Goal: Task Accomplishment & Management: Manage account settings

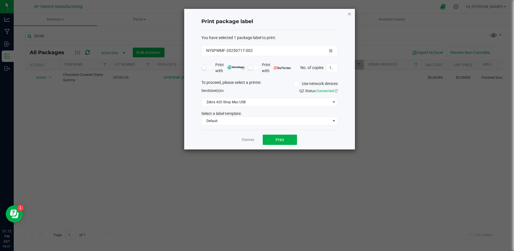
click at [349, 15] on icon "button" at bounding box center [349, 13] width 4 height 7
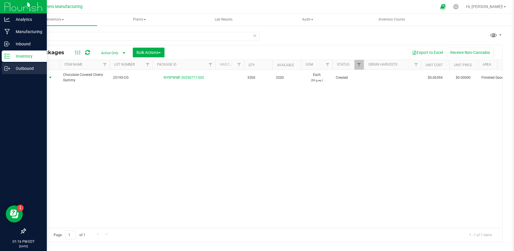
click at [25, 68] on p "Outbound" at bounding box center [27, 68] width 34 height 7
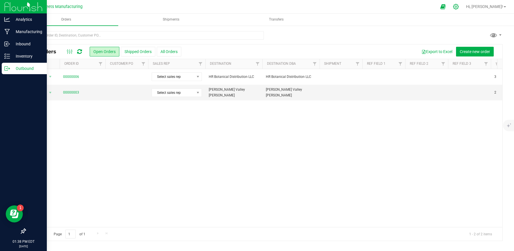
click at [459, 5] on icon at bounding box center [456, 7] width 6 height 6
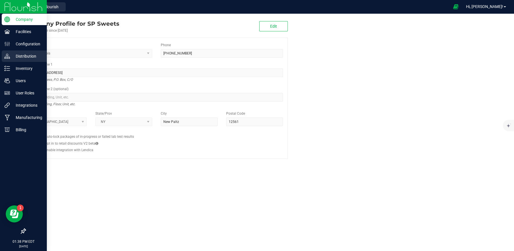
click at [31, 59] on p "Distribution" at bounding box center [27, 56] width 34 height 7
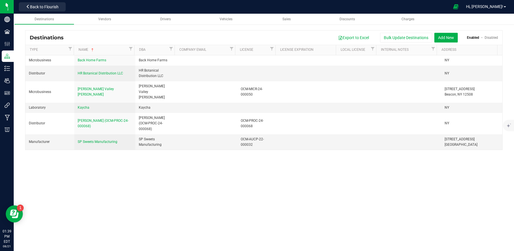
click at [36, 1] on div "Back to Flourish" at bounding box center [42, 6] width 51 height 11
click at [36, 10] on button "Back to Flourish" at bounding box center [42, 6] width 47 height 9
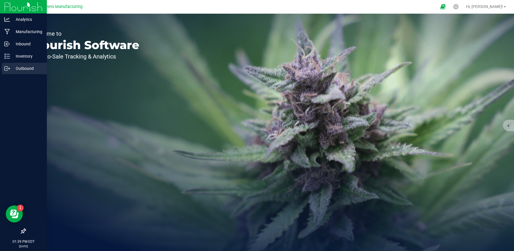
click at [17, 70] on p "Outbound" at bounding box center [27, 68] width 34 height 7
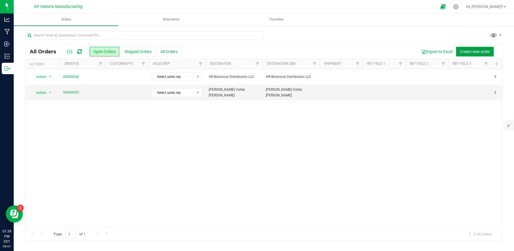
click at [474, 52] on span "Create new order" at bounding box center [475, 51] width 30 height 5
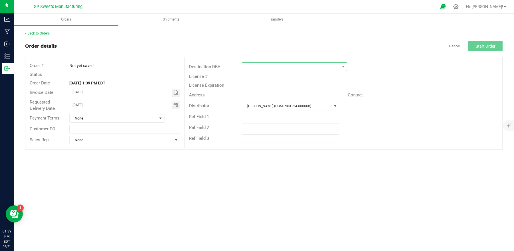
click at [309, 65] on span at bounding box center [290, 67] width 97 height 8
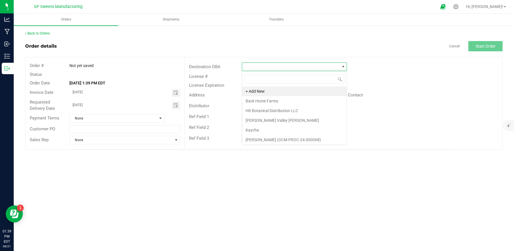
scroll to position [9, 105]
type input "t"
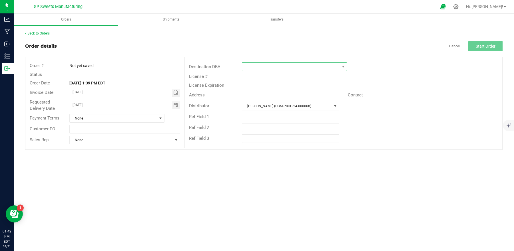
click at [315, 67] on span at bounding box center [290, 67] width 97 height 8
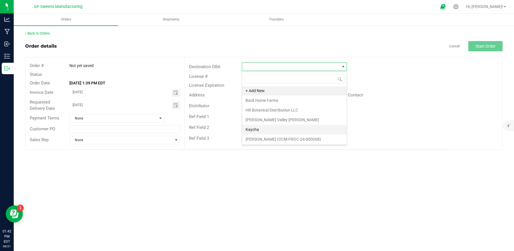
scroll to position [0, 0]
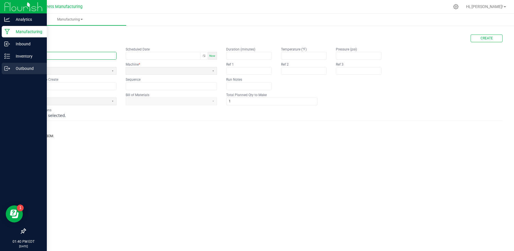
click at [24, 67] on p "Outbound" at bounding box center [27, 68] width 34 height 7
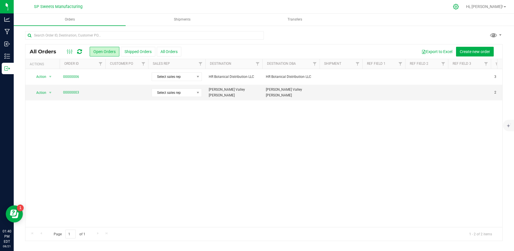
click at [458, 6] on icon at bounding box center [455, 6] width 5 height 5
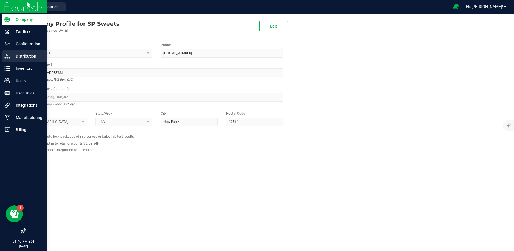
click at [21, 59] on p "Distribution" at bounding box center [27, 56] width 34 height 7
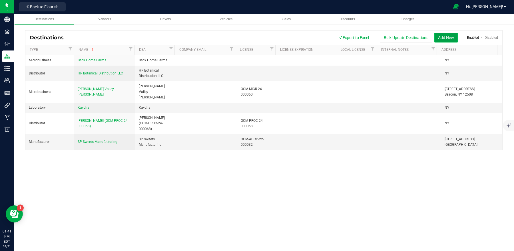
click at [442, 35] on button "Add New" at bounding box center [445, 38] width 23 height 10
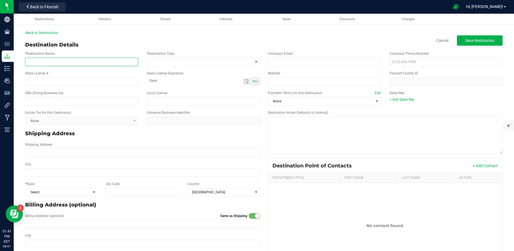
click at [125, 58] on input "* Destination Name" at bounding box center [81, 62] width 113 height 9
click at [186, 66] on span at bounding box center [203, 62] width 113 height 9
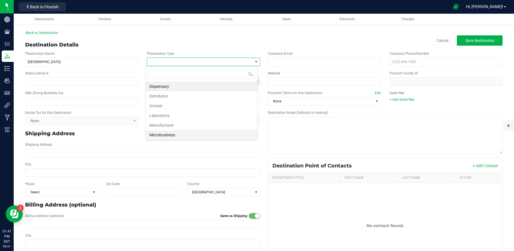
scroll to position [10, 0]
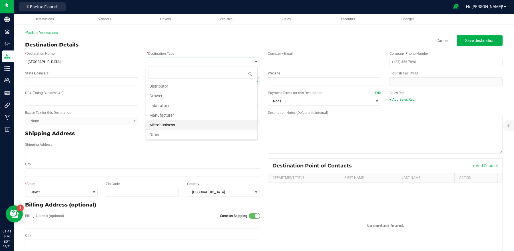
click at [157, 128] on li "Microbusiness" at bounding box center [201, 125] width 111 height 10
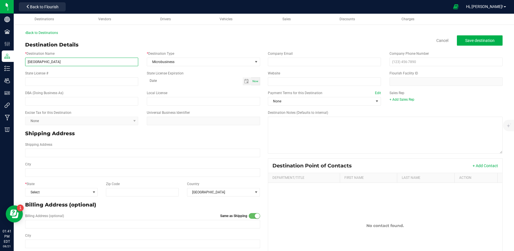
click at [58, 64] on input "Township valley" at bounding box center [81, 62] width 113 height 9
click at [46, 61] on input "Township valley Farms" at bounding box center [81, 62] width 113 height 9
type input "Township Valley Farms"
click at [178, 58] on span "Microbusiness" at bounding box center [199, 62] width 105 height 8
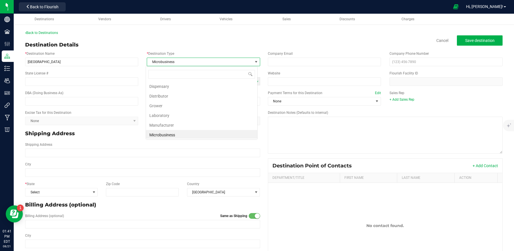
scroll to position [9, 112]
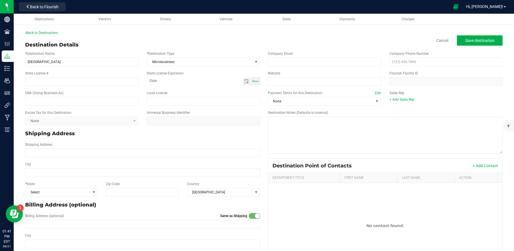
click at [126, 76] on div "State License #" at bounding box center [82, 78] width 122 height 15
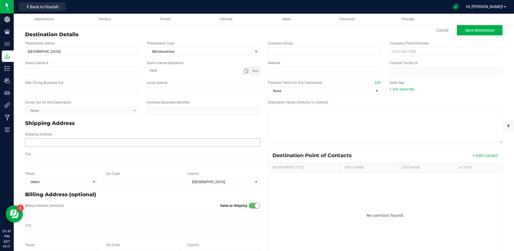
scroll to position [25, 0]
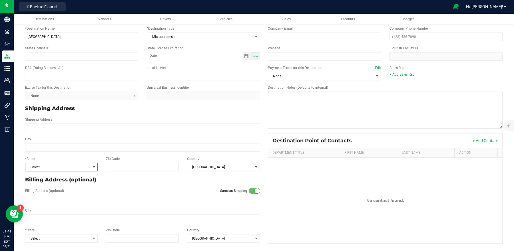
click at [57, 170] on span "Select" at bounding box center [57, 167] width 65 height 8
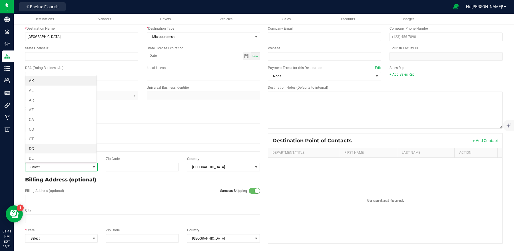
scroll to position [292, 0]
click at [40, 122] on li "NY" at bounding box center [60, 119] width 71 height 10
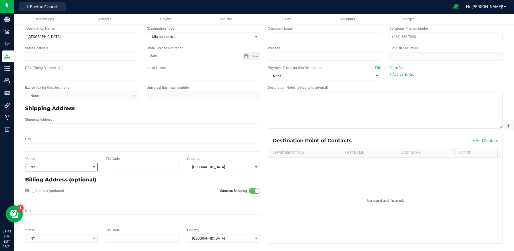
scroll to position [0, 0]
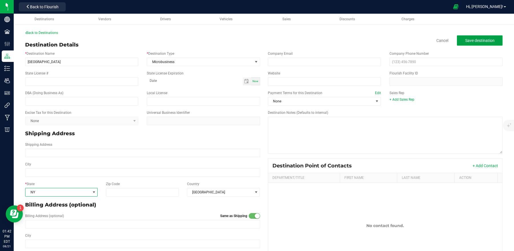
click at [470, 39] on span "Save destination" at bounding box center [479, 40] width 29 height 5
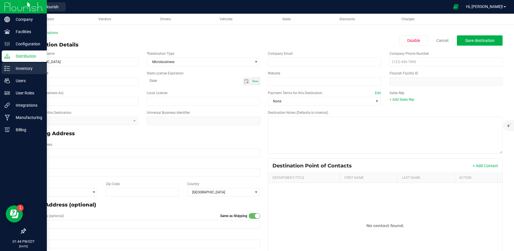
click at [32, 68] on p "Inventory" at bounding box center [27, 68] width 34 height 7
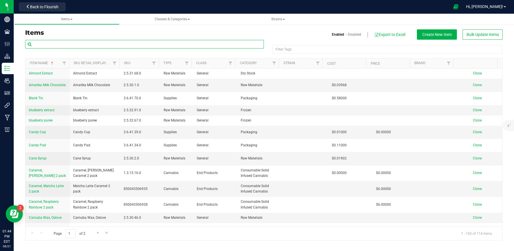
click at [84, 43] on input "text" at bounding box center [144, 44] width 239 height 9
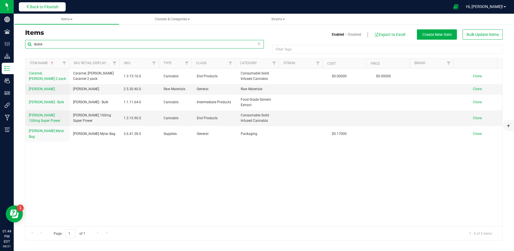
type input "dulce"
click at [55, 9] on button "Back to Flourish" at bounding box center [42, 6] width 47 height 9
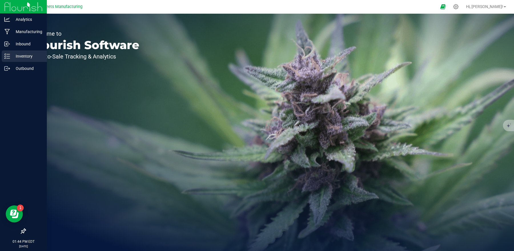
click at [12, 59] on p "Inventory" at bounding box center [27, 56] width 34 height 7
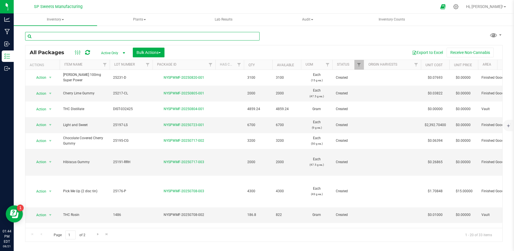
click at [88, 35] on input "text" at bounding box center [142, 36] width 234 height 9
type input "dulce de leche"
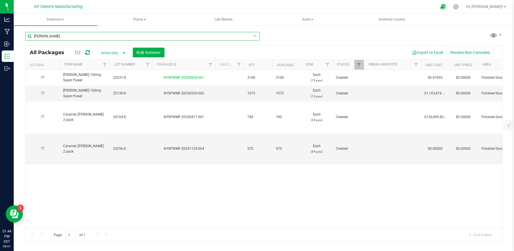
type input "[DATE]"
type input "2025-04-14"
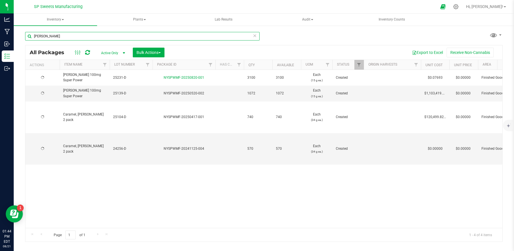
type input "2026-04-14"
click at [88, 36] on input "dulce de leche" at bounding box center [142, 36] width 234 height 9
type input "s"
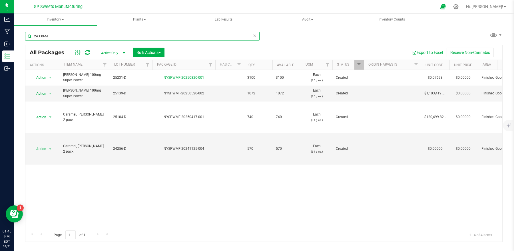
type input "24339-M"
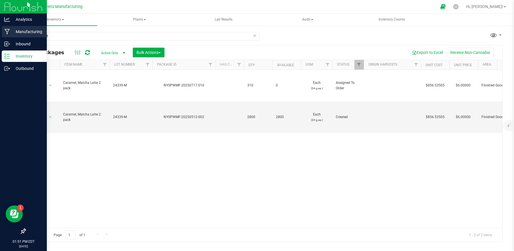
click at [25, 31] on p "Manufacturing" at bounding box center [27, 31] width 34 height 7
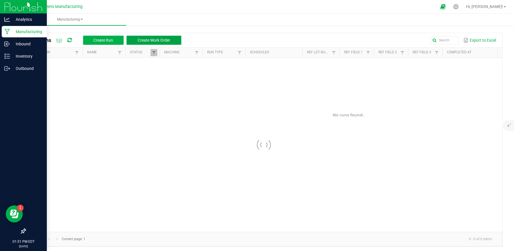
click at [146, 38] on span "Create Work Order" at bounding box center [154, 40] width 33 height 5
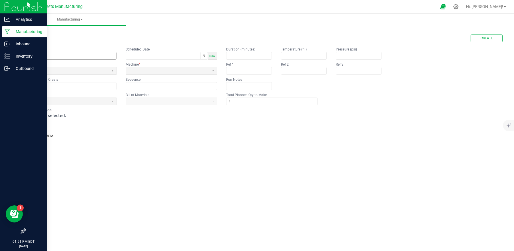
click at [79, 60] on kendo-textbox at bounding box center [70, 56] width 91 height 8
click at [79, 59] on input "text" at bounding box center [70, 55] width 91 height 7
type input "25062-D"
click at [62, 73] on span at bounding box center [67, 71] width 79 height 5
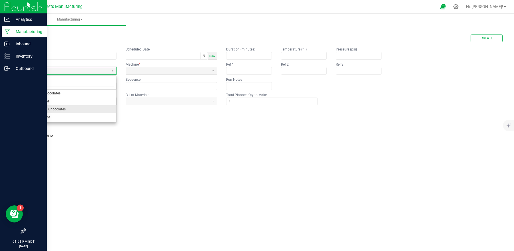
click at [58, 108] on span "Enrobed Chocolates" at bounding box center [50, 109] width 31 height 6
click at [71, 88] on input "text" at bounding box center [70, 85] width 91 height 7
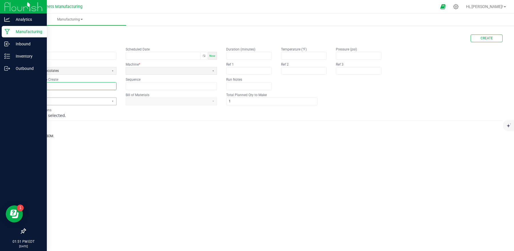
type input "25062-D"
click at [58, 101] on span at bounding box center [67, 101] width 79 height 5
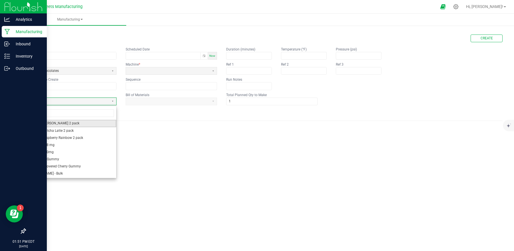
click at [77, 123] on li "Caramel, [PERSON_NAME] 2 pack" at bounding box center [70, 123] width 91 height 7
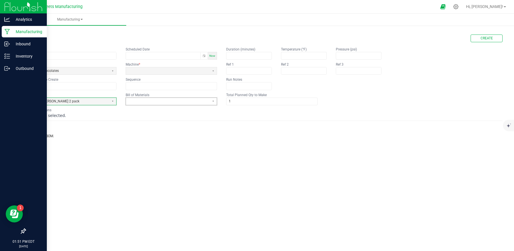
click at [132, 102] on span at bounding box center [167, 101] width 79 height 5
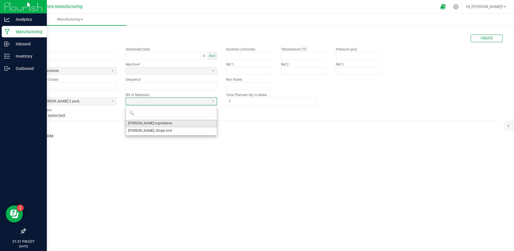
click at [147, 125] on span "Dulce de Leche Ingredients" at bounding box center [150, 123] width 44 height 5
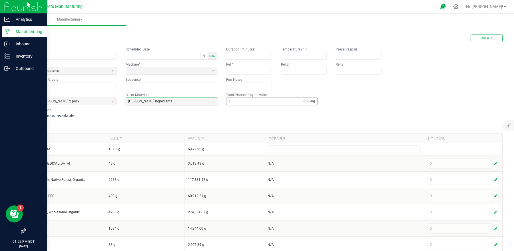
click at [280, 102] on input "1" at bounding box center [264, 101] width 76 height 7
type input "2"
click at [281, 112] on div "BOM Instructions No instructions available." at bounding box center [263, 113] width 477 height 11
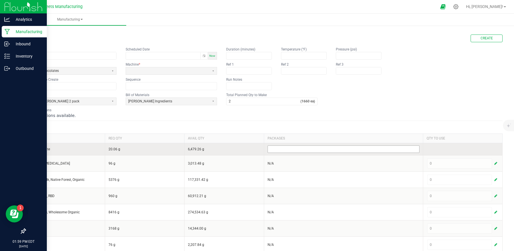
click at [353, 150] on input at bounding box center [343, 149] width 151 height 7
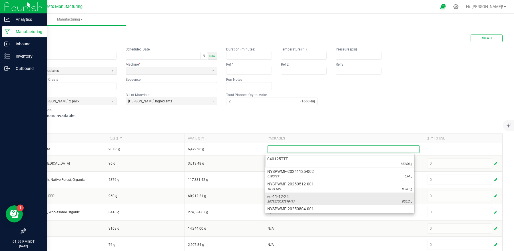
click at [341, 200] on div "2079570037819497 855.2 g" at bounding box center [339, 202] width 145 height 5
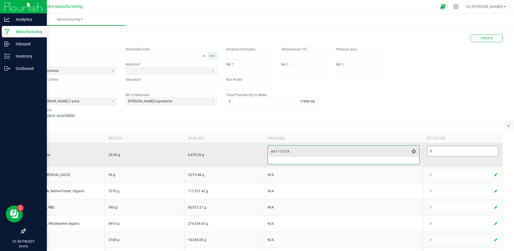
click at [440, 148] on input "0" at bounding box center [462, 151] width 71 height 10
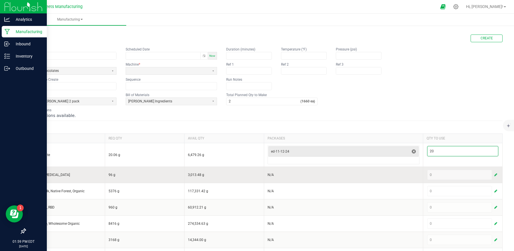
type input "20"
click at [431, 177] on div "0" at bounding box center [462, 175] width 71 height 10
click at [494, 174] on span "button" at bounding box center [495, 175] width 3 height 5
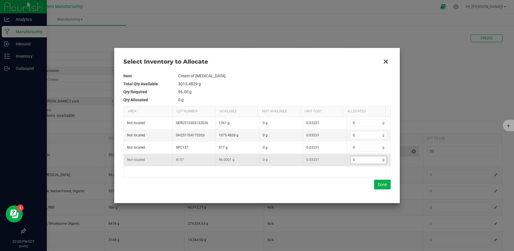
click at [360, 163] on input "0" at bounding box center [367, 159] width 32 height 7
type input "9"
type input "96"
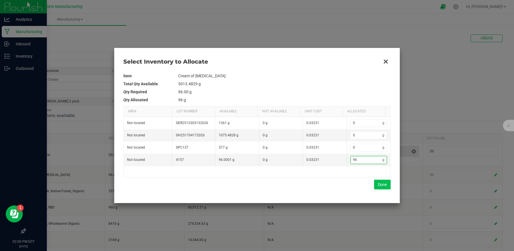
type input "96"
click at [379, 186] on button "Done" at bounding box center [382, 185] width 17 height 10
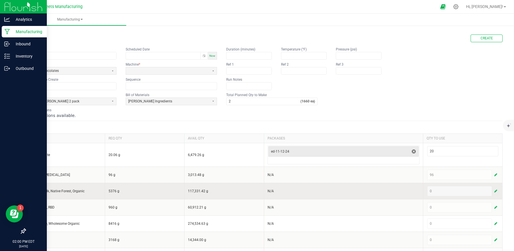
click at [494, 191] on span "button" at bounding box center [495, 191] width 3 height 5
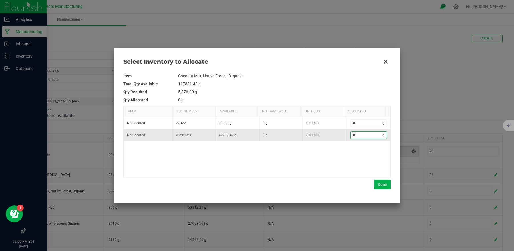
click at [366, 137] on input "0" at bounding box center [367, 135] width 32 height 7
type input "5"
type input "53"
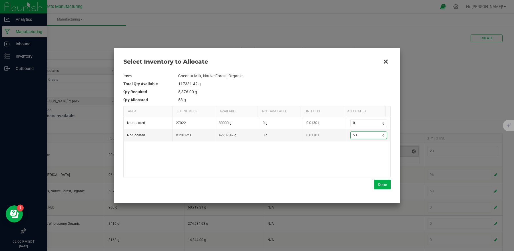
type input "537"
type input "5,376"
click at [384, 185] on button "Done" at bounding box center [382, 185] width 17 height 10
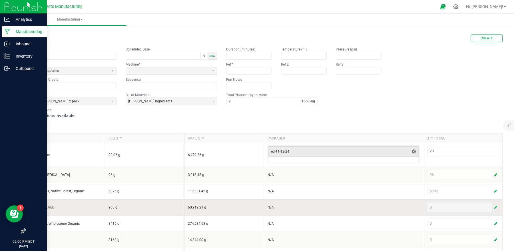
click at [494, 207] on span "button" at bounding box center [495, 207] width 3 height 5
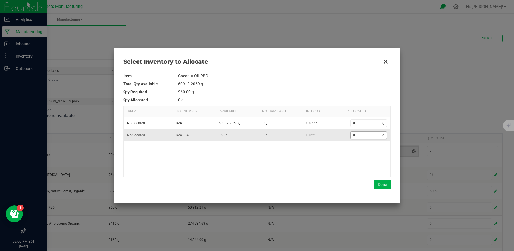
click at [359, 138] on input "0" at bounding box center [367, 135] width 32 height 7
type input "9"
type input "96"
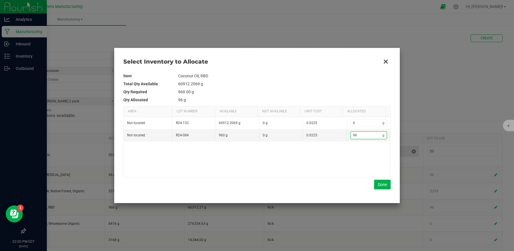
type input "960"
click at [328, 161] on div "Not located R24-133 60912.2069 g 0 g 0.0225 0 g Not located R24-084 960 g 0 g 0…" at bounding box center [257, 147] width 267 height 60
click at [385, 182] on button "Done" at bounding box center [382, 185] width 17 height 10
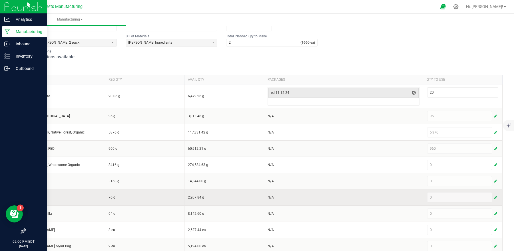
scroll to position [69, 0]
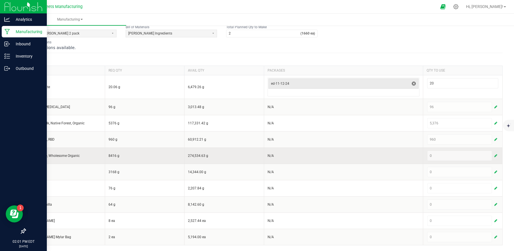
click at [493, 153] on button "button" at bounding box center [495, 155] width 5 height 7
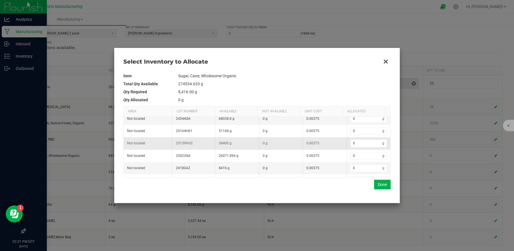
scroll to position [39, 0]
click at [366, 148] on input "0" at bounding box center [367, 146] width 32 height 7
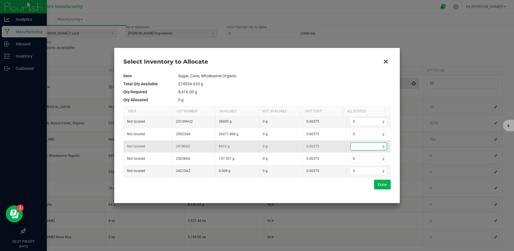
type input "8"
type input "84"
type input "841"
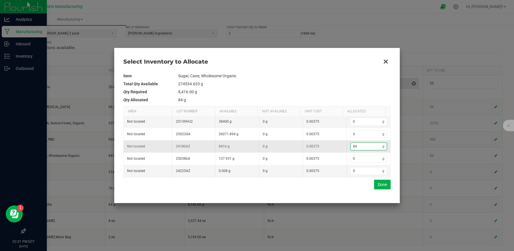
type input "841"
type input "8,416"
click at [387, 182] on button "Done" at bounding box center [382, 185] width 17 height 10
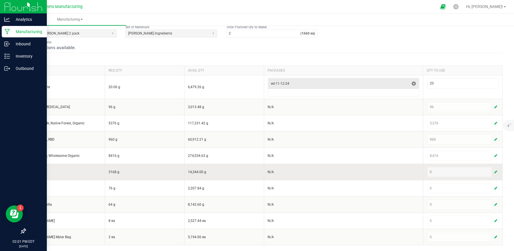
click at [494, 171] on span "button" at bounding box center [495, 172] width 3 height 5
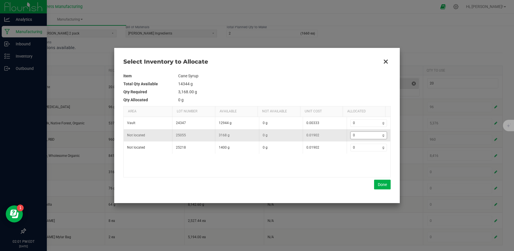
click at [365, 137] on input "0" at bounding box center [367, 135] width 32 height 7
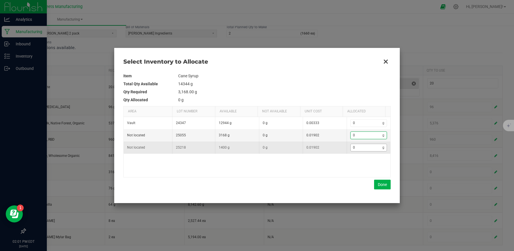
type input "3"
type input "31"
type input "316"
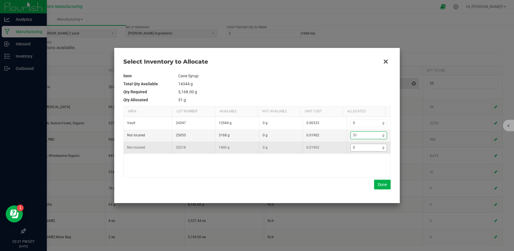
type input "316"
type input "3,168"
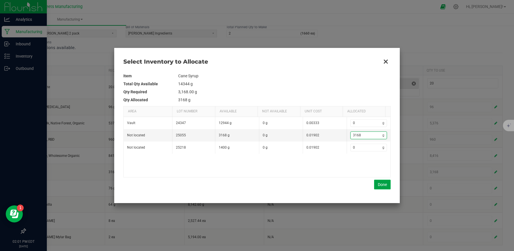
type input "3,168"
click at [386, 184] on button "Done" at bounding box center [382, 185] width 17 height 10
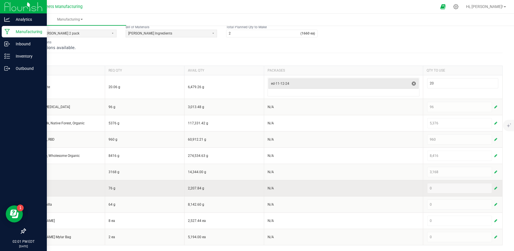
click at [494, 187] on span "button" at bounding box center [495, 188] width 3 height 5
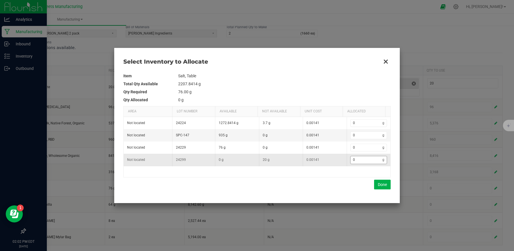
click at [362, 160] on input "0" at bounding box center [367, 159] width 32 height 7
type input "7"
type input "76"
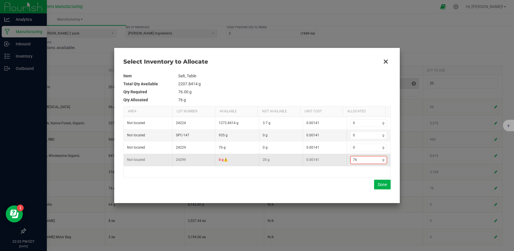
click at [358, 162] on input "76" at bounding box center [367, 159] width 32 height 7
type input "0"
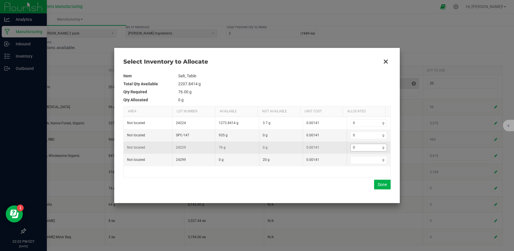
click at [359, 152] on kendo-numerictextbox "0 g" at bounding box center [368, 148] width 37 height 8
click at [360, 150] on input "0" at bounding box center [367, 147] width 32 height 7
type input "7"
type input "76"
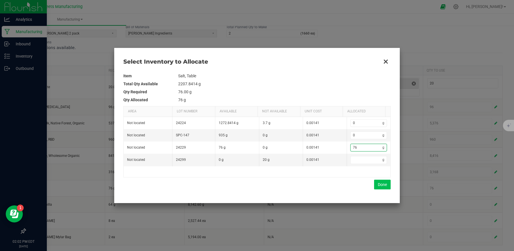
type input "76"
click at [383, 188] on button "Done" at bounding box center [382, 185] width 17 height 10
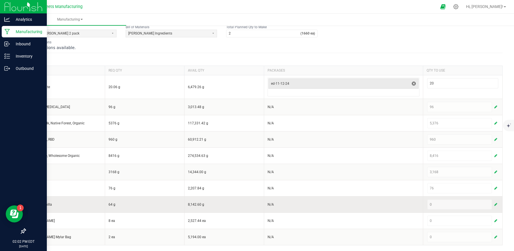
click at [493, 204] on button "button" at bounding box center [495, 204] width 5 height 7
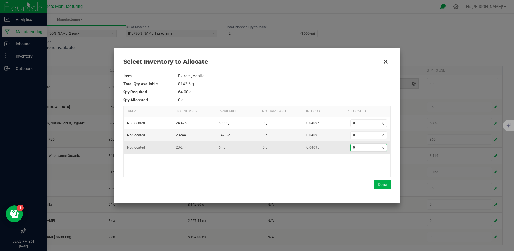
click at [360, 149] on input "0" at bounding box center [367, 147] width 32 height 7
type input "6"
type input "64"
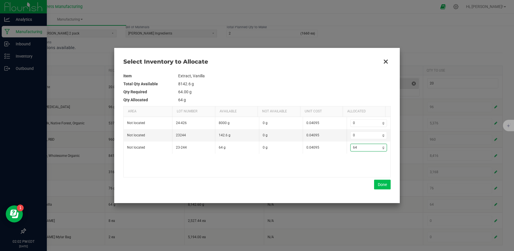
type input "64"
click at [385, 187] on button "Done" at bounding box center [382, 185] width 17 height 10
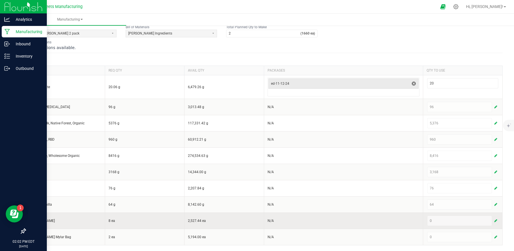
click at [493, 220] on div "0" at bounding box center [462, 220] width 73 height 11
click at [494, 221] on span "button" at bounding box center [495, 221] width 3 height 5
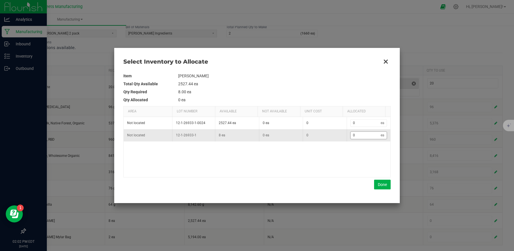
click at [364, 138] on input "0" at bounding box center [366, 135] width 30 height 7
type input "8"
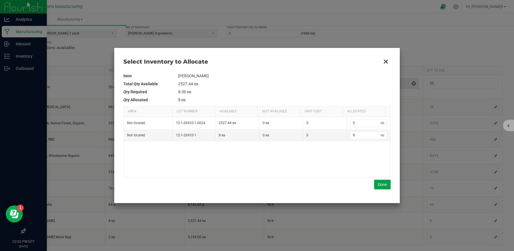
click at [381, 188] on button "Done" at bounding box center [382, 185] width 17 height 10
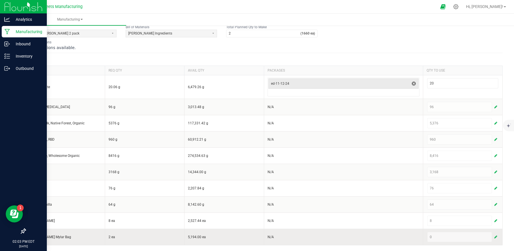
click at [494, 235] on span "button" at bounding box center [495, 237] width 3 height 5
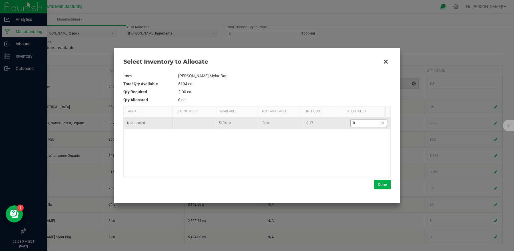
click at [361, 125] on input "0" at bounding box center [366, 123] width 30 height 7
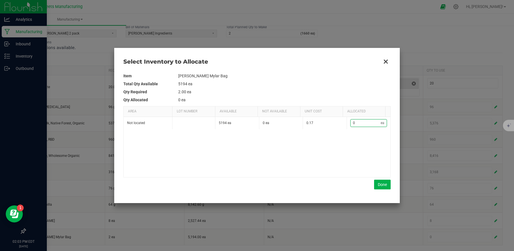
type input "2"
click at [389, 183] on button "Done" at bounding box center [382, 185] width 17 height 10
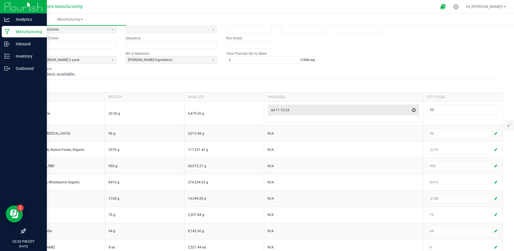
scroll to position [0, 0]
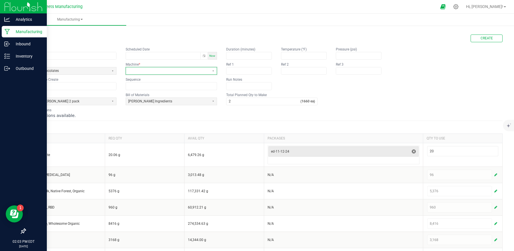
click at [200, 73] on span at bounding box center [167, 71] width 79 height 5
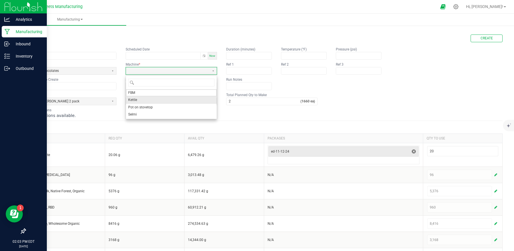
click at [147, 101] on li "Kettle" at bounding box center [171, 99] width 91 height 7
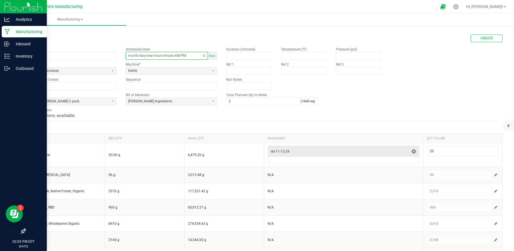
click at [178, 54] on input "month/day/year hour:minute AM/PM" at bounding box center [163, 55] width 75 height 7
type input "03/03/2025 hour:minute AM/PM"
click at [219, 61] on div "Name 25062-D Scheduled Date 03/03/2025 hour:minute AM/PM Now Run Type Enrobed C…" at bounding box center [263, 68] width 477 height 43
click at [480, 36] on span "Create" at bounding box center [486, 38] width 12 height 5
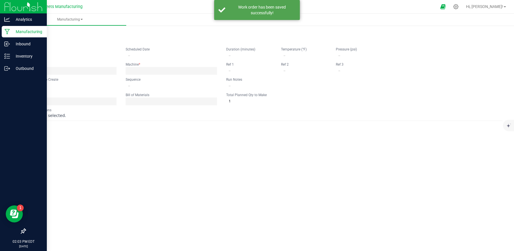
type input "25062-D"
type input "0"
type input "2"
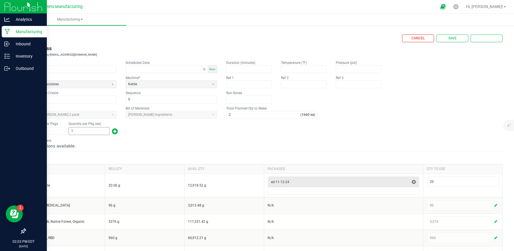
click at [82, 132] on input "1" at bounding box center [89, 131] width 41 height 7
type input "1,350"
click at [261, 133] on div "Number of New Pkgs 1 Quantity per Pkg (ea) 1,350" at bounding box center [263, 128] width 477 height 15
click at [478, 39] on span "Complete" at bounding box center [486, 38] width 17 height 5
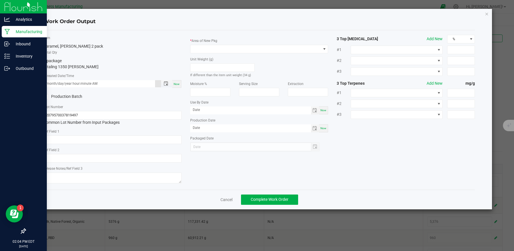
click at [136, 83] on input "month/day/year hour:minute AM" at bounding box center [99, 83] width 111 height 7
type input "03/03/0025 hour:minute AM"
click at [103, 111] on input "2079570037819497" at bounding box center [112, 115] width 138 height 9
click at [101, 112] on input "2079570037819497" at bounding box center [112, 115] width 138 height 9
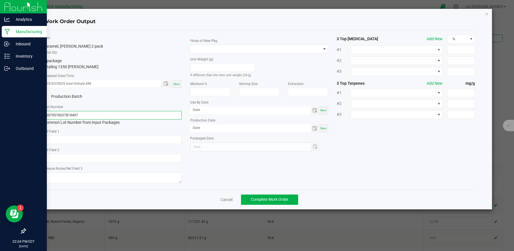
click at [101, 112] on input "2079570037819497" at bounding box center [112, 115] width 138 height 9
type input "25062-D"
drag, startPoint x: 133, startPoint y: 99, endPoint x: 169, endPoint y: 77, distance: 41.9
click at [134, 99] on div "Production Batch" at bounding box center [112, 96] width 147 height 9
click at [210, 55] on div "Unit Weight (g) If different than the item unit weight (34 g)" at bounding box center [222, 65] width 73 height 25
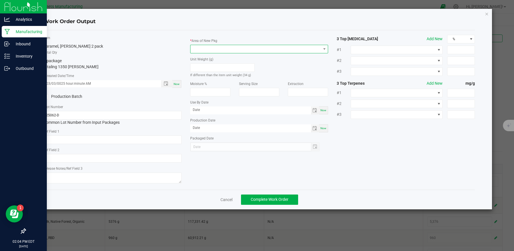
click at [211, 51] on span at bounding box center [255, 49] width 130 height 8
click at [210, 71] on li "Finished Goods" at bounding box center [259, 74] width 138 height 10
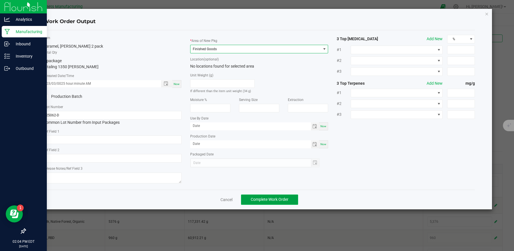
click at [277, 199] on span "Complete Work Order" at bounding box center [270, 199] width 38 height 5
click at [283, 197] on span "Complete Work Order" at bounding box center [270, 199] width 38 height 5
click at [297, 80] on div "Unit Weight (g) If different than the item unit weight (34 g)" at bounding box center [259, 81] width 147 height 25
drag, startPoint x: 297, startPoint y: 81, endPoint x: 295, endPoint y: 85, distance: 4.3
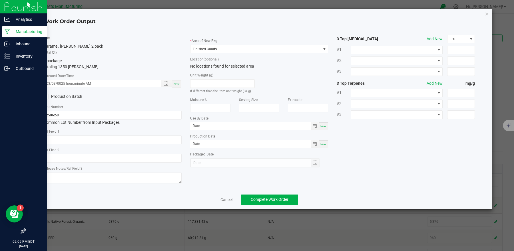
click at [297, 81] on div "Unit Weight (g) If different than the item unit weight (34 g)" at bounding box center [259, 81] width 147 height 25
click at [281, 198] on span "Complete Work Order" at bounding box center [270, 199] width 38 height 5
click at [281, 197] on span "Complete Work Order" at bounding box center [270, 199] width 38 height 5
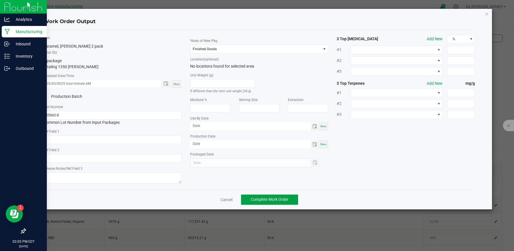
click at [281, 197] on span "Complete Work Order" at bounding box center [270, 199] width 38 height 5
click at [282, 197] on span "Complete Work Order" at bounding box center [270, 199] width 38 height 5
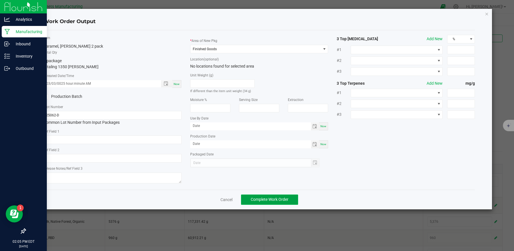
click at [282, 197] on span "Complete Work Order" at bounding box center [270, 199] width 38 height 5
click at [486, 13] on icon "button" at bounding box center [487, 13] width 4 height 7
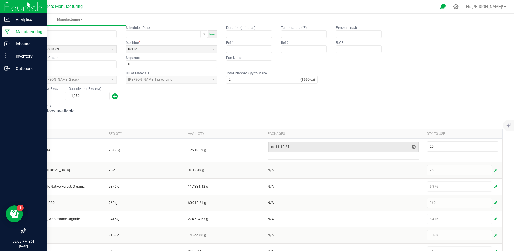
scroll to position [0, 0]
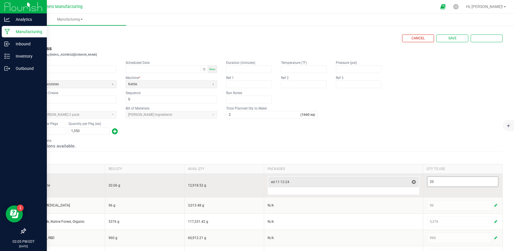
click at [445, 182] on input "20" at bounding box center [462, 182] width 71 height 10
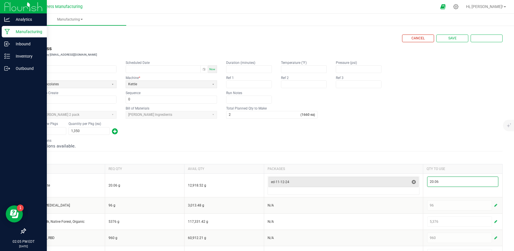
type input "20.06"
click at [448, 128] on div "Number of New Pkgs 1 Quantity per Pkg (ea) 1,350" at bounding box center [263, 128] width 477 height 15
click at [454, 39] on button "Save" at bounding box center [452, 39] width 32 height 8
type input "1"
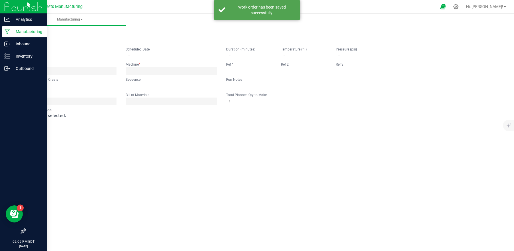
type input "25062-D"
type input "0"
type input "2"
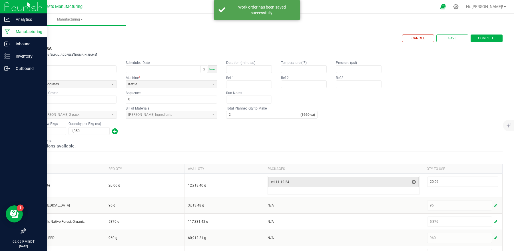
click at [478, 40] on span "Complete" at bounding box center [486, 38] width 17 height 5
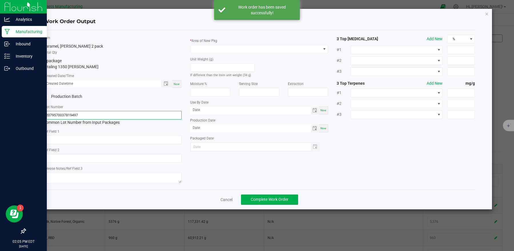
click at [133, 113] on input "2079570037819497" at bounding box center [112, 115] width 138 height 9
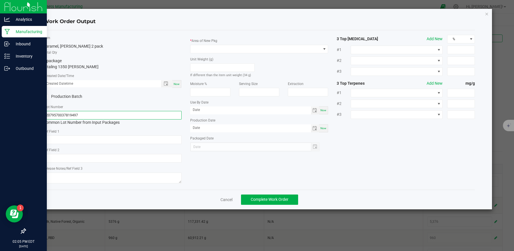
click at [132, 114] on input "2079570037819497" at bounding box center [112, 115] width 138 height 9
type input "25062-D"
click at [139, 93] on div "Production Batch" at bounding box center [112, 96] width 147 height 9
click at [180, 85] on div "Now" at bounding box center [176, 84] width 9 height 8
type input "08/21/2025 2:05 PM"
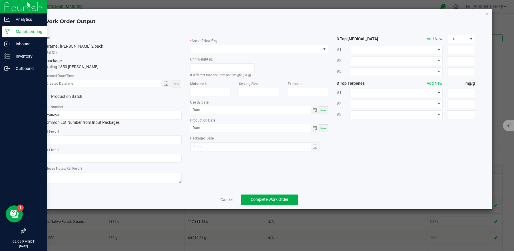
type input "[DATE]"
click at [220, 51] on span at bounding box center [255, 49] width 130 height 8
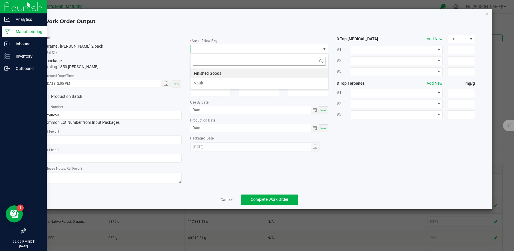
scroll to position [9, 138]
click at [216, 72] on li "Finished Goods" at bounding box center [259, 74] width 138 height 10
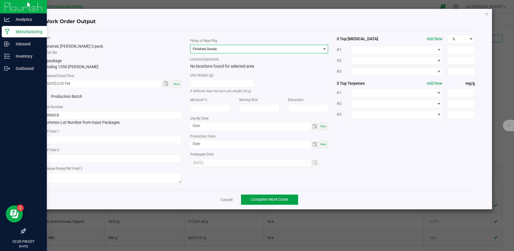
click at [276, 197] on span "Complete Work Order" at bounding box center [270, 199] width 38 height 5
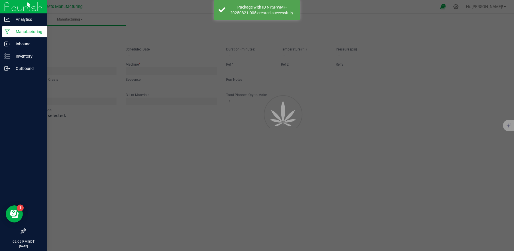
type input "25062-D"
type input "0"
type input "2"
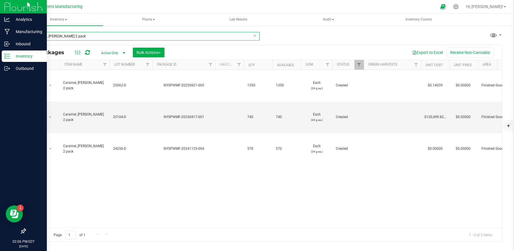
click at [82, 37] on input "Caramel, [PERSON_NAME] 2 pack" at bounding box center [142, 36] width 234 height 9
click at [97, 32] on input "Caramel, [PERSON_NAME] 2 pack" at bounding box center [142, 36] width 234 height 9
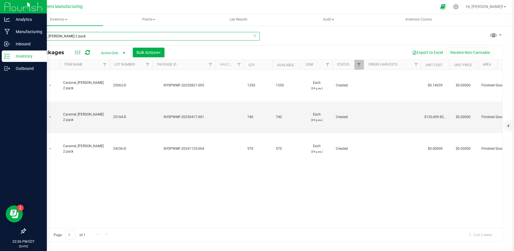
click at [97, 35] on input "Caramel, [PERSON_NAME] 2 pack" at bounding box center [142, 36] width 234 height 9
click at [97, 37] on input "Caramel, [PERSON_NAME] 2 pack" at bounding box center [142, 36] width 234 height 9
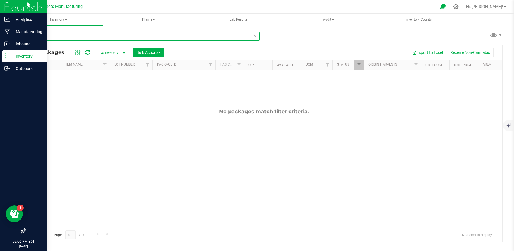
click at [39, 37] on input "du;ce" at bounding box center [142, 36] width 234 height 9
type input "dulce"
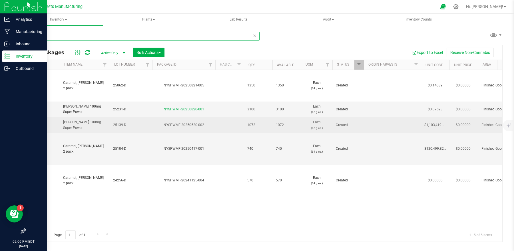
type input "[DATE]"
type input "2025-04-14"
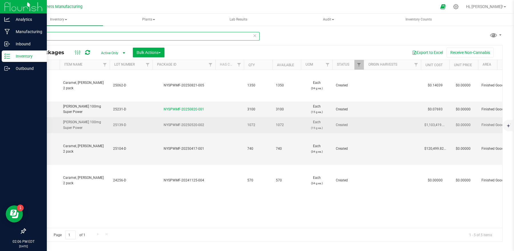
type input "2026-04-14"
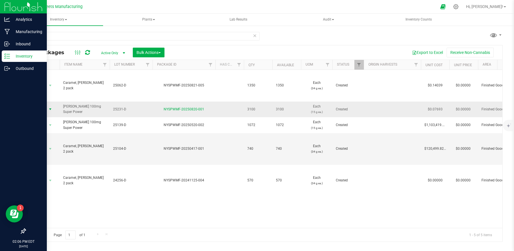
click at [52, 107] on span "select" at bounding box center [50, 109] width 7 height 8
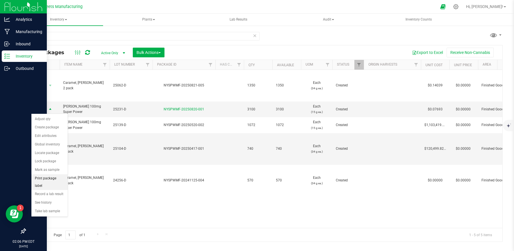
click at [55, 179] on li "Print package label" at bounding box center [49, 182] width 36 height 16
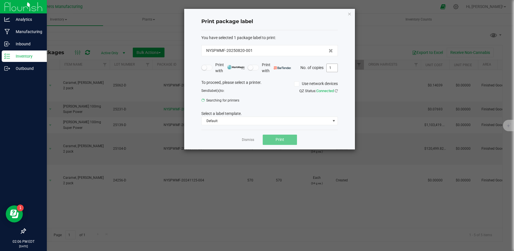
click at [333, 70] on input "1" at bounding box center [332, 68] width 11 height 8
type input "200"
click at [338, 135] on div "Print package label You have selected 1 package label to print : NYSPWMF-202508…" at bounding box center [269, 79] width 171 height 141
click at [293, 138] on button "Print" at bounding box center [280, 140] width 34 height 10
click at [351, 14] on icon "button" at bounding box center [349, 13] width 4 height 7
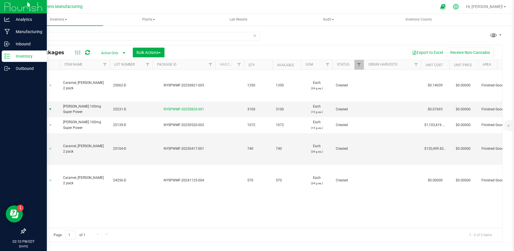
click at [458, 8] on icon at bounding box center [455, 6] width 5 height 5
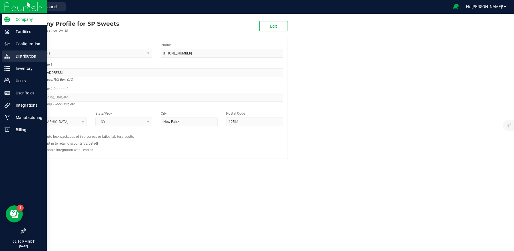
click at [23, 57] on p "Distribution" at bounding box center [27, 56] width 34 height 7
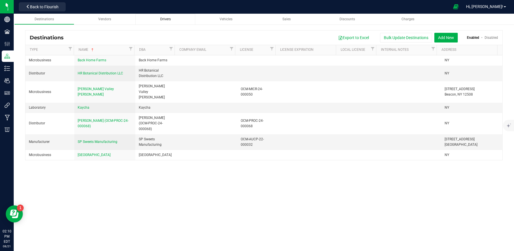
click at [176, 18] on div "Drivers" at bounding box center [165, 19] width 51 height 5
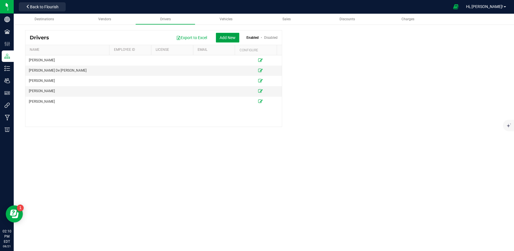
click at [225, 40] on button "Add New" at bounding box center [227, 38] width 23 height 10
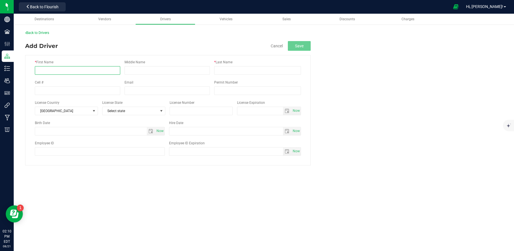
click at [104, 72] on input "* First Name" at bounding box center [77, 70] width 85 height 9
type input "Michael"
click at [230, 69] on input "* Last Name" at bounding box center [257, 70] width 87 height 9
type input "Warholic"
click at [163, 97] on div "* First Name Michael Middle Name * Last Name Warholic Cell # Email Permit Numbe…" at bounding box center [167, 110] width 285 height 110
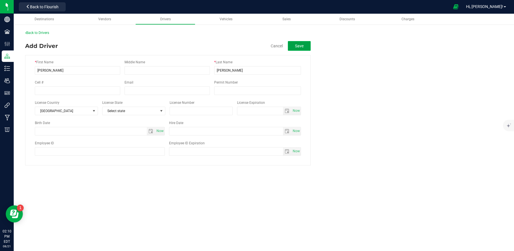
click at [301, 47] on button "Save" at bounding box center [299, 46] width 23 height 10
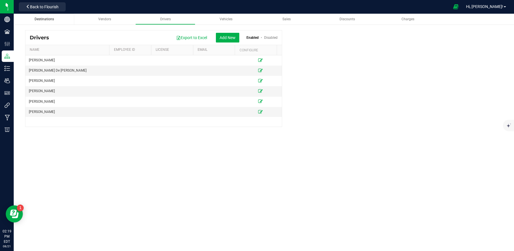
click at [35, 22] on link "Destinations" at bounding box center [44, 19] width 60 height 11
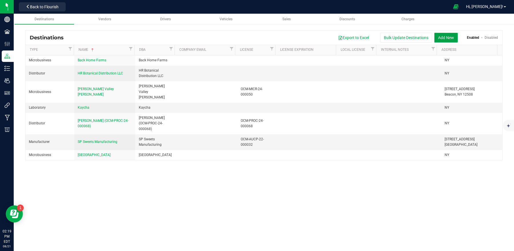
click at [444, 35] on button "Add New" at bounding box center [445, 38] width 23 height 10
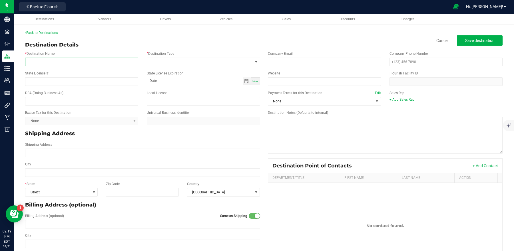
click at [132, 60] on input "* Destination Name" at bounding box center [81, 62] width 113 height 9
type input "Urban Xtracts"
click at [209, 60] on span at bounding box center [199, 62] width 105 height 8
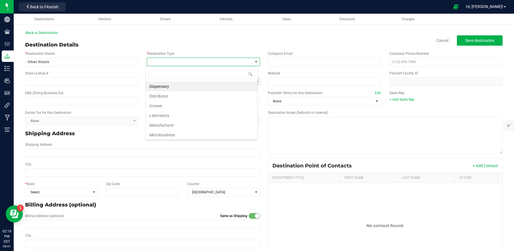
scroll to position [9, 112]
click at [196, 94] on li "Distributor" at bounding box center [201, 96] width 111 height 10
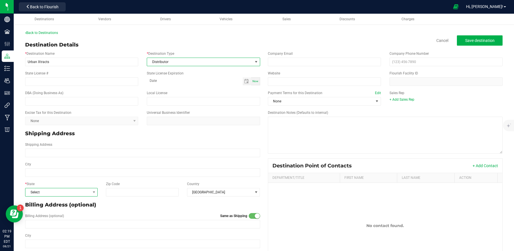
click at [90, 193] on span at bounding box center [93, 192] width 7 height 8
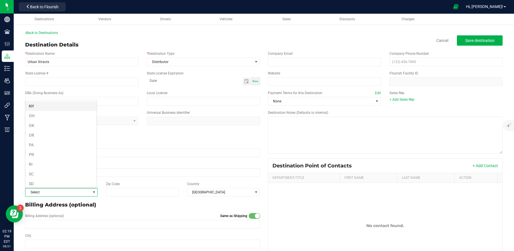
click at [47, 111] on li "NY" at bounding box center [60, 106] width 71 height 10
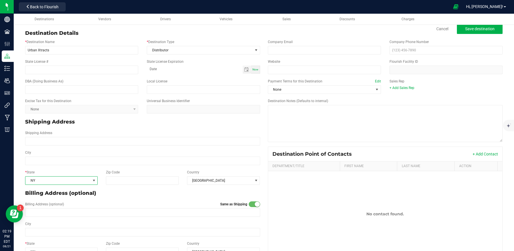
scroll to position [0, 0]
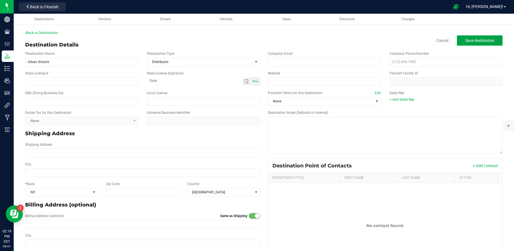
click at [465, 41] on span "Save destination" at bounding box center [479, 40] width 29 height 5
click at [165, 16] on link "Drivers" at bounding box center [165, 19] width 60 height 11
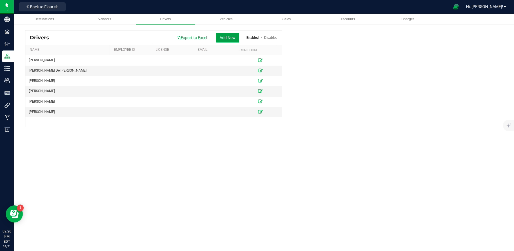
click at [225, 35] on button "Add New" at bounding box center [227, 38] width 23 height 10
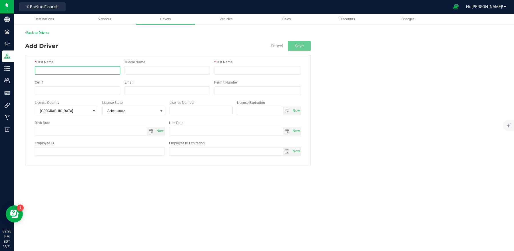
click at [85, 73] on input "* First Name" at bounding box center [77, 70] width 85 height 9
type input "Justin"
click at [234, 69] on input "* Last Name" at bounding box center [257, 70] width 87 height 9
type input "Lee"
click at [355, 90] on fieldset "* First Name Justin Middle Name * Last Name Lee Cell # Email Permit Number Lice…" at bounding box center [263, 108] width 477 height 115
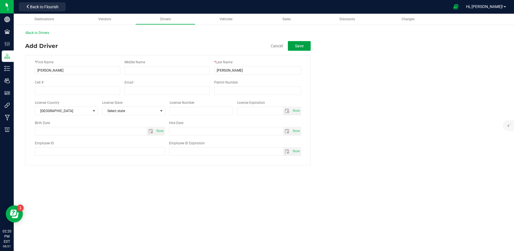
click at [299, 45] on button "Save" at bounding box center [299, 46] width 23 height 10
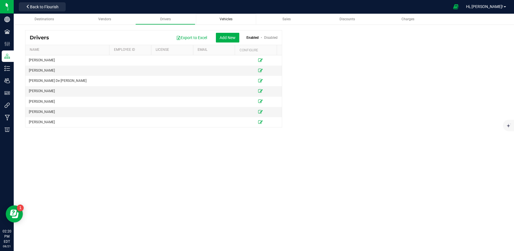
click at [230, 21] on div "Vehicles" at bounding box center [225, 19] width 51 height 5
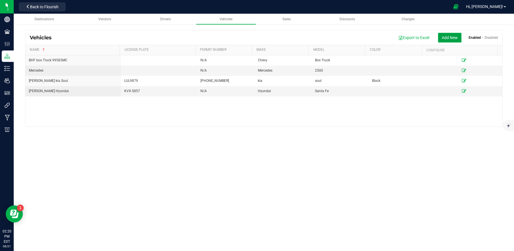
click at [445, 34] on button "Add New" at bounding box center [449, 38] width 23 height 10
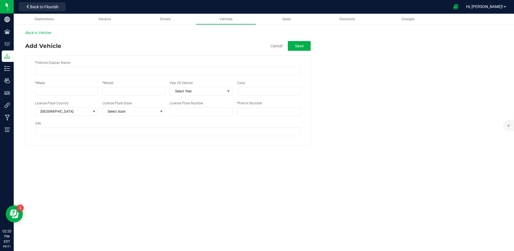
click at [160, 66] on div "* Vehicle Display Name" at bounding box center [167, 67] width 265 height 15
click at [162, 68] on input "* Vehicle Display Name" at bounding box center [167, 71] width 265 height 9
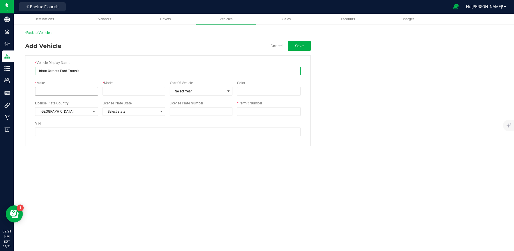
type input "Urban Xtracts Ford Transit"
click at [92, 91] on input "* Make" at bounding box center [66, 91] width 63 height 9
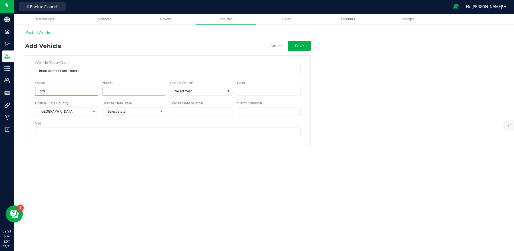
type input "Ford"
click at [127, 90] on input "* Model" at bounding box center [133, 91] width 63 height 9
type input "Transit"
click at [261, 94] on input "Color" at bounding box center [269, 91] width 64 height 9
type input "White"
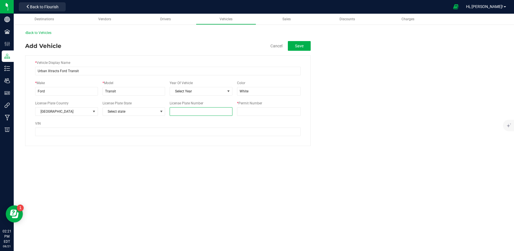
click at [218, 113] on input "License Plate Number" at bounding box center [201, 111] width 63 height 9
type input "16757-NG"
click at [259, 114] on input "* Permit Number" at bounding box center [269, 111] width 64 height 9
type input "OCM-PROC-24-000083"
click at [266, 142] on div "* Vehicle Display Name Urban Xtracts Ford Transit * Make Ford * Model Transit Y…" at bounding box center [167, 100] width 285 height 91
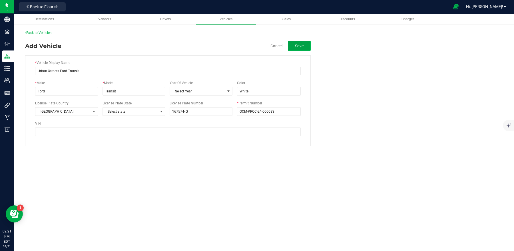
click at [300, 48] on button "Save" at bounding box center [299, 46] width 23 height 10
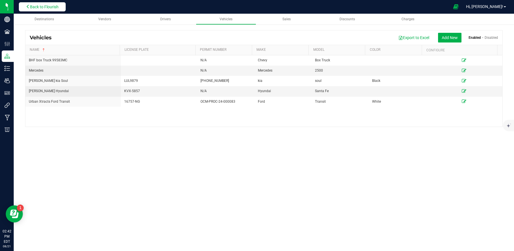
click at [29, 5] on icon at bounding box center [28, 7] width 4 height 4
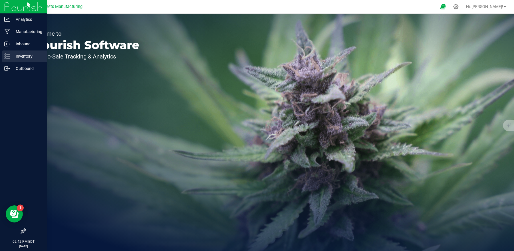
click at [22, 55] on p "Inventory" at bounding box center [27, 56] width 34 height 7
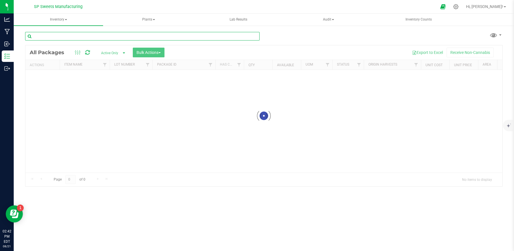
click at [69, 36] on input "text" at bounding box center [142, 36] width 234 height 9
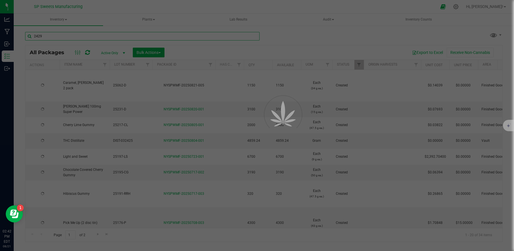
type input "24299"
type input "[DATE]"
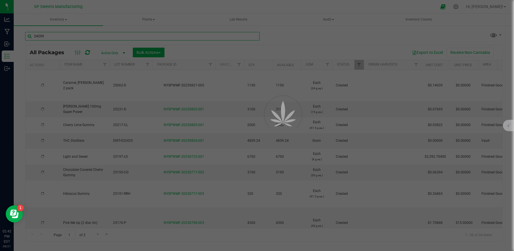
type input "[DATE]"
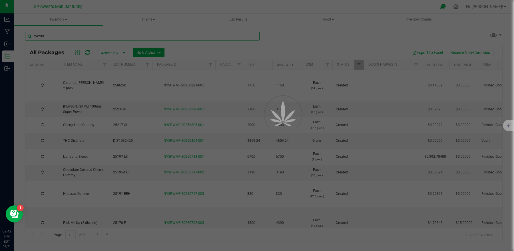
type input "[DATE]"
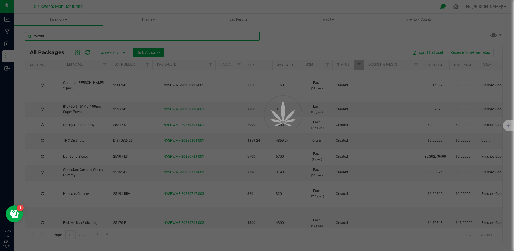
type input "[DATE]"
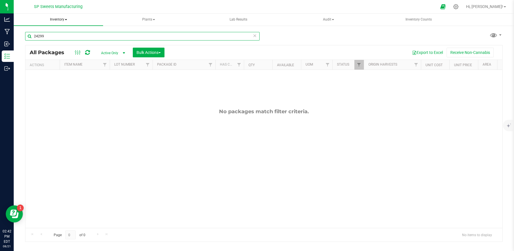
type input "24299"
click at [66, 16] on span "Inventory" at bounding box center [58, 20] width 89 height 12
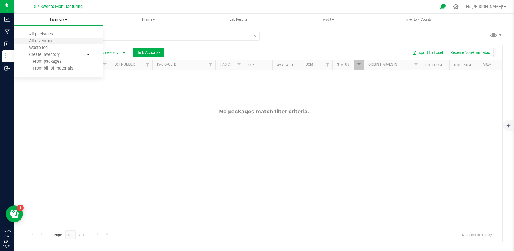
click at [62, 40] on li "All inventory" at bounding box center [58, 41] width 89 height 7
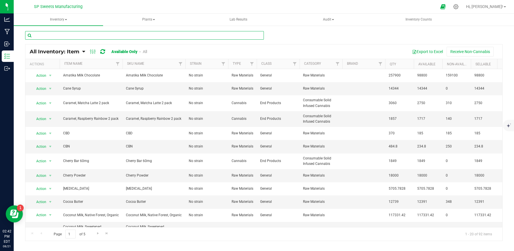
click at [67, 35] on input "text" at bounding box center [144, 35] width 239 height 9
type input "24299"
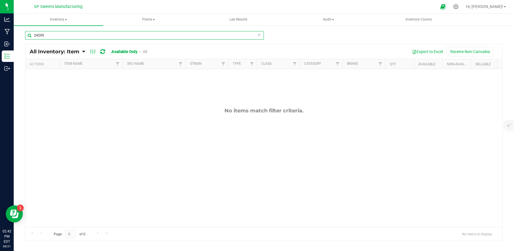
click at [82, 34] on input "24299" at bounding box center [144, 35] width 239 height 9
click at [81, 35] on input "24299" at bounding box center [144, 35] width 239 height 9
type input "pick me up"
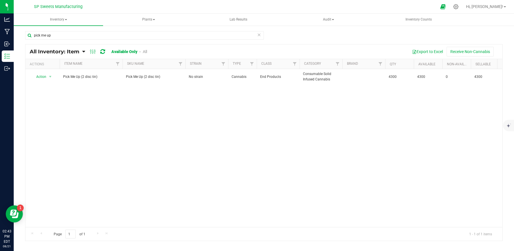
click at [147, 51] on link "All" at bounding box center [145, 51] width 4 height 5
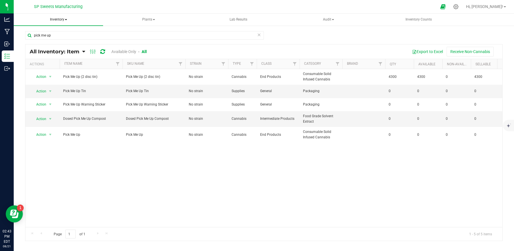
click at [64, 21] on span "Inventory" at bounding box center [58, 20] width 89 height 12
click at [53, 55] on span "Create inventory" at bounding box center [44, 54] width 46 height 5
click at [117, 12] on nav "SP Sweets Manufacturing Hi, Mike!" at bounding box center [264, 7] width 500 height 14
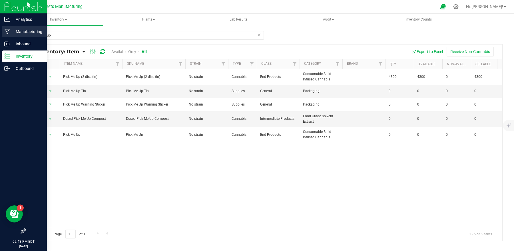
click at [29, 30] on p "Manufacturing" at bounding box center [27, 31] width 34 height 7
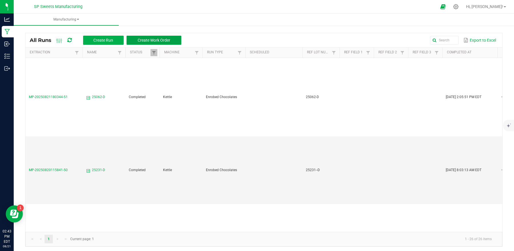
click at [155, 40] on span "Create Work Order" at bounding box center [154, 40] width 33 height 5
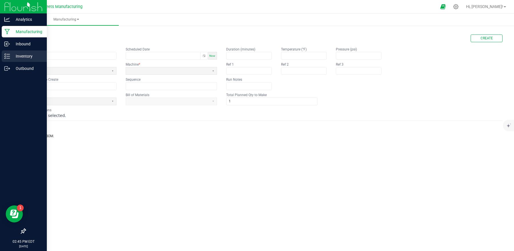
click at [16, 56] on p "Inventory" at bounding box center [27, 56] width 34 height 7
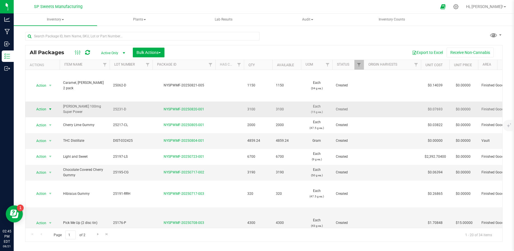
click at [46, 112] on span "Action" at bounding box center [38, 109] width 15 height 8
click at [51, 181] on li "Print package label" at bounding box center [49, 182] width 36 height 16
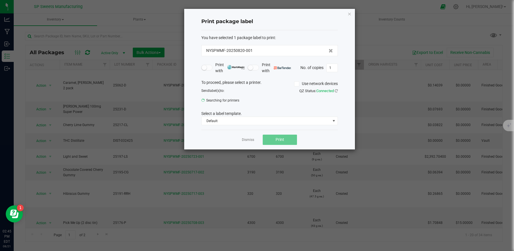
click at [343, 85] on div "Print package label You have selected 1 package label to print : NYSPWMF-202508…" at bounding box center [269, 79] width 171 height 141
click at [351, 15] on div "Print package label You have selected 1 package label to print : NYSPWMF-202508…" at bounding box center [269, 79] width 171 height 141
click at [350, 13] on icon "button" at bounding box center [349, 13] width 4 height 7
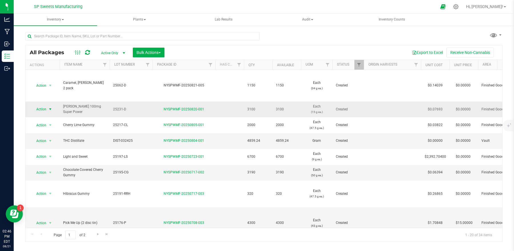
click at [44, 110] on span "Action" at bounding box center [38, 109] width 15 height 8
click at [42, 180] on li "Print package label" at bounding box center [49, 182] width 36 height 16
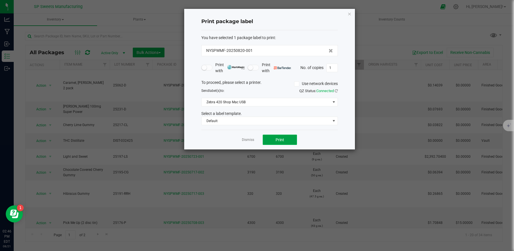
click at [284, 139] on button "Print" at bounding box center [280, 140] width 34 height 10
click at [335, 68] on input "1" at bounding box center [332, 68] width 11 height 8
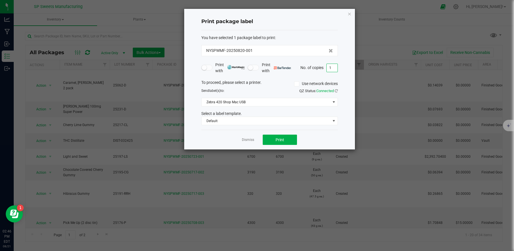
click at [335, 68] on input "1" at bounding box center [332, 68] width 11 height 8
type input "199"
click at [279, 144] on button "Print" at bounding box center [280, 140] width 34 height 10
click at [347, 15] on icon "button" at bounding box center [349, 13] width 4 height 7
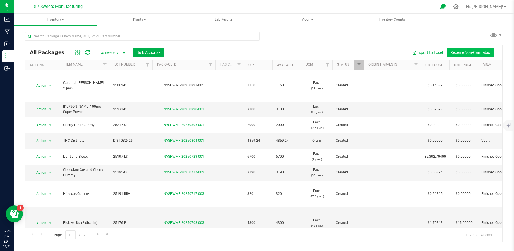
click at [458, 50] on button "Receive Non-Cannabis" at bounding box center [469, 53] width 47 height 10
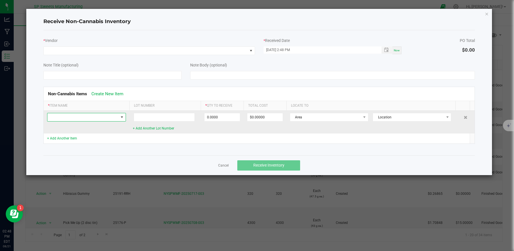
click at [103, 114] on span at bounding box center [82, 117] width 71 height 8
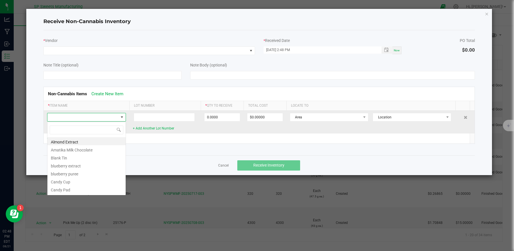
scroll to position [9, 79]
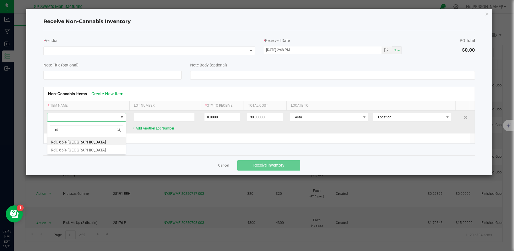
type input "rdc"
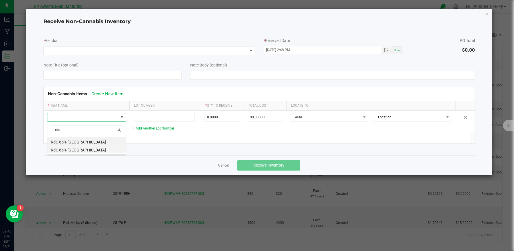
click at [79, 150] on li "RdC 66% Mexico" at bounding box center [86, 149] width 78 height 8
type input "0.0000 g"
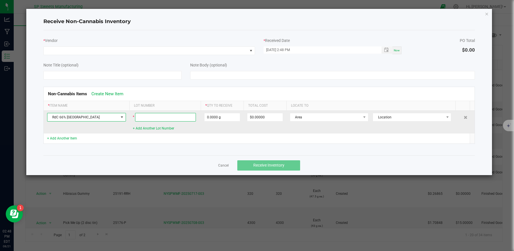
click at [159, 121] on input at bounding box center [165, 117] width 61 height 9
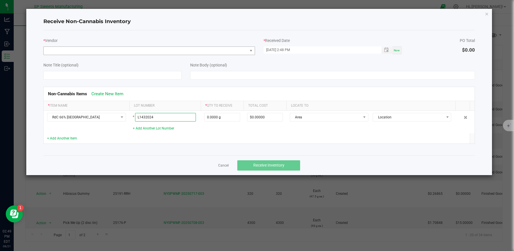
type input "L1432024"
click at [182, 51] on span at bounding box center [146, 51] width 204 height 8
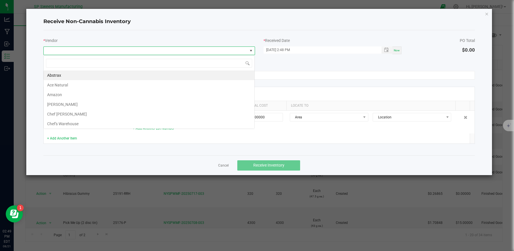
scroll to position [9, 212]
click at [84, 124] on li "Chef's Warehouse" at bounding box center [149, 124] width 211 height 10
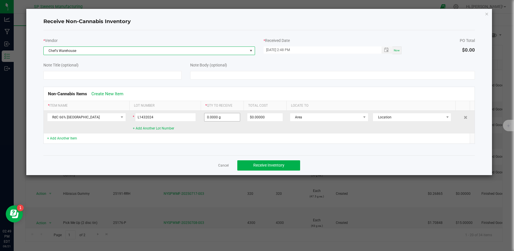
type input "0"
click at [232, 118] on input "0" at bounding box center [221, 117] width 35 height 8
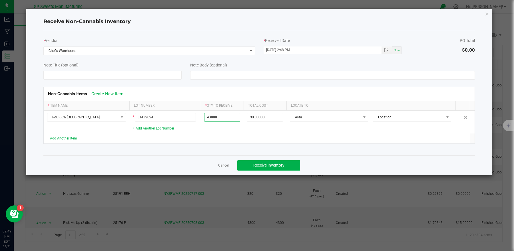
type input "43000.0000 g"
type input "$1,162.72000"
click at [352, 146] on div "Non-Cannabis Items Create New Item * Item Name Lot Number * Qty to Receive Tota…" at bounding box center [259, 115] width 440 height 71
click at [285, 165] on button "Receive Inventory" at bounding box center [268, 165] width 63 height 10
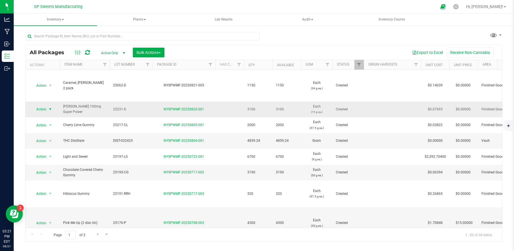
click at [46, 107] on span "Action" at bounding box center [38, 109] width 15 height 8
click at [42, 181] on li "Print package label" at bounding box center [49, 182] width 36 height 16
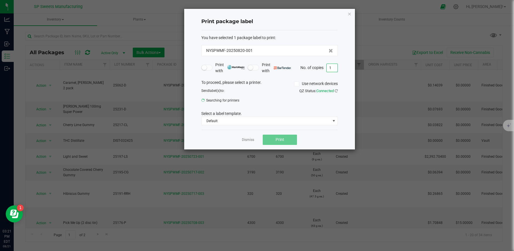
click at [332, 70] on input "1" at bounding box center [332, 68] width 11 height 8
click at [334, 70] on input "1" at bounding box center [332, 68] width 11 height 8
type input "100"
click at [281, 91] on div "QZ Status: Connected" at bounding box center [305, 91] width 73 height 6
click at [278, 140] on span "Print" at bounding box center [279, 140] width 9 height 5
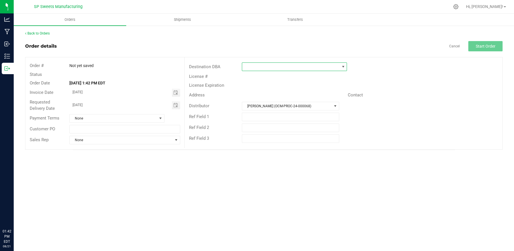
click at [313, 69] on span at bounding box center [290, 67] width 97 height 8
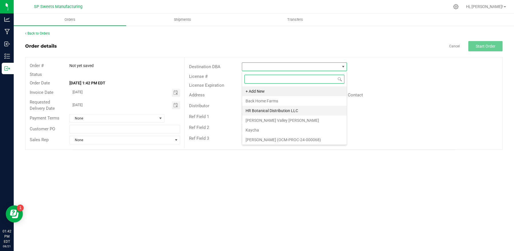
scroll to position [12, 0]
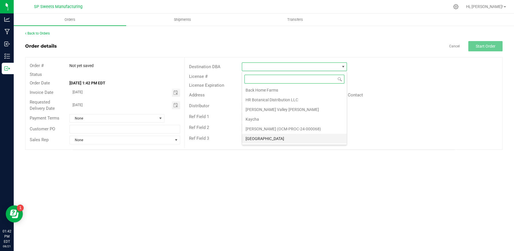
click at [283, 142] on li "[GEOGRAPHIC_DATA]" at bounding box center [294, 139] width 104 height 10
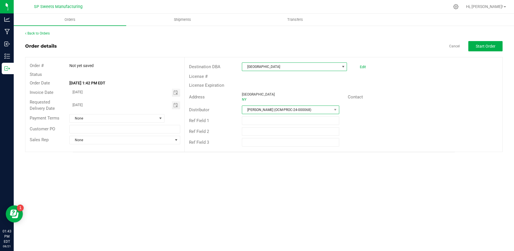
click at [271, 108] on span "[PERSON_NAME] (OCM-PROC-24-000068)" at bounding box center [287, 110] width 90 height 8
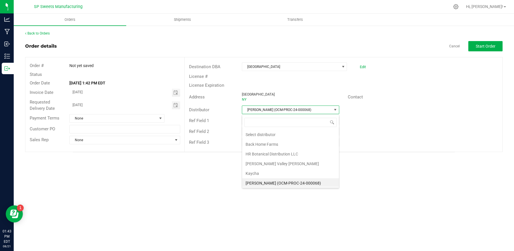
scroll to position [2, 0]
click at [276, 110] on span "[PERSON_NAME] (OCM-PROC-24-000068)" at bounding box center [287, 110] width 90 height 8
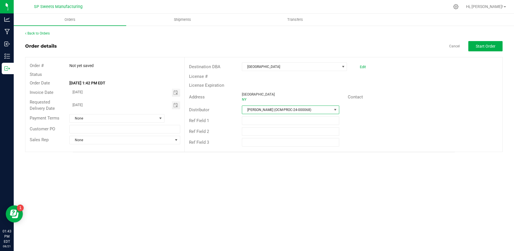
click at [276, 110] on span "NABIS (OCM-PROC-24-000068)" at bounding box center [287, 110] width 90 height 8
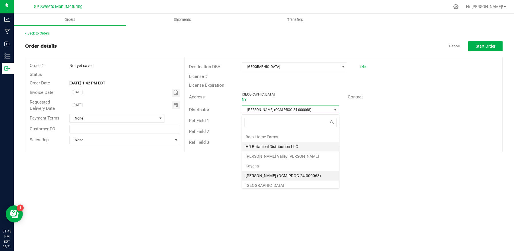
scroll to position [12, 0]
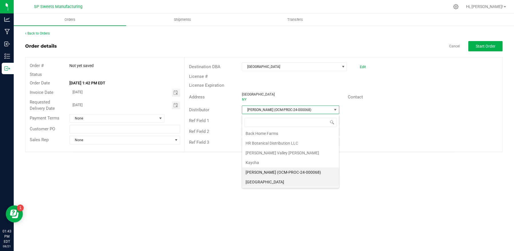
click at [282, 184] on li "Township Valley Farms" at bounding box center [290, 182] width 97 height 10
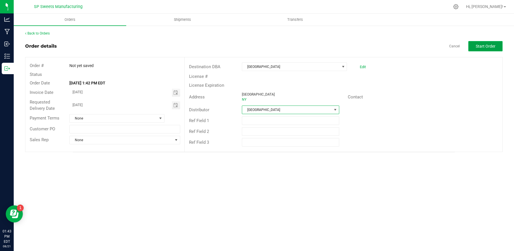
click at [476, 48] on button "Start Order" at bounding box center [485, 46] width 34 height 10
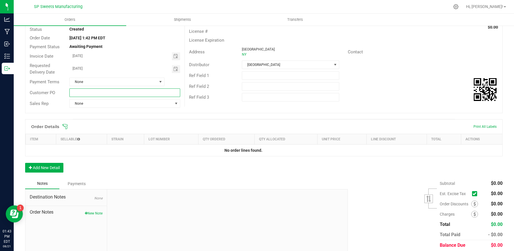
scroll to position [20, 0]
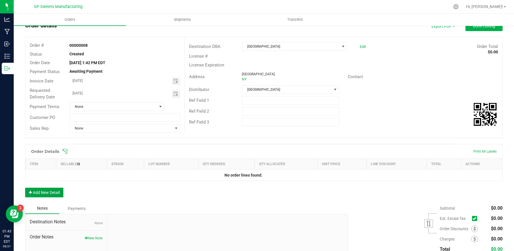
click at [50, 190] on button "Add New Detail" at bounding box center [44, 193] width 38 height 10
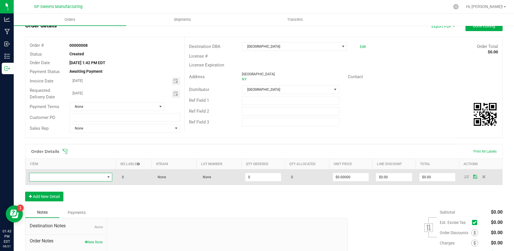
click at [92, 177] on span "NO DATA FOUND" at bounding box center [67, 177] width 76 height 8
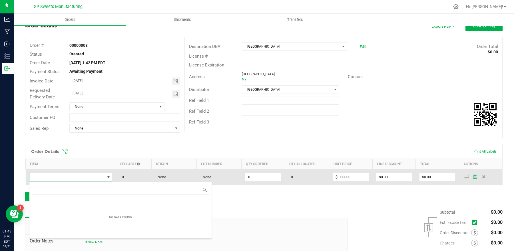
scroll to position [9, 81]
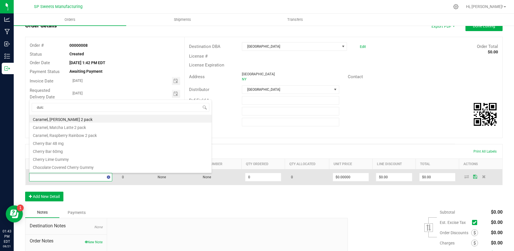
type input "dulce"
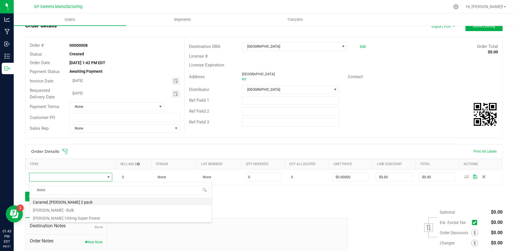
click at [79, 200] on li "Caramel, Dulce de Leche 2 pack" at bounding box center [120, 202] width 182 height 8
type input "0 ea"
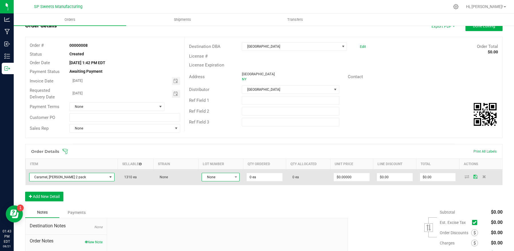
click at [215, 179] on span "None" at bounding box center [217, 177] width 30 height 8
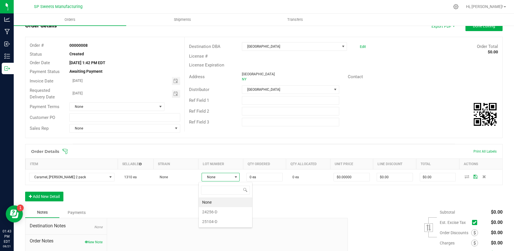
click at [170, 206] on div "Order Details Print All Labels Item Sellable Strain Lot Number Qty Ordered Qty …" at bounding box center [263, 175] width 477 height 63
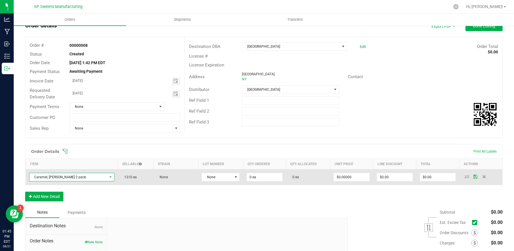
click at [98, 177] on span "Caramel, Dulce de Leche 2 pack" at bounding box center [68, 177] width 78 height 8
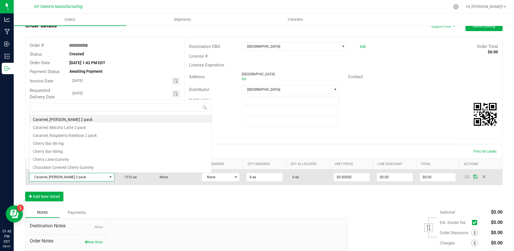
scroll to position [9, 81]
type input "match"
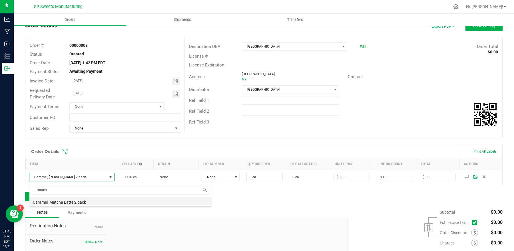
click at [59, 205] on li "Caramel, Matcha Latte 2 pack" at bounding box center [120, 202] width 182 height 8
type input "$6.00000"
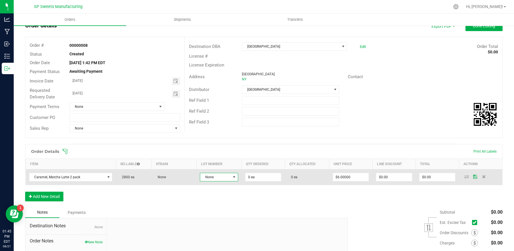
click at [210, 179] on span "None" at bounding box center [215, 177] width 31 height 8
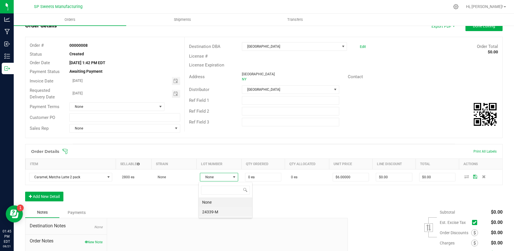
click at [212, 210] on li "24339-M" at bounding box center [225, 212] width 53 height 10
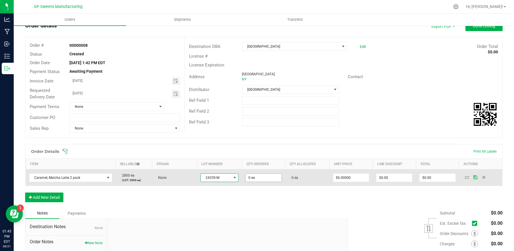
type input "0"
click at [265, 177] on input "0" at bounding box center [263, 178] width 36 height 8
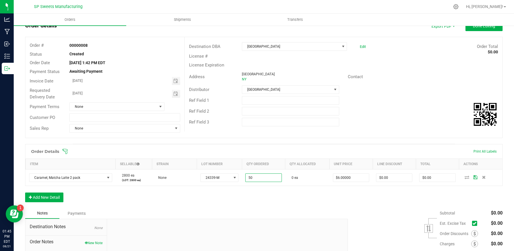
type input "50 ea"
type input "$300.00"
click at [287, 215] on div "Notes Payments" at bounding box center [184, 213] width 318 height 11
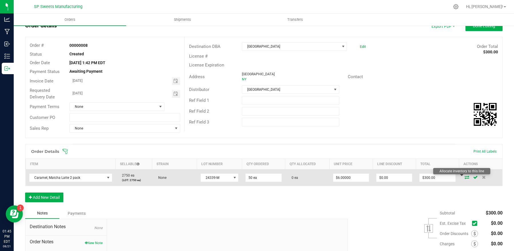
click at [464, 177] on icon at bounding box center [466, 177] width 5 height 3
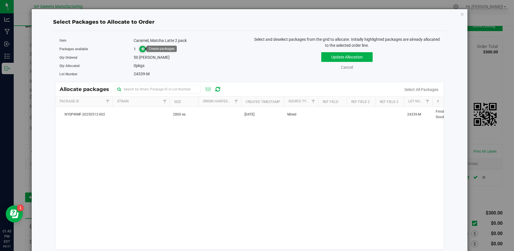
click at [142, 50] on icon at bounding box center [143, 49] width 4 height 4
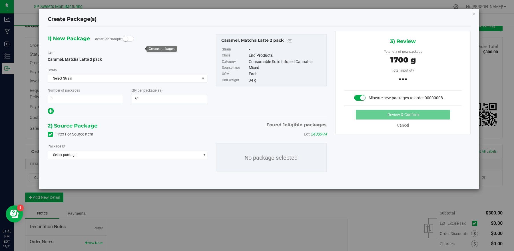
type input "50"
click at [349, 158] on div "1) New Package Create lab sample Item Caramel, Matcha Latte 2 pack Strain Selec…" at bounding box center [258, 107] width 431 height 153
click at [182, 158] on span "Select package" at bounding box center [124, 155] width 152 height 8
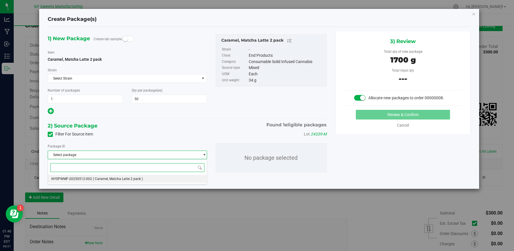
click at [164, 178] on li "NYSPWMF-20250512-002 ( Caramel, Matcha Latte 2 pack )" at bounding box center [127, 179] width 158 height 8
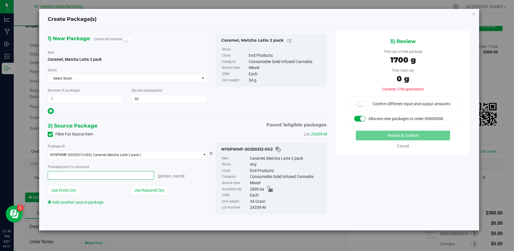
click at [129, 178] on span at bounding box center [101, 175] width 106 height 9
type input "50"
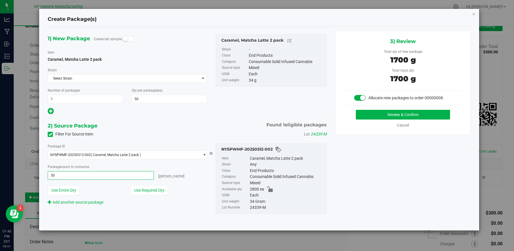
type input "50 ea"
click at [209, 122] on div "2) Source Package Found 1 eligible packages" at bounding box center [187, 126] width 279 height 9
click at [404, 110] on button "Review & Confirm" at bounding box center [403, 115] width 94 height 10
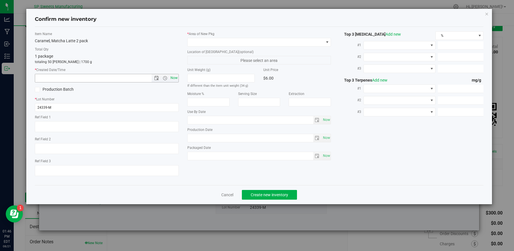
click at [177, 80] on span "Now" at bounding box center [174, 78] width 10 height 8
type input "8/21/2025 1:46 PM"
click at [281, 42] on span at bounding box center [256, 42] width 136 height 8
click at [226, 65] on li "Finished Goods" at bounding box center [259, 66] width 143 height 8
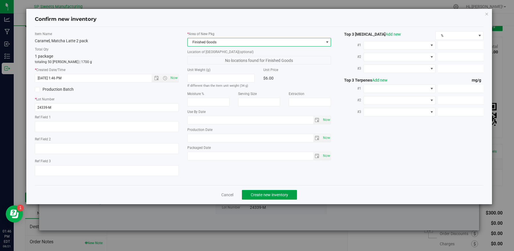
click at [281, 197] on span "Create new inventory" at bounding box center [269, 195] width 37 height 5
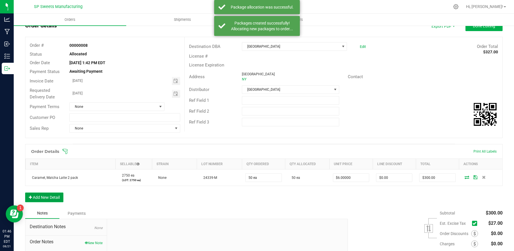
click at [58, 198] on button "Add New Detail" at bounding box center [44, 198] width 38 height 10
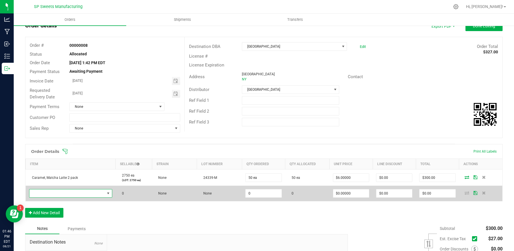
click at [80, 194] on span "NO DATA FOUND" at bounding box center [66, 194] width 75 height 8
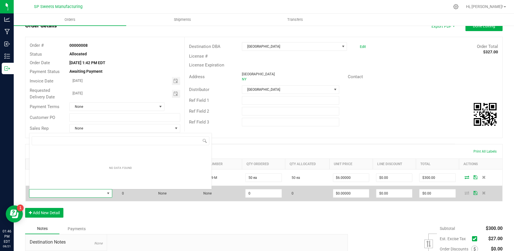
scroll to position [9, 81]
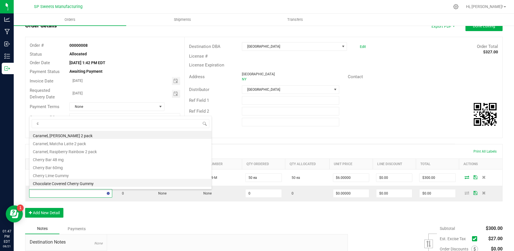
type input "ch"
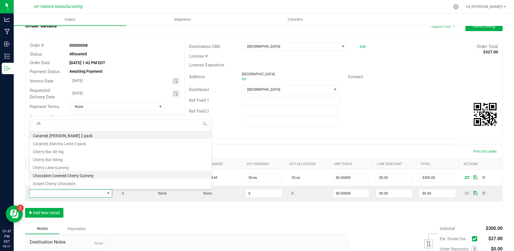
click at [70, 176] on li "Chocolate Covered Cherry Gummy" at bounding box center [120, 175] width 182 height 8
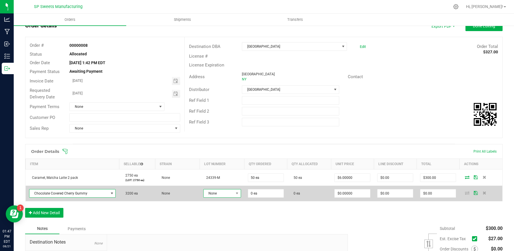
click at [222, 195] on span "None" at bounding box center [219, 194] width 30 height 8
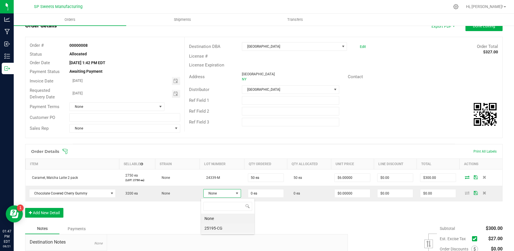
click at [219, 228] on li "25195-CG" at bounding box center [227, 229] width 53 height 10
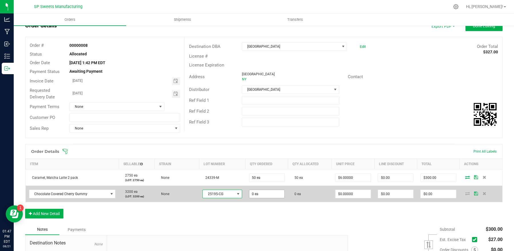
type input "0"
click at [257, 193] on input "0" at bounding box center [266, 194] width 35 height 8
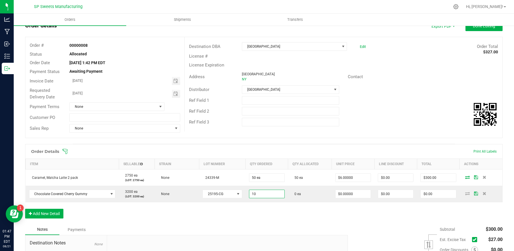
type input "10 ea"
click at [275, 210] on div "Order Details Print All Labels Item Sellable Strain Lot Number Qty Ordered Qty …" at bounding box center [263, 184] width 477 height 80
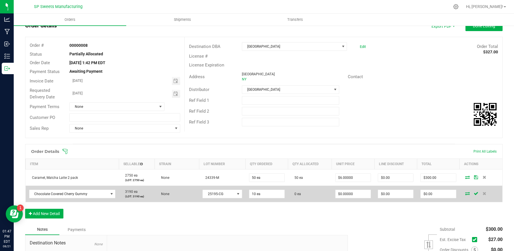
click at [465, 194] on icon at bounding box center [467, 193] width 5 height 3
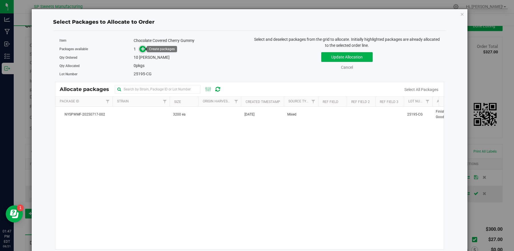
click at [142, 51] on span at bounding box center [142, 49] width 7 height 7
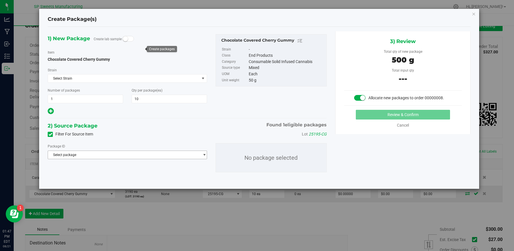
click at [94, 158] on span "Select package" at bounding box center [124, 155] width 152 height 8
click at [93, 180] on span "( Chocolate Covered Cherry Gummy )" at bounding box center [121, 179] width 57 height 4
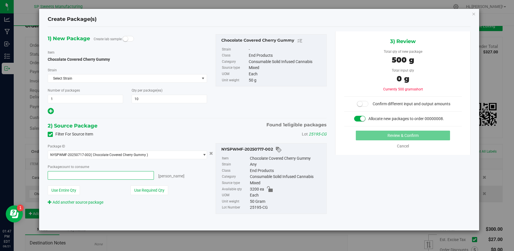
click at [91, 179] on span at bounding box center [101, 175] width 106 height 9
type input "10"
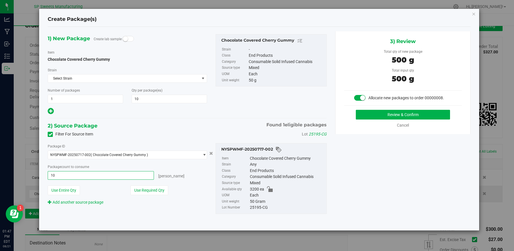
type input "10 ea"
click at [176, 122] on div "2) Source Package Found 1 eligible packages" at bounding box center [187, 126] width 279 height 9
click at [389, 114] on button "Review & Confirm" at bounding box center [403, 115] width 94 height 10
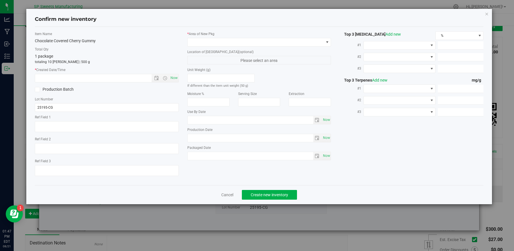
type input "[DATE]"
click at [173, 80] on span "Now" at bounding box center [174, 78] width 10 height 8
type input "8/21/2025 1:47 PM"
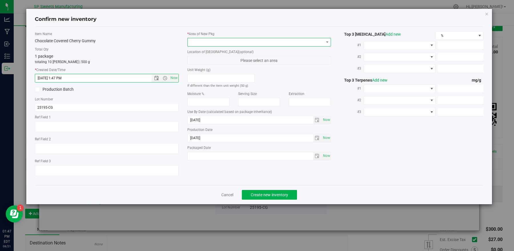
click at [208, 44] on span at bounding box center [256, 42] width 136 height 8
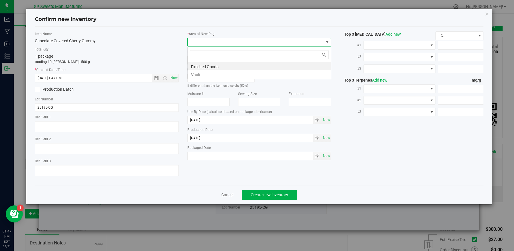
scroll to position [9, 144]
click at [199, 66] on li "Finished Goods" at bounding box center [259, 66] width 143 height 8
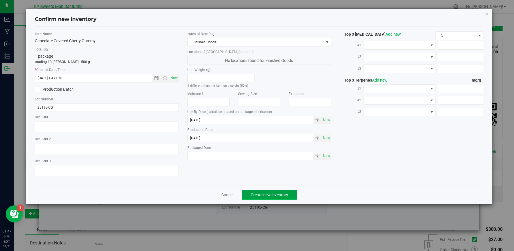
click at [261, 192] on button "Create new inventory" at bounding box center [269, 195] width 55 height 10
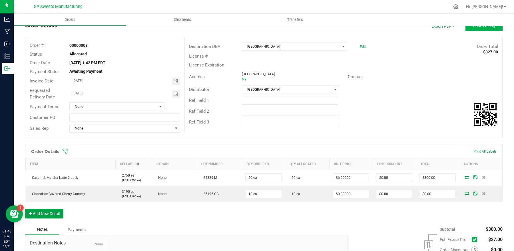
click at [47, 213] on button "Add New Detail" at bounding box center [44, 214] width 38 height 10
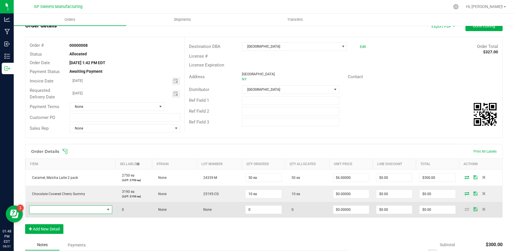
click at [110, 210] on span "NO DATA FOUND" at bounding box center [108, 210] width 7 height 8
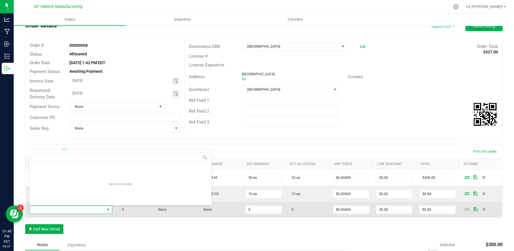
scroll to position [9, 81]
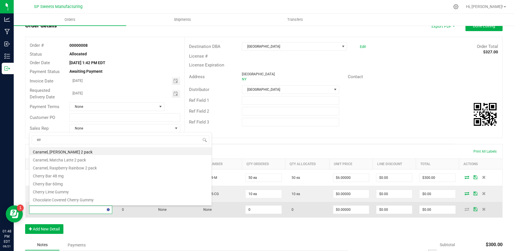
type input "stra"
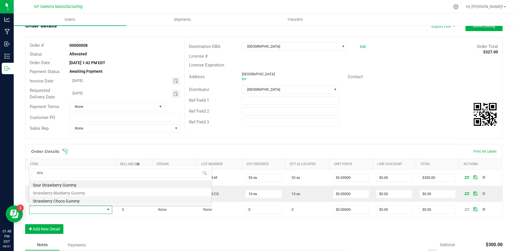
click at [60, 202] on li "Strawberry Choco Gummy" at bounding box center [120, 200] width 182 height 8
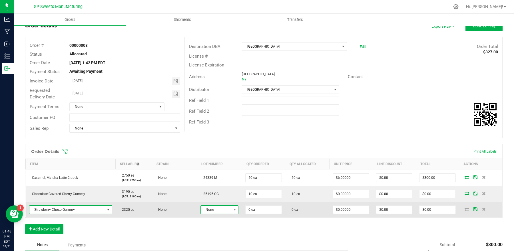
click at [213, 210] on span "None" at bounding box center [216, 210] width 31 height 8
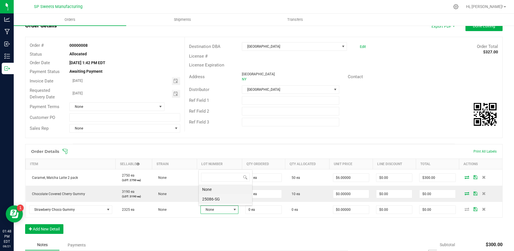
click at [215, 199] on li "25086-SG" at bounding box center [225, 199] width 53 height 10
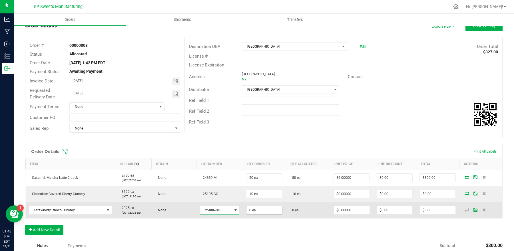
type input "0"
click at [257, 213] on input "0" at bounding box center [264, 210] width 36 height 8
type input "2"
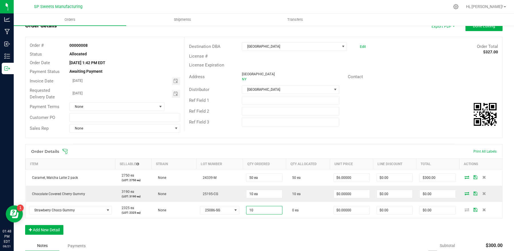
type input "10 ea"
click at [339, 219] on div "Order Details Print All Labels Item Sellable Strain Lot Number Qty Ordered Qty …" at bounding box center [263, 192] width 477 height 96
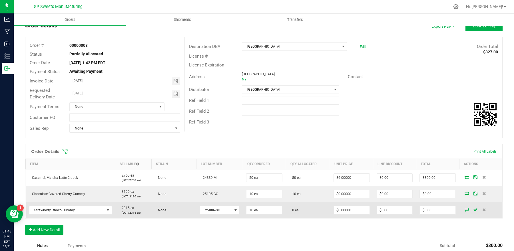
click at [464, 210] on icon at bounding box center [466, 209] width 5 height 3
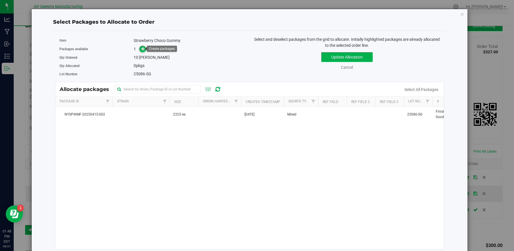
click at [142, 52] on span at bounding box center [142, 49] width 7 height 7
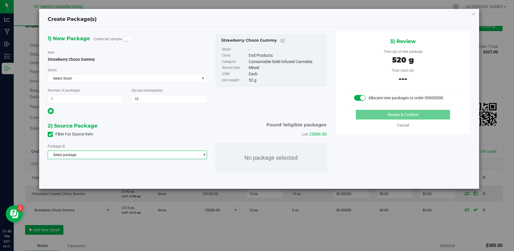
click at [129, 153] on span "Select package" at bounding box center [124, 155] width 152 height 8
click at [115, 180] on span "( Strawberry Choco Gummy )" at bounding box center [115, 179] width 45 height 4
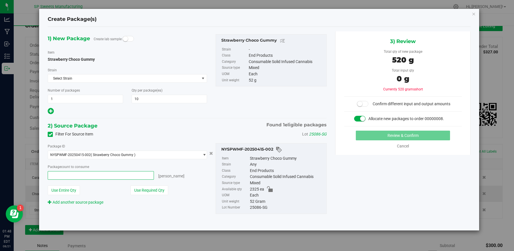
click at [92, 177] on span at bounding box center [101, 175] width 106 height 9
type input "10"
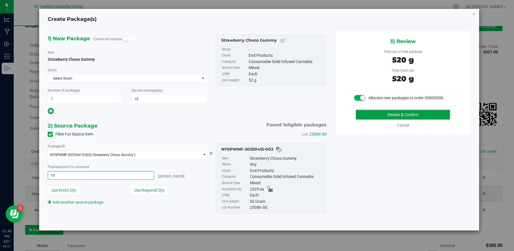
type input "10 ea"
click at [389, 112] on button "Review & Confirm" at bounding box center [403, 115] width 94 height 10
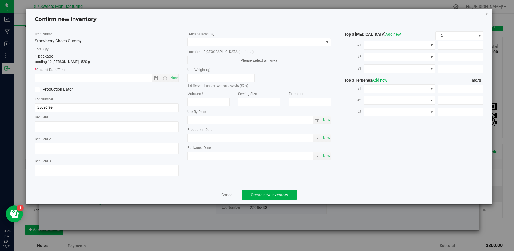
type input "[DATE]"
click at [174, 80] on span "Now" at bounding box center [174, 78] width 10 height 8
type input "8/21/2025 1:48 PM"
click at [222, 41] on span at bounding box center [256, 42] width 136 height 8
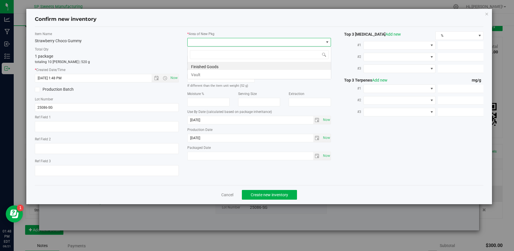
scroll to position [9, 144]
click at [212, 64] on li "Finished Goods" at bounding box center [259, 66] width 143 height 8
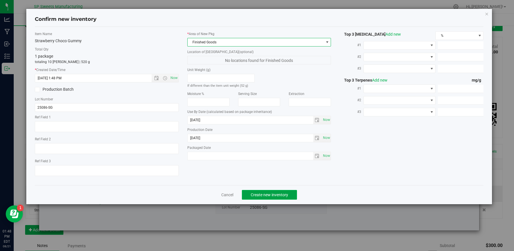
click at [269, 195] on span "Create new inventory" at bounding box center [269, 195] width 37 height 5
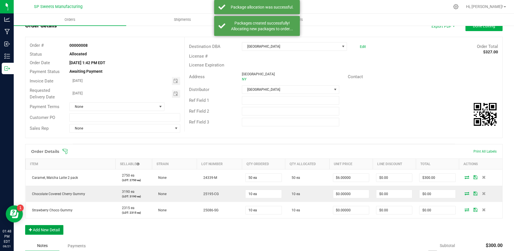
click at [56, 231] on button "Add New Detail" at bounding box center [44, 230] width 38 height 10
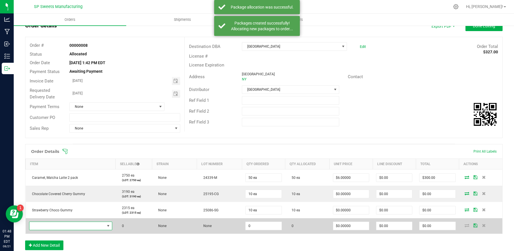
click at [71, 225] on span "NO DATA FOUND" at bounding box center [66, 226] width 75 height 8
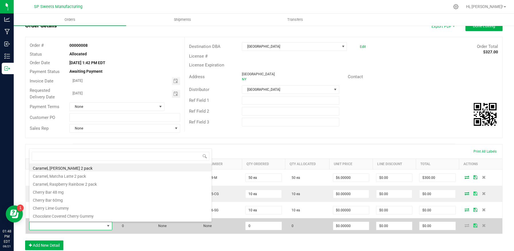
scroll to position [9, 81]
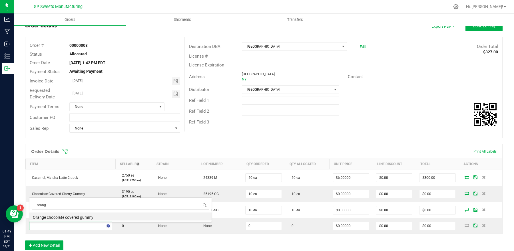
type input "orange"
click at [72, 218] on li "Orange chocolate covered gummy" at bounding box center [120, 217] width 182 height 8
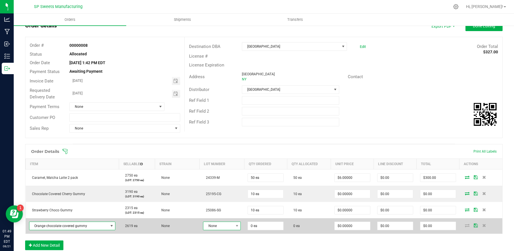
click at [233, 226] on span at bounding box center [236, 226] width 7 height 8
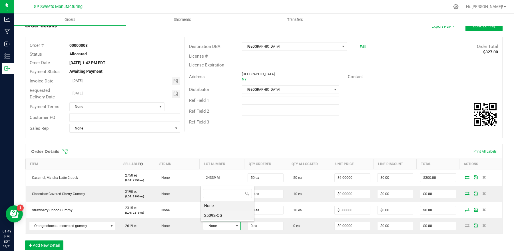
click at [221, 214] on li "25092-OG" at bounding box center [227, 216] width 53 height 10
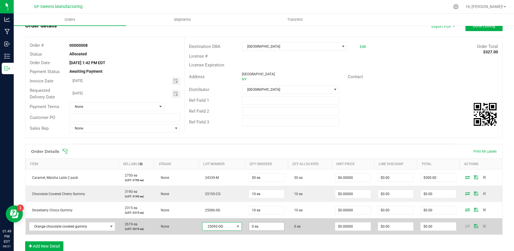
type input "0"
click at [257, 229] on input "0" at bounding box center [266, 227] width 35 height 8
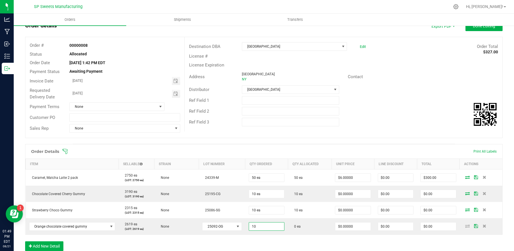
type input "10 ea"
click at [262, 238] on div "Order Details Print All Labels Item Sellable Strain Lot Number Qty Ordered Qty …" at bounding box center [263, 200] width 477 height 113
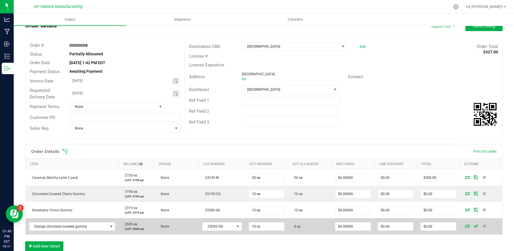
click at [465, 228] on icon at bounding box center [467, 225] width 5 height 3
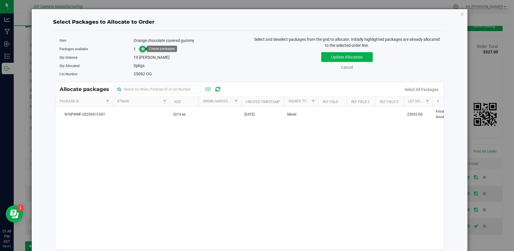
click at [142, 50] on icon at bounding box center [143, 49] width 4 height 4
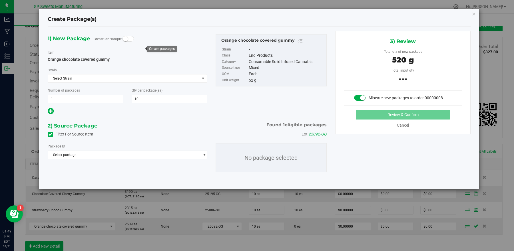
type input "10"
click at [73, 152] on span "Select package" at bounding box center [124, 155] width 152 height 8
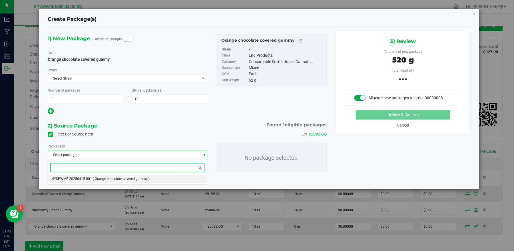
click at [80, 180] on span "NYSPWMF-20250415-001" at bounding box center [71, 179] width 41 height 4
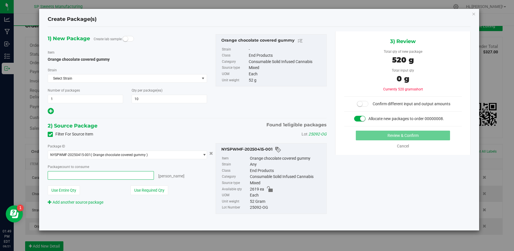
click at [92, 178] on span at bounding box center [101, 175] width 106 height 9
type input "10"
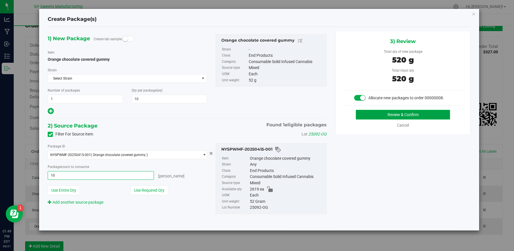
type input "10 ea"
click at [394, 115] on button "Review & Confirm" at bounding box center [403, 115] width 94 height 10
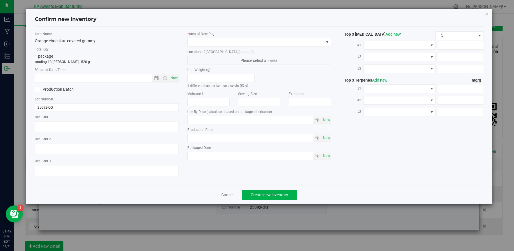
type input "[DATE]"
click at [176, 80] on span "Now" at bounding box center [174, 78] width 10 height 8
type input "8/21/2025 1:49 PM"
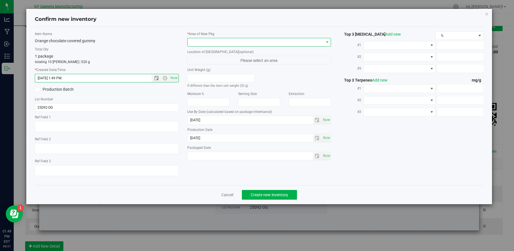
click at [208, 43] on span at bounding box center [256, 42] width 136 height 8
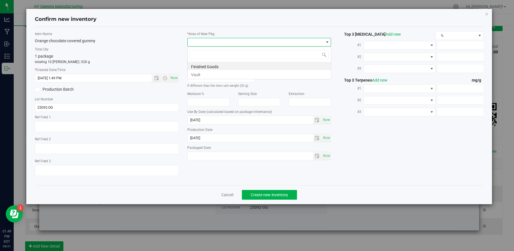
scroll to position [9, 144]
click at [206, 63] on li "Finished Goods" at bounding box center [259, 66] width 143 height 8
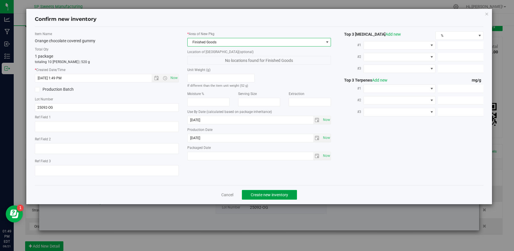
click at [259, 193] on button "Create new inventory" at bounding box center [269, 195] width 55 height 10
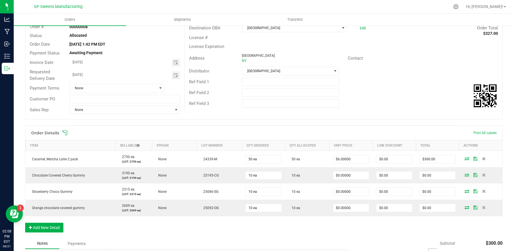
scroll to position [62, 0]
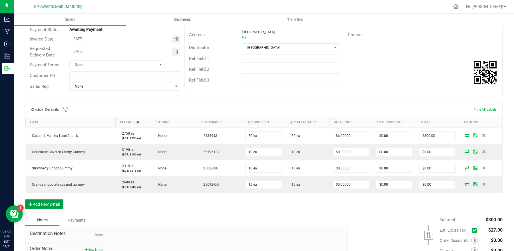
click at [61, 205] on button "Add New Detail" at bounding box center [44, 205] width 38 height 10
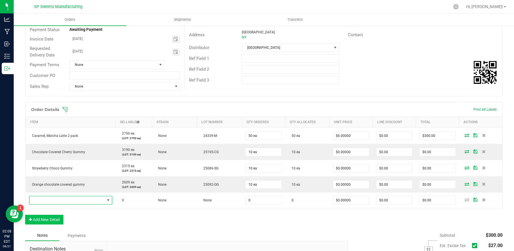
click at [61, 204] on span "NO DATA FOUND" at bounding box center [66, 200] width 75 height 8
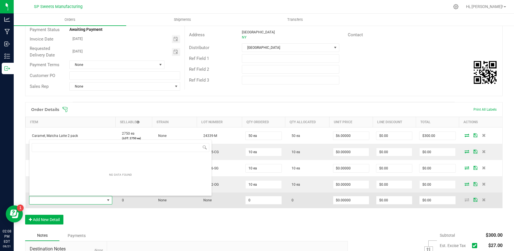
click at [62, 202] on span at bounding box center [66, 200] width 75 height 8
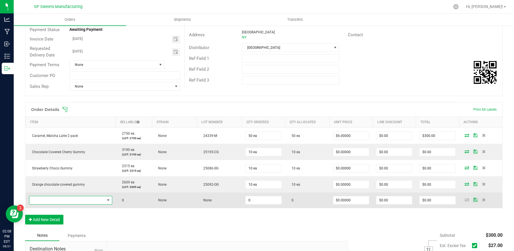
click at [62, 202] on span "NO DATA FOUND" at bounding box center [66, 200] width 75 height 8
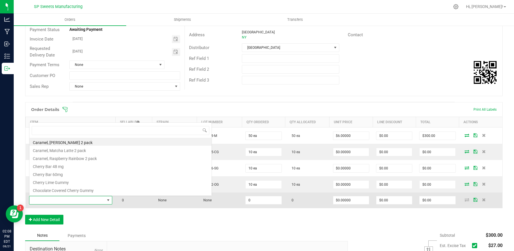
scroll to position [9, 81]
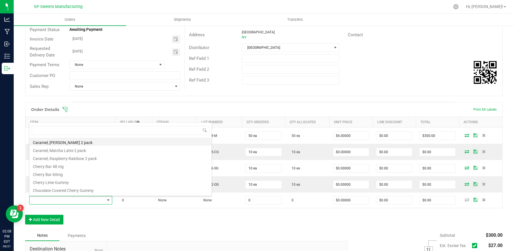
click at [81, 144] on li "Caramel, [PERSON_NAME] 2 pack" at bounding box center [120, 142] width 182 height 8
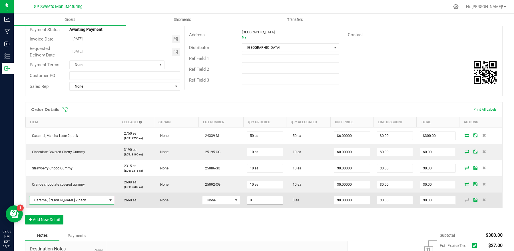
click at [252, 201] on input "0" at bounding box center [264, 200] width 35 height 8
click at [211, 199] on span "None" at bounding box center [217, 200] width 30 height 8
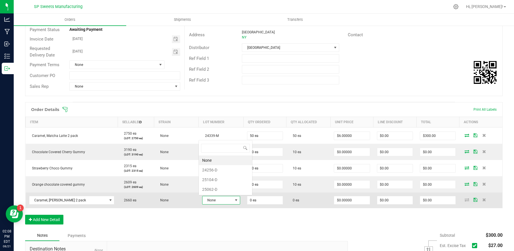
scroll to position [9, 37]
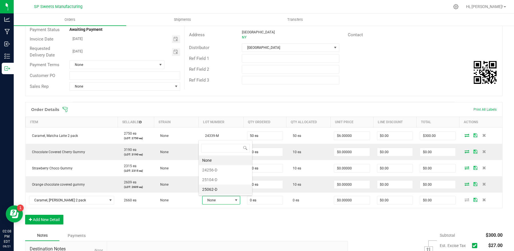
click at [212, 192] on li "25062-D" at bounding box center [225, 190] width 53 height 10
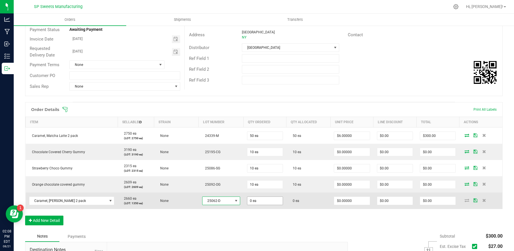
type input "0"
click at [258, 202] on input "0" at bounding box center [264, 201] width 35 height 8
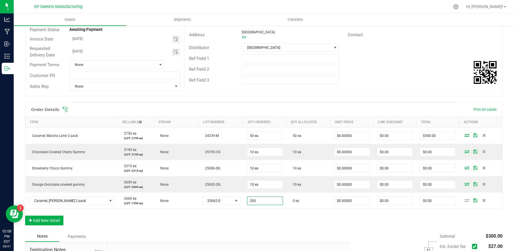
type input "200 ea"
click at [256, 224] on div "Order Details Print All Labels Item Sellable Strain Lot Number Qty Ordered Qty …" at bounding box center [263, 166] width 477 height 129
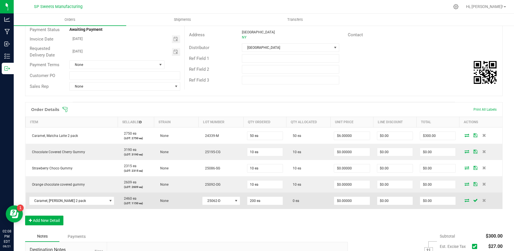
click at [464, 200] on icon at bounding box center [466, 200] width 5 height 3
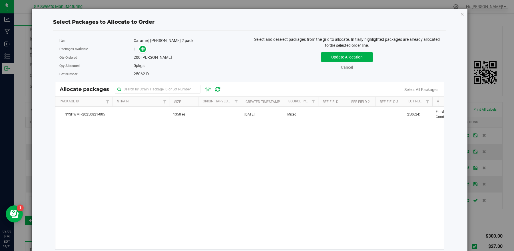
click at [144, 53] on div "Packages available 1" at bounding box center [152, 49] width 186 height 9
click at [142, 50] on icon at bounding box center [143, 49] width 4 height 4
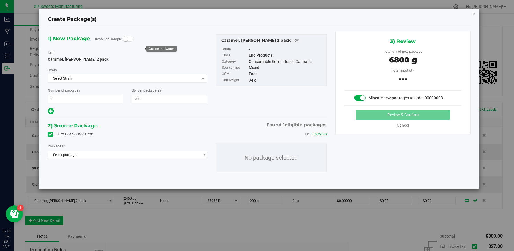
click at [65, 159] on span "Select package" at bounding box center [124, 155] width 152 height 8
click at [69, 177] on span "NYSPWMF-20250821-005" at bounding box center [71, 179] width 41 height 4
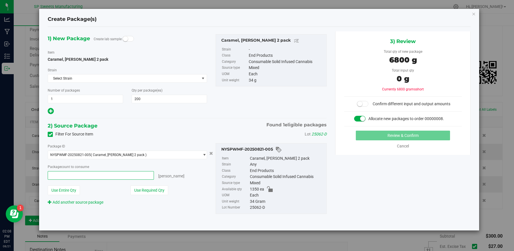
click at [116, 176] on span at bounding box center [101, 175] width 106 height 9
type input "200"
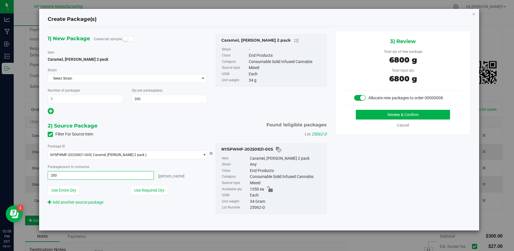
type input "200 ea"
click at [358, 148] on div "1) New Package Create lab sample Item Caramel, Dulce de Leche 2 pack Strain Sel…" at bounding box center [258, 128] width 431 height 195
click at [378, 113] on button "Review & Confirm" at bounding box center [403, 115] width 94 height 10
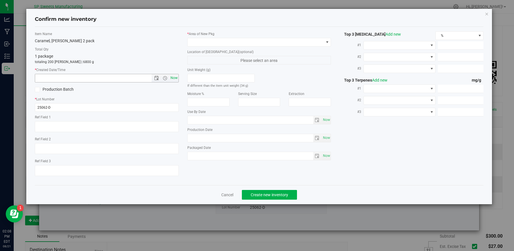
click at [176, 81] on span "Now" at bounding box center [174, 78] width 10 height 8
type input "8/21/2025 2:08 PM"
click at [219, 41] on span at bounding box center [256, 42] width 136 height 8
click at [212, 64] on li "Finished Goods" at bounding box center [259, 66] width 143 height 8
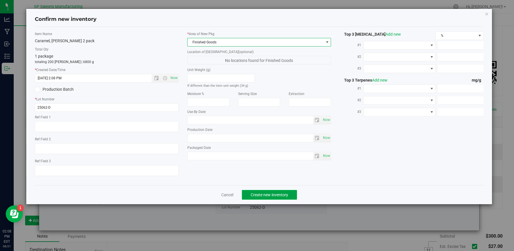
click at [263, 195] on span "Create new inventory" at bounding box center [269, 195] width 37 height 5
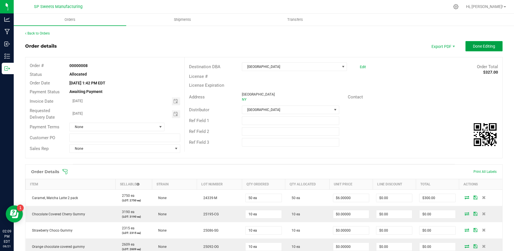
click at [466, 45] on button "Done Editing" at bounding box center [483, 46] width 37 height 10
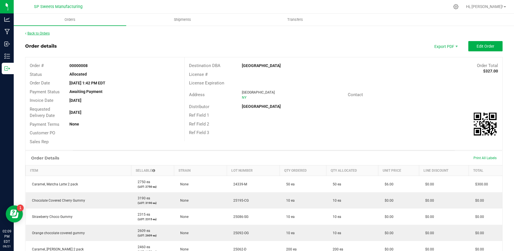
click at [44, 35] on link "Back to Orders" at bounding box center [37, 33] width 25 height 4
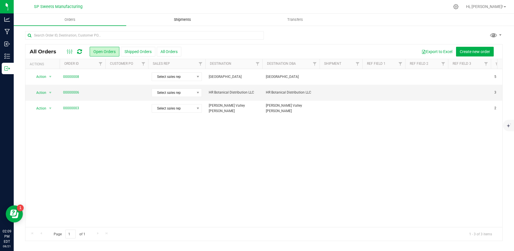
click at [177, 20] on span "Shipments" at bounding box center [182, 19] width 33 height 5
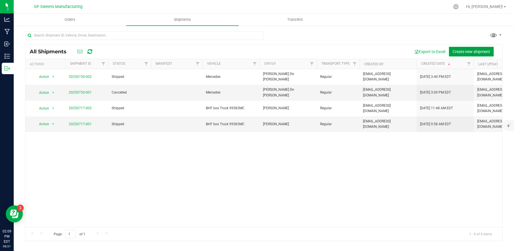
click at [480, 53] on span "Create new shipment" at bounding box center [470, 51] width 37 height 5
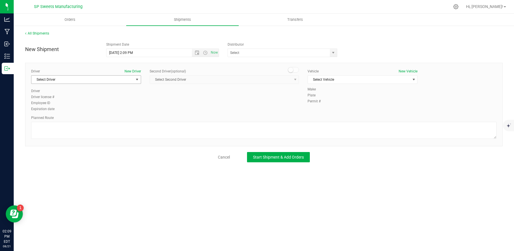
click at [114, 79] on span "Select Driver" at bounding box center [82, 80] width 102 height 8
click at [116, 77] on span "Select Driver" at bounding box center [82, 80] width 102 height 8
click at [97, 162] on div "Cancel Start Shipment & Add Orders" at bounding box center [263, 157] width 477 height 10
click at [107, 80] on span "Select Driver" at bounding box center [82, 80] width 102 height 8
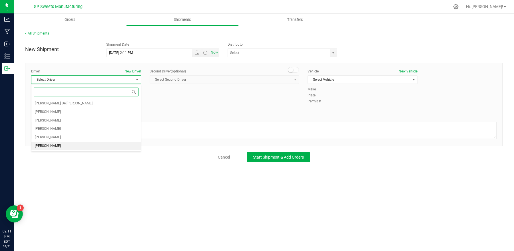
click at [76, 150] on li "[PERSON_NAME]" at bounding box center [85, 146] width 109 height 9
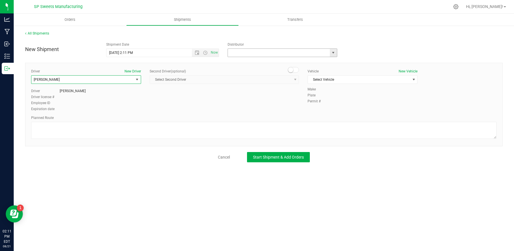
click at [243, 53] on input "text" at bounding box center [277, 53] width 99 height 8
click at [334, 52] on span "select" at bounding box center [333, 53] width 5 height 5
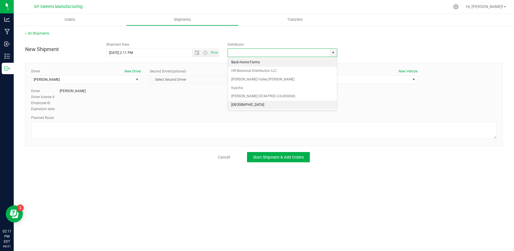
click at [260, 106] on li "[GEOGRAPHIC_DATA]" at bounding box center [282, 105] width 109 height 9
type input "[GEOGRAPHIC_DATA]"
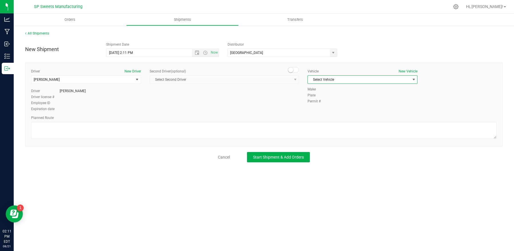
click at [334, 78] on span "Select Vehicle" at bounding box center [359, 80] width 102 height 8
click at [283, 85] on div "Second Driver (optional) Select Second Driver Select Second Driver Luis De Jesu…" at bounding box center [224, 79] width 149 height 20
click at [405, 73] on button "New Vehicle" at bounding box center [408, 71] width 19 height 5
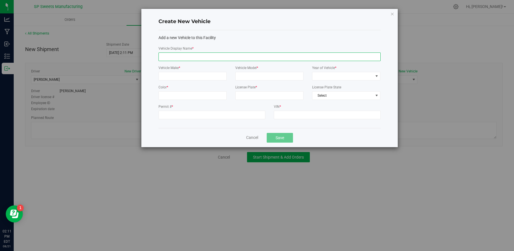
click at [199, 59] on input "Vehicle Display Name *" at bounding box center [269, 57] width 222 height 9
type input "[PERSON_NAME] kia Soul"
click at [204, 78] on input "Vehicle Make *" at bounding box center [192, 76] width 68 height 9
type input "kia"
click at [265, 75] on input "Vehicle Model *" at bounding box center [269, 76] width 68 height 9
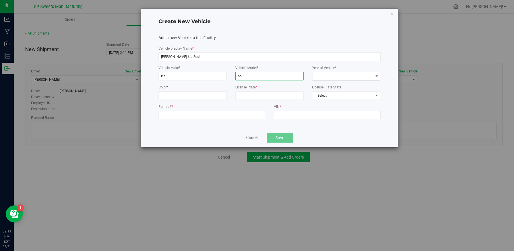
type input "soul"
click at [335, 76] on span at bounding box center [342, 76] width 61 height 8
click at [330, 48] on label "Vehicle Display Name *" at bounding box center [269, 48] width 222 height 5
click at [330, 53] on input "[PERSON_NAME] kia Soul" at bounding box center [269, 57] width 222 height 9
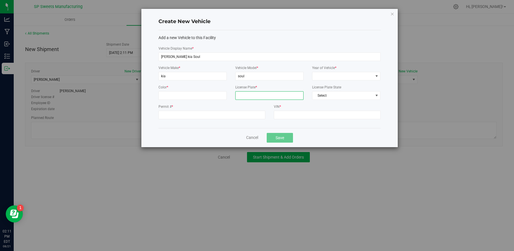
click at [290, 97] on input "License Plate *" at bounding box center [269, 95] width 68 height 9
type input "LUL9879"
click at [298, 118] on input "VIN *" at bounding box center [327, 115] width 107 height 9
click at [232, 112] on input "Permit # *" at bounding box center [211, 115] width 107 height 9
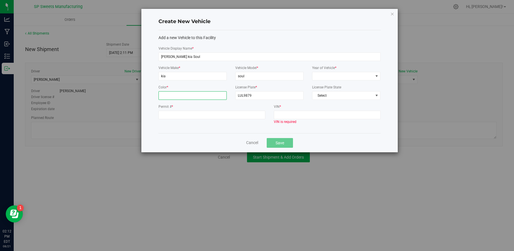
click at [217, 95] on input "Color *" at bounding box center [192, 95] width 68 height 9
type input "Black"
click at [331, 103] on div "License Plate State Select" at bounding box center [346, 94] width 77 height 19
click at [333, 105] on label "VIN *" at bounding box center [327, 106] width 107 height 5
click at [333, 111] on input "VIN *" at bounding box center [327, 115] width 107 height 9
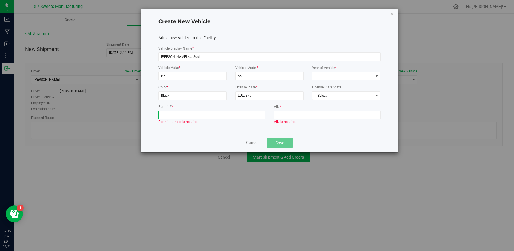
click at [260, 113] on input "Permit # *" at bounding box center [211, 115] width 107 height 9
click at [307, 110] on div "VIN * VIN is required" at bounding box center [327, 114] width 107 height 20
click at [234, 115] on input "Permit # *" at bounding box center [211, 115] width 107 height 9
type input "[PHONE_NUMBER]"
click at [326, 118] on input "VIN *" at bounding box center [327, 115] width 107 height 9
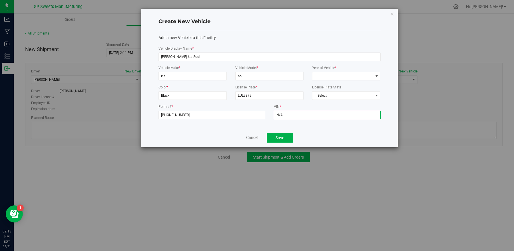
type input "N/A"
click at [387, 44] on div "Create New Vehicle Add a new Vehicle to this Facility Vehicle Display Name * Mi…" at bounding box center [269, 78] width 256 height 138
click at [368, 75] on span at bounding box center [342, 76] width 61 height 8
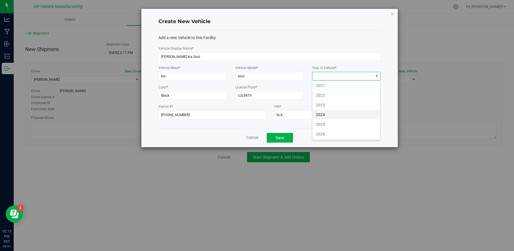
click at [337, 116] on li "2024" at bounding box center [346, 115] width 68 height 10
click at [396, 107] on div "Create New Vehicle Add a new Vehicle to this Facility Vehicle Display Name * Mi…" at bounding box center [269, 78] width 256 height 138
click at [339, 79] on span "2024" at bounding box center [342, 76] width 61 height 8
click at [390, 102] on div "Create New Vehicle Add a new Vehicle to this Facility Vehicle Display Name * Mi…" at bounding box center [269, 78] width 256 height 138
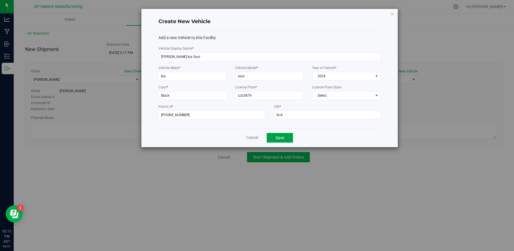
click at [283, 135] on button "Save" at bounding box center [280, 138] width 26 height 10
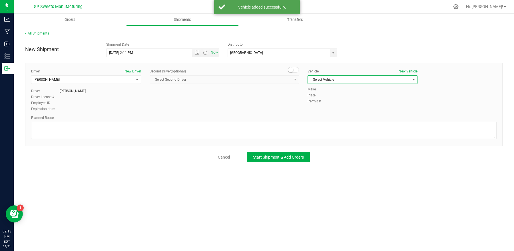
click at [338, 81] on span "Select Vehicle" at bounding box center [359, 80] width 102 height 8
click at [338, 107] on li "[PERSON_NAME] Hyundai" at bounding box center [362, 106] width 109 height 9
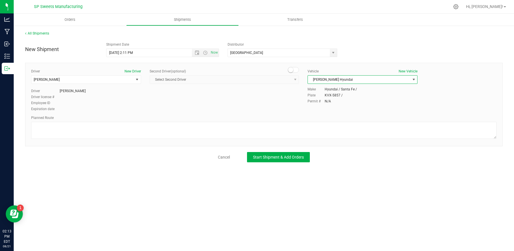
click at [344, 81] on span "[PERSON_NAME] Hyundai" at bounding box center [359, 80] width 102 height 8
click at [334, 118] on li "[PERSON_NAME] kia Soul" at bounding box center [362, 115] width 109 height 9
click at [335, 114] on div "Driver New Driver Michael Warholic Select Driver Luis De Jesus Kira Kinney Will…" at bounding box center [263, 105] width 477 height 84
click at [281, 156] on span "Start Shipment & Add Orders" at bounding box center [278, 157] width 51 height 5
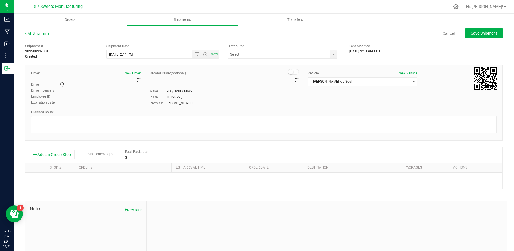
type input "[GEOGRAPHIC_DATA]"
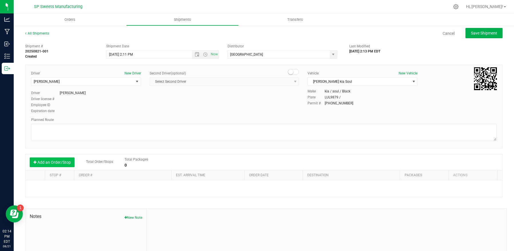
click at [68, 162] on button "Add an Order/Stop" at bounding box center [52, 163] width 45 height 10
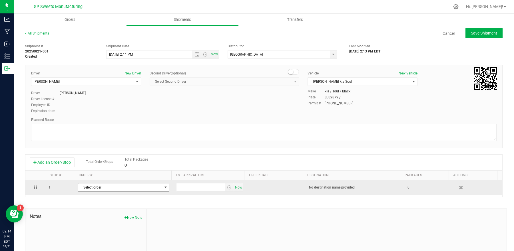
click at [94, 190] on span "Select order" at bounding box center [120, 188] width 84 height 8
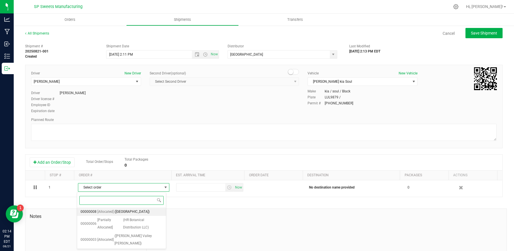
click at [113, 214] on li "00000008 [Allocated] (Township Valley Farms)" at bounding box center [121, 212] width 89 height 9
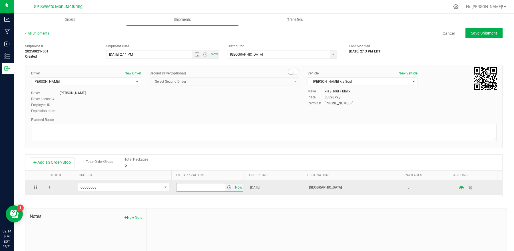
click at [234, 189] on span "Now" at bounding box center [239, 188] width 10 height 8
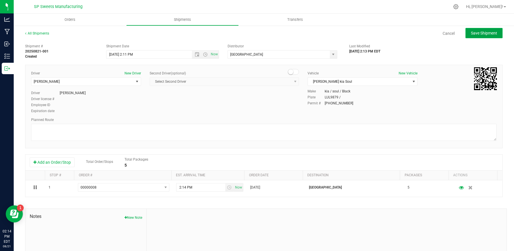
click at [479, 33] on span "Save Shipment" at bounding box center [484, 33] width 26 height 5
type input "8/21/2025 6:11 PM"
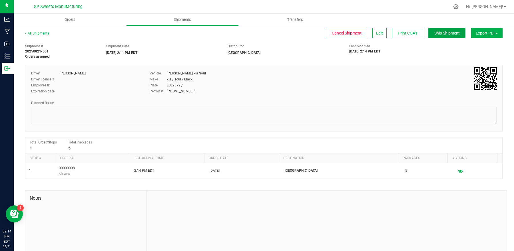
click at [442, 33] on span "Ship Shipment" at bounding box center [446, 33] width 25 height 5
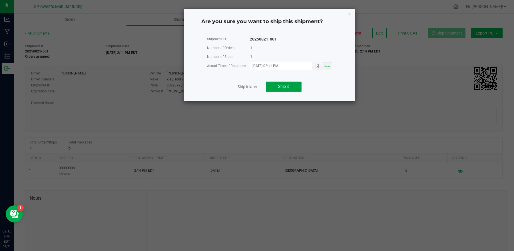
click at [279, 85] on span "Ship it" at bounding box center [283, 86] width 11 height 5
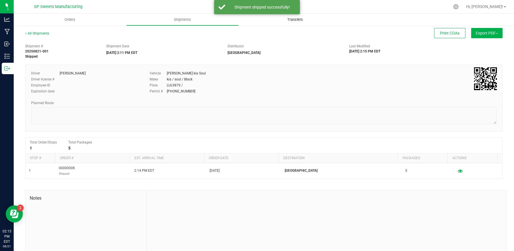
click at [294, 23] on uib-tab-heading "Transfers" at bounding box center [295, 19] width 112 height 11
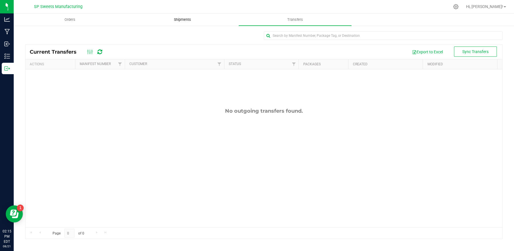
click at [176, 19] on span "Shipments" at bounding box center [182, 19] width 33 height 5
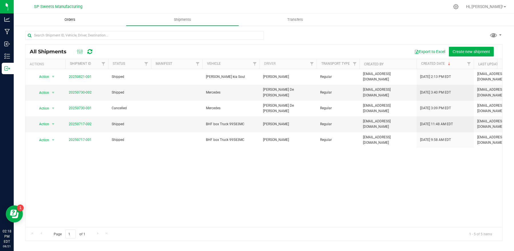
click at [60, 17] on span "Orders" at bounding box center [70, 19] width 26 height 5
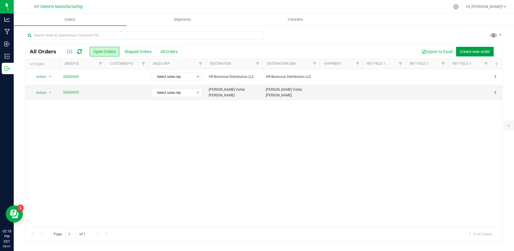
click at [483, 49] on span "Create new order" at bounding box center [475, 51] width 30 height 5
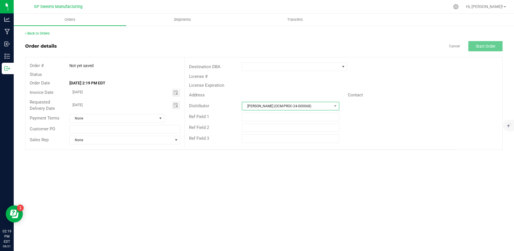
click at [285, 106] on span "[PERSON_NAME] (OCM-PROC-24-000068)" at bounding box center [287, 106] width 90 height 8
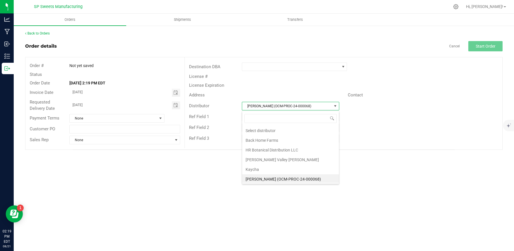
click at [364, 142] on div "Ref Field 3" at bounding box center [343, 138] width 317 height 11
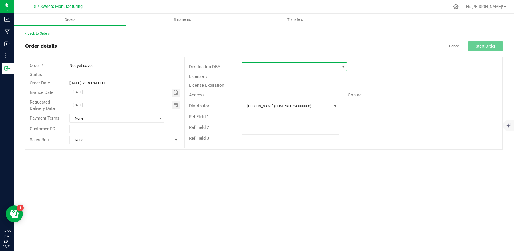
click at [245, 68] on span at bounding box center [290, 67] width 97 height 8
click at [302, 69] on span at bounding box center [290, 67] width 97 height 8
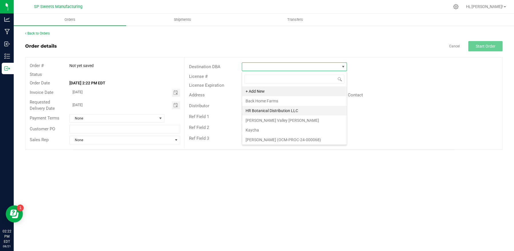
scroll to position [22, 0]
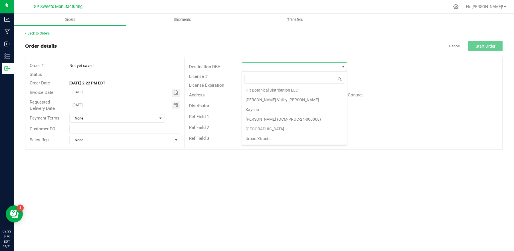
click at [281, 137] on li "Urban Xtracts" at bounding box center [294, 139] width 104 height 10
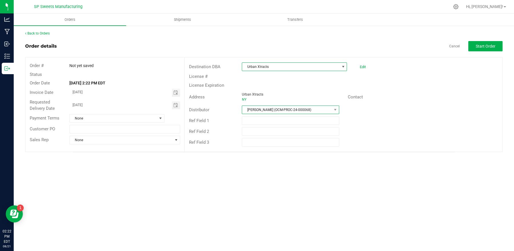
click at [283, 112] on span "[PERSON_NAME] (OCM-PROC-24-000068)" at bounding box center [287, 110] width 90 height 8
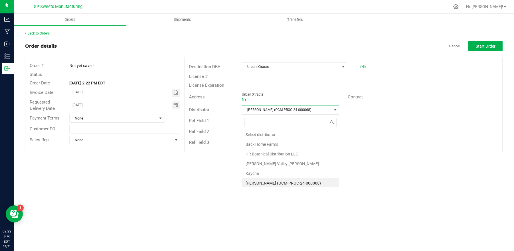
scroll to position [9, 97]
click at [293, 167] on li "Kaycha" at bounding box center [290, 172] width 97 height 10
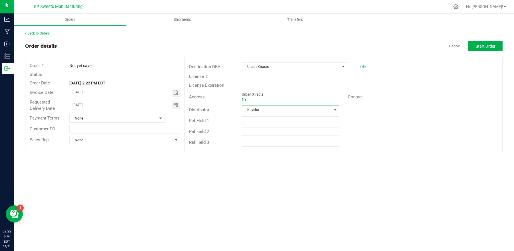
click at [272, 112] on span "Kaycha" at bounding box center [287, 110] width 90 height 8
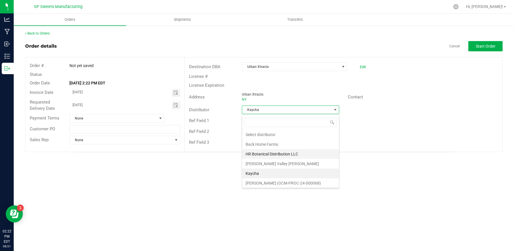
scroll to position [22, 0]
click at [279, 181] on li "Urban Xtracts" at bounding box center [290, 182] width 97 height 10
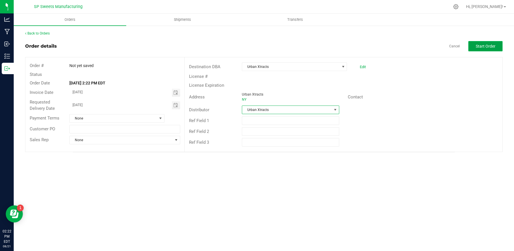
click at [486, 45] on span "Start Order" at bounding box center [486, 46] width 20 height 5
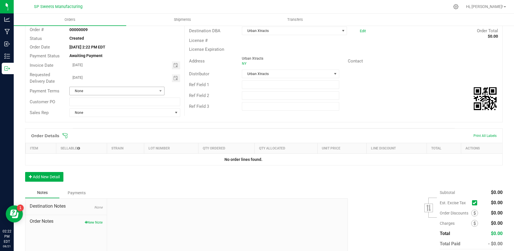
scroll to position [66, 0]
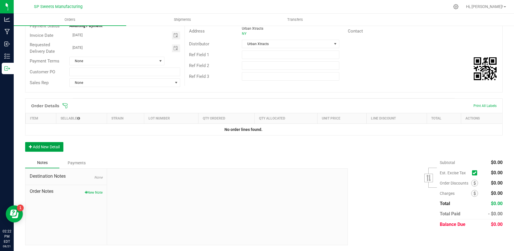
click at [37, 145] on button "Add New Detail" at bounding box center [44, 147] width 38 height 10
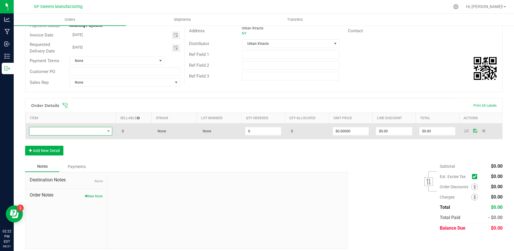
click at [68, 134] on span "NO DATA FOUND" at bounding box center [67, 131] width 76 height 8
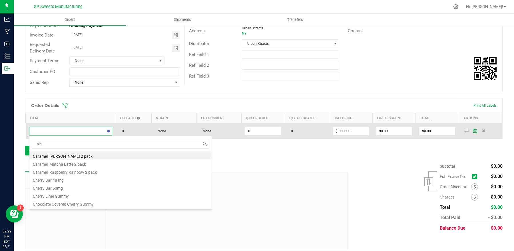
type input "hibis"
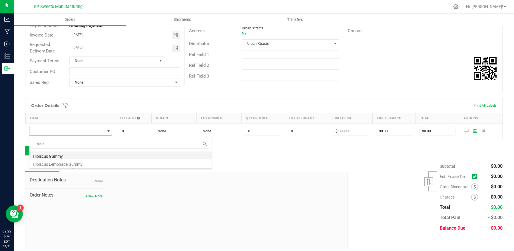
click at [77, 155] on li "Hibiscus Gummy" at bounding box center [120, 156] width 182 height 8
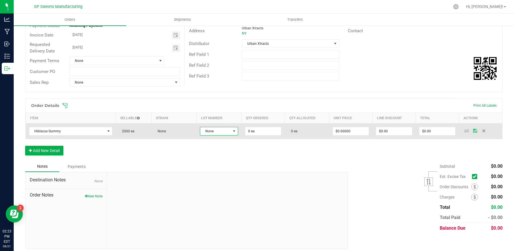
click at [210, 133] on span "None" at bounding box center [215, 131] width 31 height 8
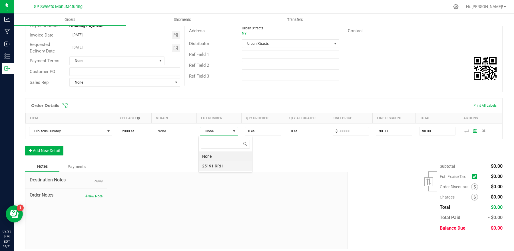
click at [219, 170] on li "25191-RRH" at bounding box center [225, 166] width 53 height 10
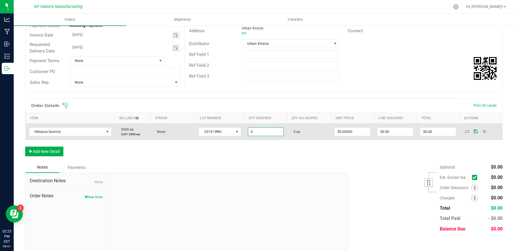
click at [252, 133] on input "0" at bounding box center [265, 132] width 35 height 8
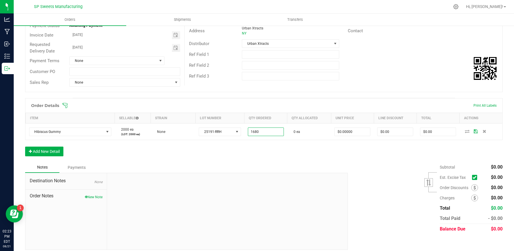
type input "1680 ea"
click at [299, 184] on div at bounding box center [227, 211] width 240 height 77
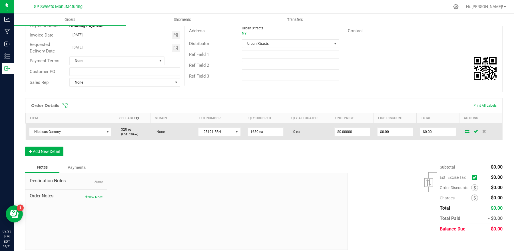
click at [465, 131] on icon at bounding box center [467, 131] width 5 height 3
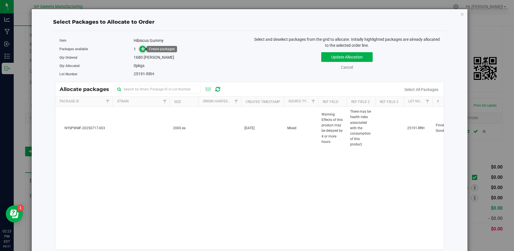
click at [144, 51] on icon at bounding box center [143, 49] width 4 height 4
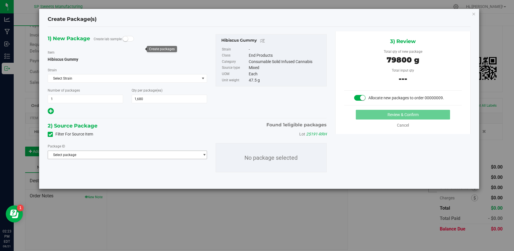
click at [86, 153] on span "Select package" at bounding box center [124, 155] width 152 height 8
click at [94, 179] on span "( Hibiscus Gummy )" at bounding box center [108, 179] width 31 height 4
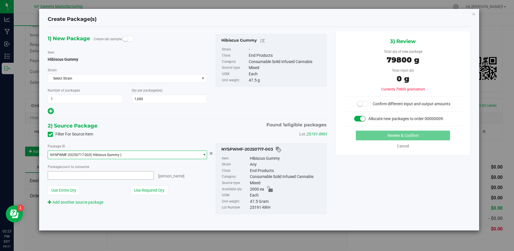
click at [120, 174] on span at bounding box center [101, 175] width 106 height 9
type input "1680"
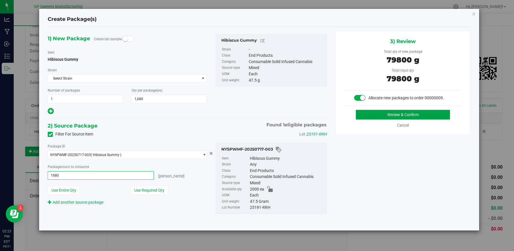
type input "1680 ea"
click at [412, 117] on button "Review & Confirm" at bounding box center [403, 115] width 94 height 10
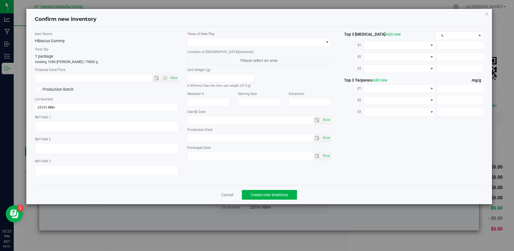
type textarea "Warning: Effects of this product may be delayed by 4 or more hours"
type textarea "There may be health risks associated with the consumption of this product"
type input "[DATE]"
click at [175, 78] on span "Now" at bounding box center [174, 78] width 10 height 8
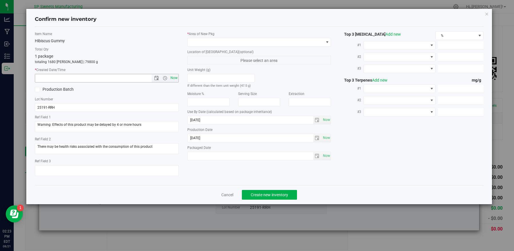
type input "[DATE] 2:23 PM"
click at [203, 39] on span at bounding box center [256, 42] width 136 height 8
click at [205, 63] on li "Finished Goods" at bounding box center [259, 66] width 143 height 8
click at [272, 194] on span "Create new inventory" at bounding box center [269, 195] width 37 height 5
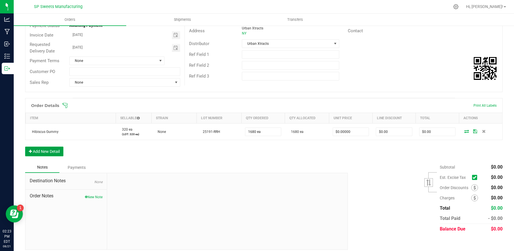
click at [44, 152] on button "Add New Detail" at bounding box center [44, 152] width 38 height 10
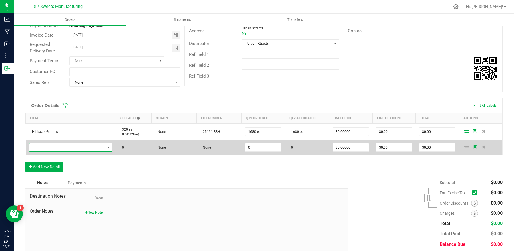
click at [50, 148] on span "NO DATA FOUND" at bounding box center [67, 148] width 76 height 8
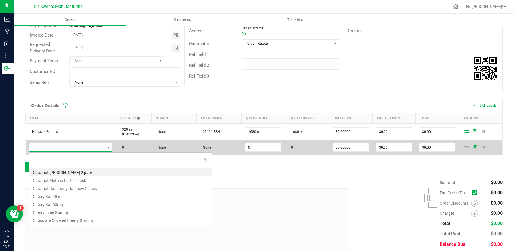
scroll to position [9, 81]
type input "kiwi"
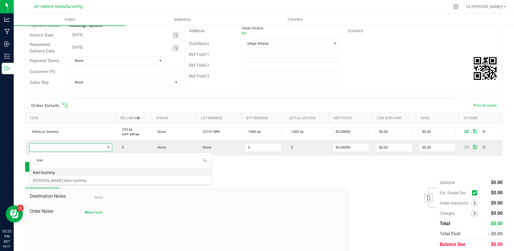
click at [36, 172] on li "Kiwi Gummy" at bounding box center [120, 172] width 182 height 8
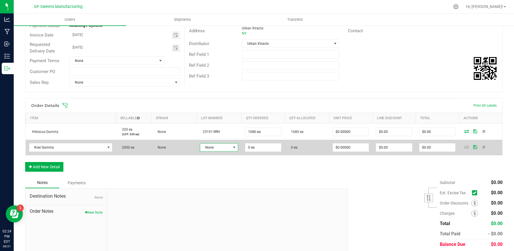
click at [225, 150] on span "None" at bounding box center [215, 148] width 31 height 8
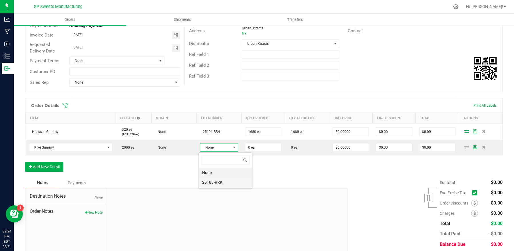
scroll to position [9, 38]
click at [220, 182] on li "25188-RRK" at bounding box center [225, 183] width 53 height 10
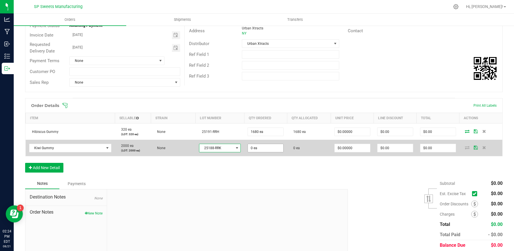
type input "0"
click at [252, 148] on input "0" at bounding box center [265, 148] width 35 height 8
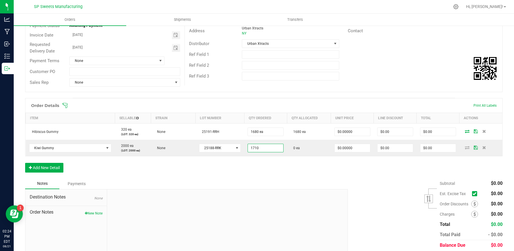
type input "1710 ea"
click at [261, 197] on div at bounding box center [227, 228] width 240 height 77
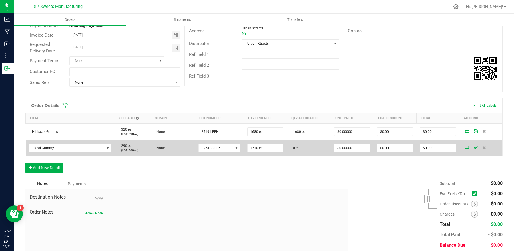
click at [465, 148] on icon at bounding box center [467, 147] width 5 height 3
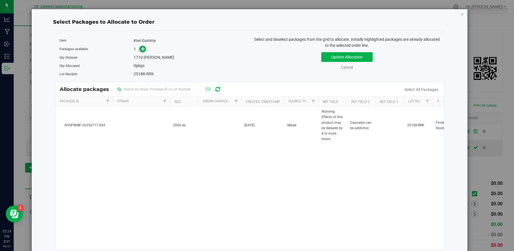
click at [142, 48] on icon at bounding box center [143, 49] width 4 height 4
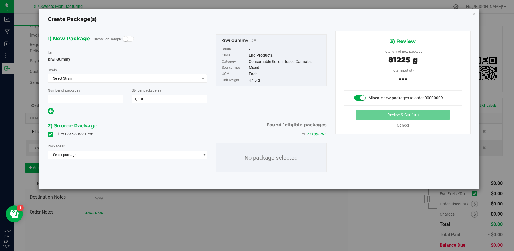
click at [49, 110] on icon at bounding box center [51, 111] width 6 height 7
type input "1,710"
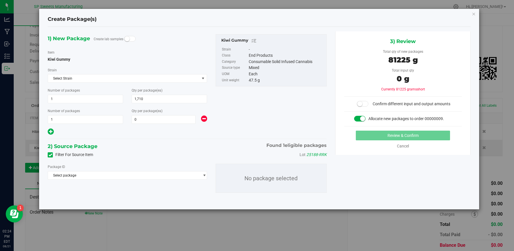
click at [204, 121] on icon at bounding box center [204, 118] width 6 height 7
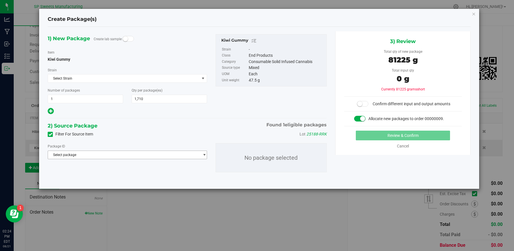
click at [184, 156] on span "Select package" at bounding box center [124, 155] width 152 height 8
click at [121, 180] on li "NYSPWMF-20250717-004 ( Kiwi Gummy )" at bounding box center [127, 179] width 158 height 8
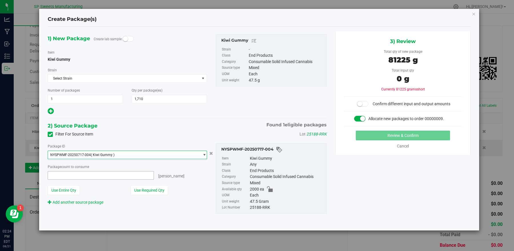
type input "0 ea"
type input "0"
click at [121, 176] on span at bounding box center [101, 175] width 106 height 9
type input "1710"
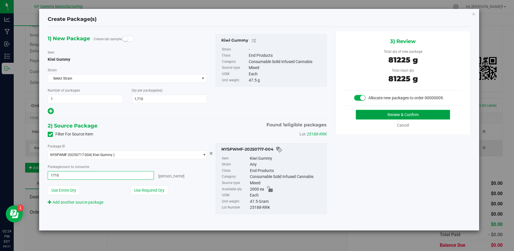
type input "1710 ea"
click at [370, 114] on button "Review & Confirm" at bounding box center [403, 115] width 94 height 10
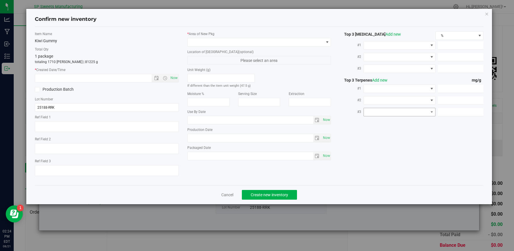
type textarea "Warning: Effects of this product may be delayed by 4 or more hours"
type textarea "Cannabis can be addictive"
type input "[DATE]"
click at [175, 78] on span "Now" at bounding box center [174, 78] width 10 height 8
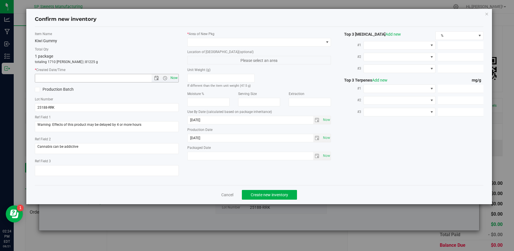
type input "[DATE] 2:24 PM"
click at [270, 40] on span at bounding box center [256, 42] width 136 height 8
click at [242, 66] on li "Finished Goods" at bounding box center [259, 66] width 143 height 8
click at [290, 193] on button "Create new inventory" at bounding box center [269, 195] width 55 height 10
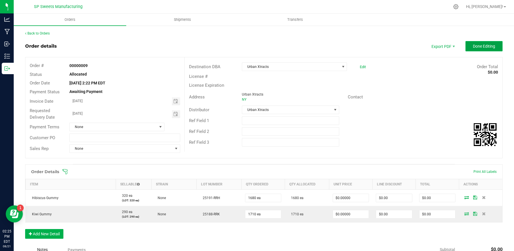
click at [487, 47] on span "Done Editing" at bounding box center [484, 46] width 22 height 5
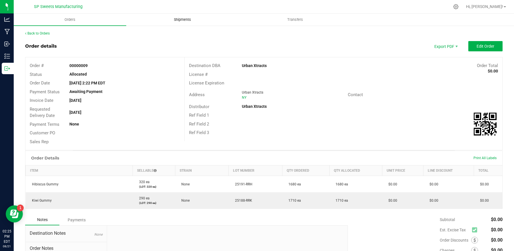
click at [177, 20] on span "Shipments" at bounding box center [182, 19] width 33 height 5
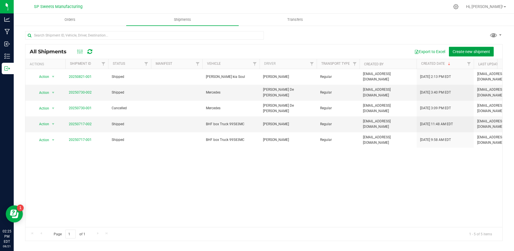
click at [466, 49] on span "Create new shipment" at bounding box center [470, 51] width 37 height 5
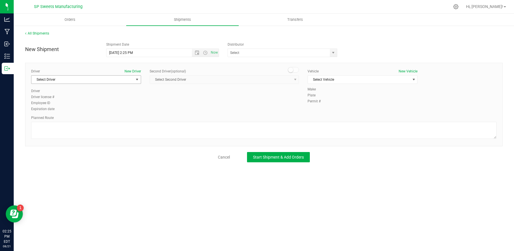
click at [125, 80] on span "Select Driver" at bounding box center [82, 80] width 102 height 8
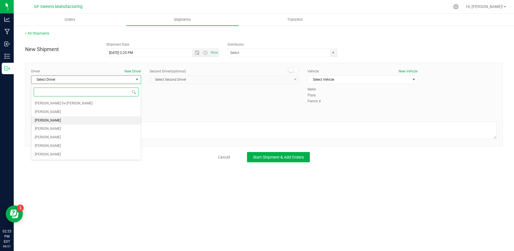
click at [64, 119] on li "[PERSON_NAME]" at bounding box center [85, 120] width 109 height 9
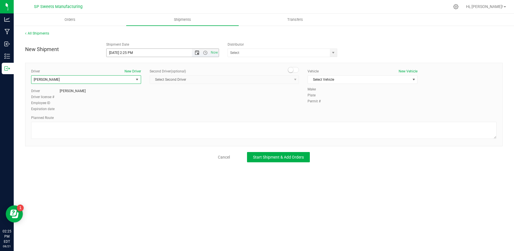
click at [194, 53] on span "Open the date view" at bounding box center [197, 53] width 10 height 5
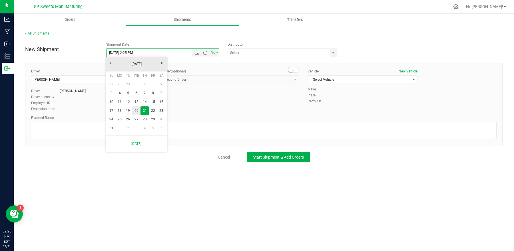
click at [139, 112] on link "20" at bounding box center [136, 110] width 8 height 9
click at [132, 54] on input "[DATE] 2:25 PM" at bounding box center [153, 53] width 95 height 8
type input "[DATE] 3:30 PM"
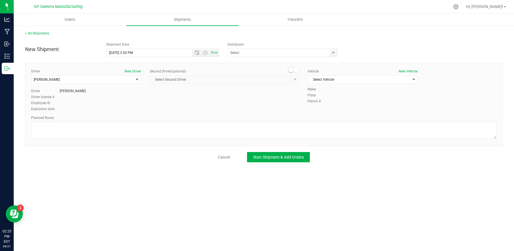
click at [369, 53] on div "New Shipment Shipment Date [DATE] 3:30 PM Now Distributor Back Home Farms HR Bo…" at bounding box center [264, 48] width 486 height 18
click at [281, 53] on input "text" at bounding box center [277, 53] width 99 height 8
click at [333, 52] on span "select" at bounding box center [333, 53] width 5 height 5
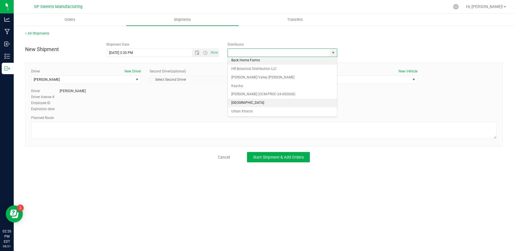
scroll to position [3, 0]
click at [257, 111] on li "Urban Xtracts" at bounding box center [282, 111] width 109 height 9
type input "Urban Xtracts"
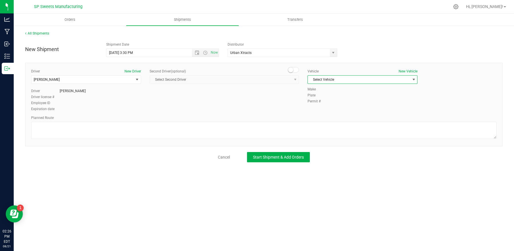
click at [326, 80] on span "Select Vehicle" at bounding box center [359, 80] width 102 height 8
click at [329, 123] on li "Urban Xtracts Ford Transit" at bounding box center [362, 123] width 109 height 9
click at [295, 156] on span "Start Shipment & Add Orders" at bounding box center [278, 157] width 51 height 5
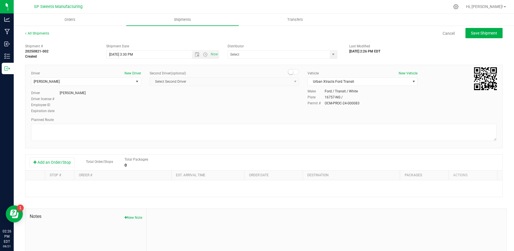
type input "Urban Xtracts"
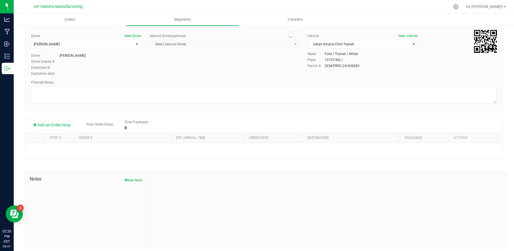
scroll to position [41, 0]
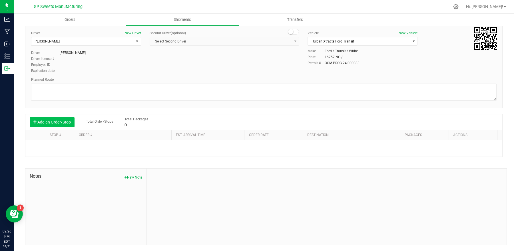
click at [59, 121] on button "Add an Order/Stop" at bounding box center [52, 122] width 45 height 10
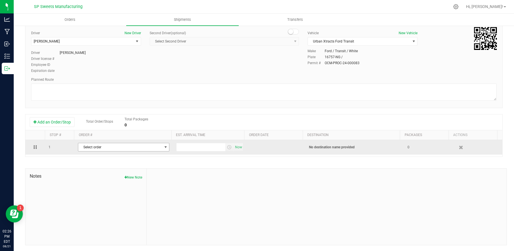
click at [97, 149] on span "Select order" at bounding box center [120, 147] width 84 height 8
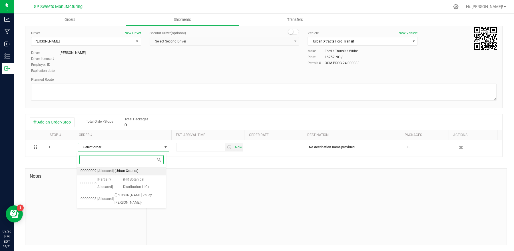
click at [116, 171] on span "(Urban Xtracts)" at bounding box center [126, 171] width 24 height 7
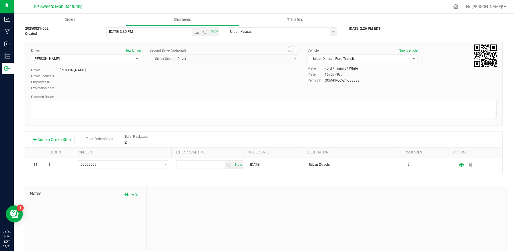
scroll to position [0, 0]
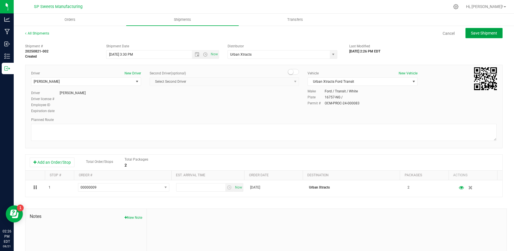
click at [474, 29] on button "Save Shipment" at bounding box center [483, 33] width 37 height 10
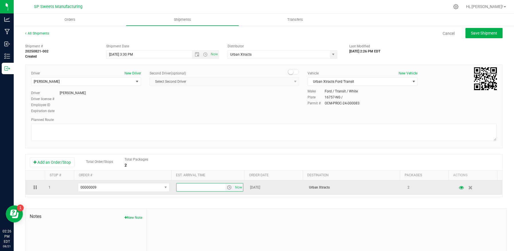
click at [212, 186] on input "text" at bounding box center [200, 188] width 49 height 8
click at [227, 188] on span "select" at bounding box center [229, 187] width 5 height 5
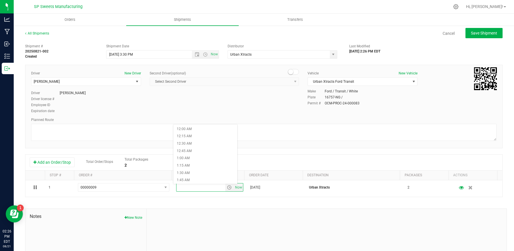
click at [249, 197] on div "Add an Order/Stop Total Order/Stops Total Packages 2 Stop # Order # Est. arriva…" at bounding box center [263, 175] width 477 height 43
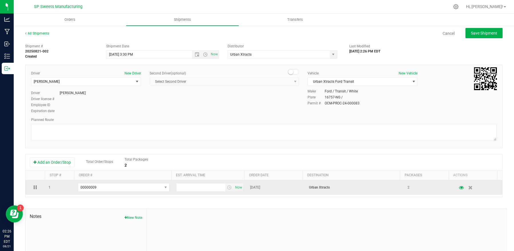
click at [254, 186] on span "[DATE]" at bounding box center [255, 187] width 10 height 5
click at [234, 187] on span "Now" at bounding box center [239, 188] width 10 height 8
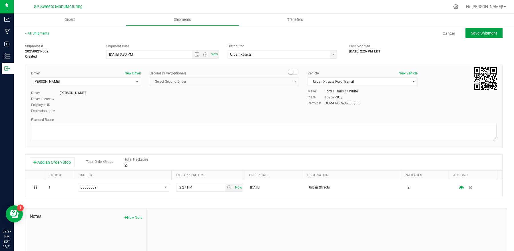
click at [472, 35] on span "Save Shipment" at bounding box center [484, 33] width 26 height 5
type input "[DATE] 7:30 PM"
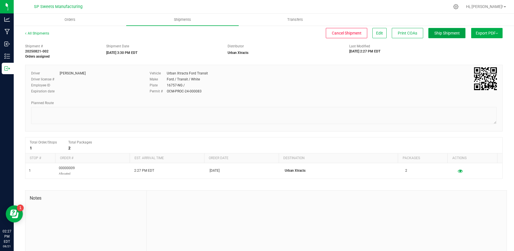
click at [444, 35] on button "Ship Shipment" at bounding box center [446, 33] width 37 height 10
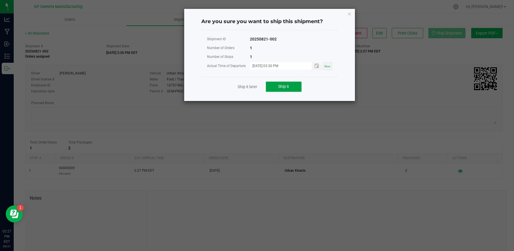
click at [290, 87] on button "Ship it" at bounding box center [284, 87] width 36 height 10
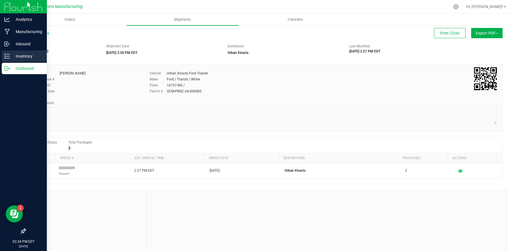
click at [7, 56] on line at bounding box center [8, 56] width 3 height 0
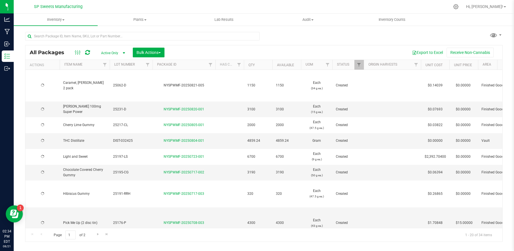
type input "[DATE]"
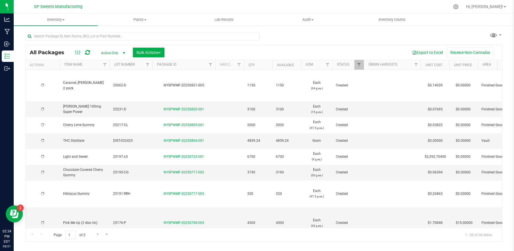
type input "[DATE]"
click at [460, 6] on div at bounding box center [456, 7] width 8 height 6
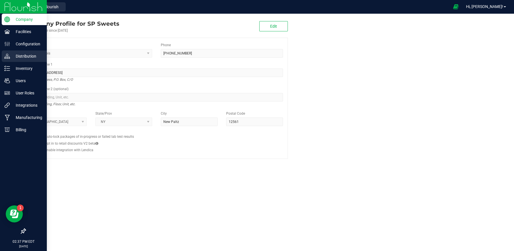
click at [22, 57] on p "Distribution" at bounding box center [27, 56] width 34 height 7
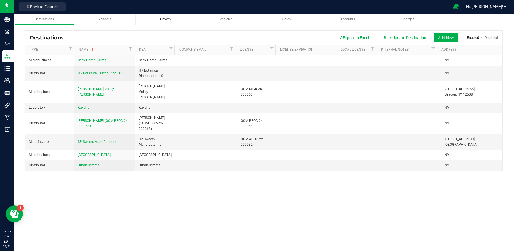
click at [162, 19] on span "Drivers" at bounding box center [165, 19] width 11 height 4
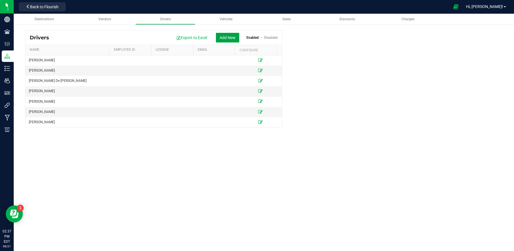
click at [229, 34] on button "Add New" at bounding box center [227, 38] width 23 height 10
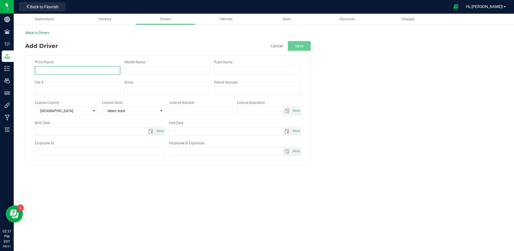
click at [109, 68] on input "* First Name" at bounding box center [77, 70] width 85 height 9
type input "[PERSON_NAME]"
click at [216, 65] on div "* Last Name" at bounding box center [257, 67] width 87 height 15
click at [219, 69] on input "* Last Name" at bounding box center [257, 70] width 87 height 9
type input "[PERSON_NAME]"
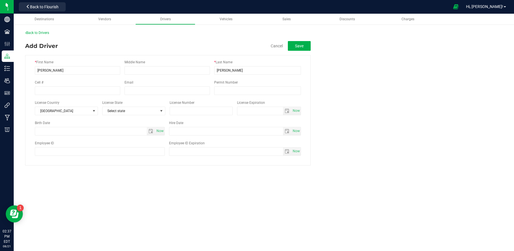
click at [354, 87] on fieldset "* First Name [PERSON_NAME] Middle Name * Last Name [PERSON_NAME] Cell # Email P…" at bounding box center [263, 108] width 477 height 115
click at [298, 45] on button "Save" at bounding box center [299, 46] width 23 height 10
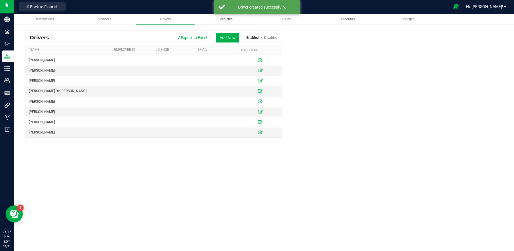
click at [231, 20] on span "Vehicles" at bounding box center [226, 19] width 13 height 4
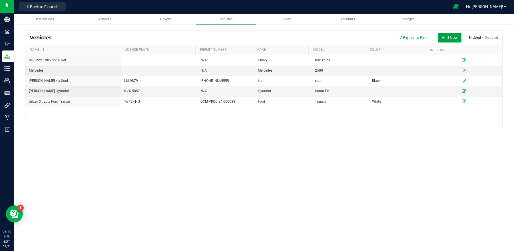
click at [446, 38] on button "Add New" at bounding box center [449, 38] width 23 height 10
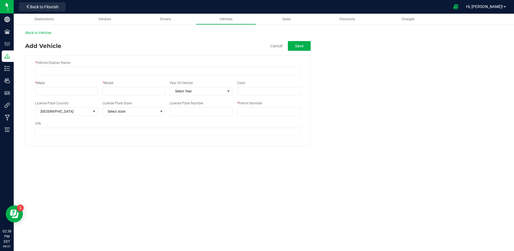
click at [147, 67] on div "* Vehicle Display Name" at bounding box center [167, 67] width 265 height 15
click at [149, 70] on input "* Vehicle Display Name" at bounding box center [167, 71] width 265 height 9
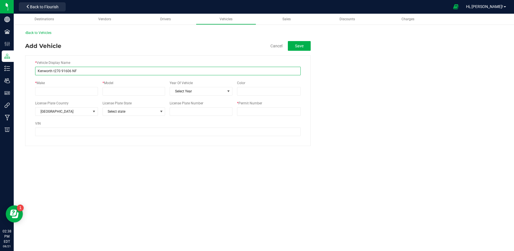
type input "Kenworth t270 91606 NF"
click at [65, 86] on div "* Make" at bounding box center [68, 87] width 67 height 15
click at [66, 88] on input "* Make" at bounding box center [66, 91] width 63 height 9
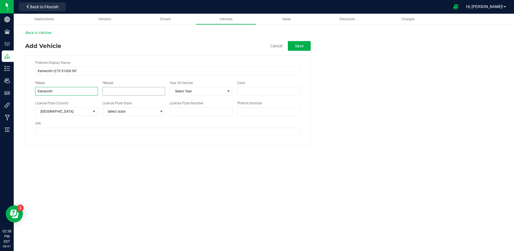
type input "Kenworth"
click at [110, 94] on input "* Model" at bounding box center [133, 91] width 63 height 9
type input "T270"
click at [203, 92] on span "Select Year" at bounding box center [197, 91] width 55 height 8
click at [317, 97] on fieldset "* Vehicle Display Name Kenworth t270 91606 NF * Make [GEOGRAPHIC_DATA] * Model …" at bounding box center [263, 98] width 477 height 95
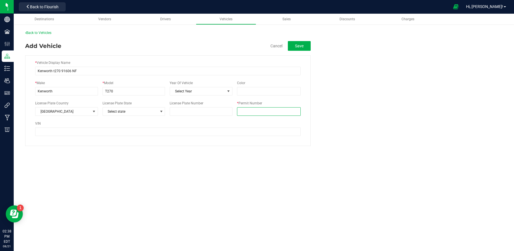
click at [278, 116] on input "* Permit Number" at bounding box center [269, 111] width 64 height 9
type input "N/A"
click at [341, 90] on fieldset "* Vehicle Display Name Kenworth t270 91606 NF * Make [GEOGRAPHIC_DATA] * Model …" at bounding box center [263, 98] width 477 height 95
click at [299, 45] on button "Save" at bounding box center [299, 46] width 23 height 10
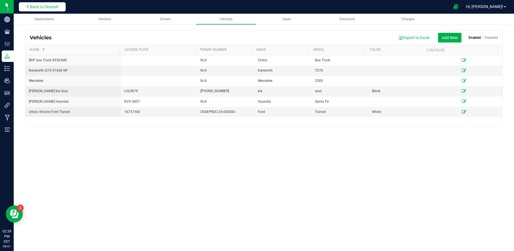
click at [44, 9] on span "Back to Flourish" at bounding box center [44, 7] width 29 height 5
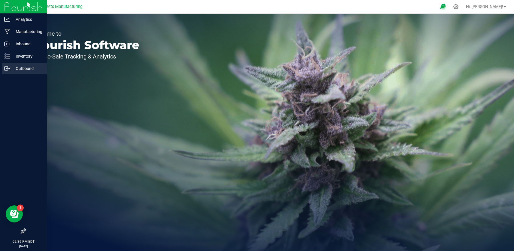
click at [31, 68] on p "Outbound" at bounding box center [27, 68] width 34 height 7
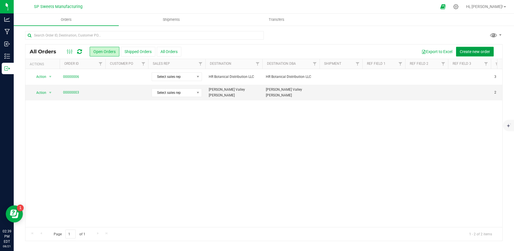
click at [465, 51] on span "Create new order" at bounding box center [475, 51] width 30 height 5
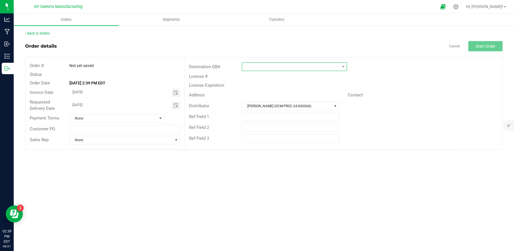
click at [291, 65] on span at bounding box center [290, 67] width 97 height 8
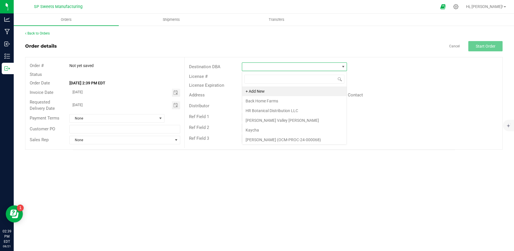
scroll to position [9, 105]
click at [282, 112] on li "HR Botanical Distribution LLC" at bounding box center [294, 111] width 104 height 10
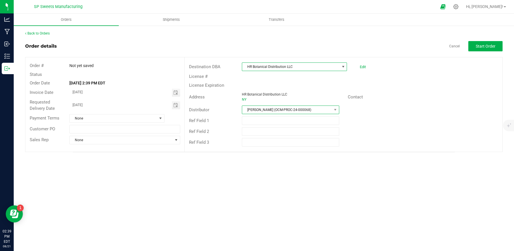
click at [282, 109] on span "[PERSON_NAME] (OCM-PROC-24-000068)" at bounding box center [287, 110] width 90 height 8
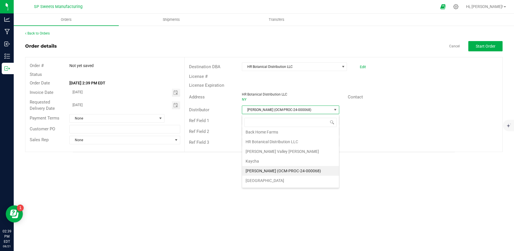
scroll to position [22, 0]
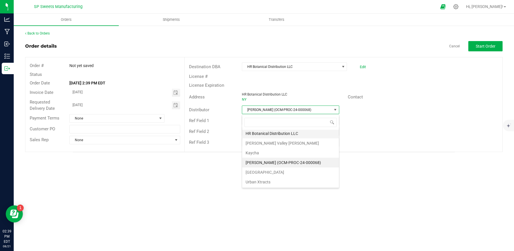
click at [283, 132] on li "HR Botanical Distribution LLC" at bounding box center [290, 134] width 97 height 10
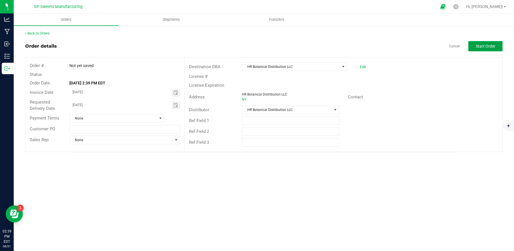
click at [476, 45] on span "Start Order" at bounding box center [486, 46] width 20 height 5
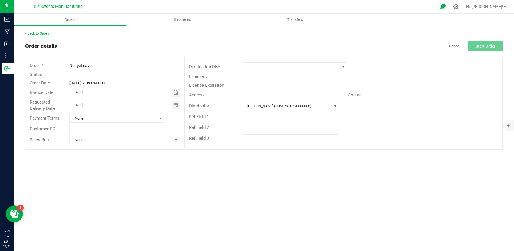
click at [95, 81] on strong "[DATE] 2:39 PM EDT" at bounding box center [87, 83] width 36 height 5
click at [174, 92] on span "Toggle calendar" at bounding box center [175, 92] width 5 height 5
click at [120, 150] on span "20" at bounding box center [120, 147] width 8 height 9
type input "[DATE]"
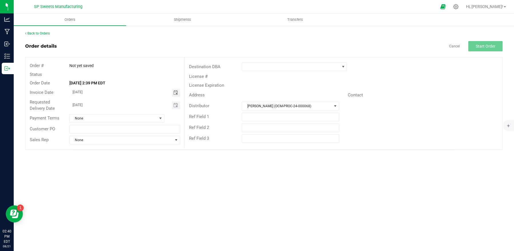
click at [179, 106] on span "Toggle calendar" at bounding box center [176, 105] width 8 height 8
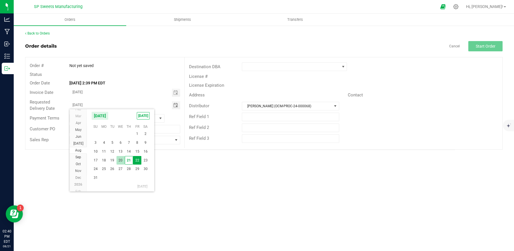
click at [121, 158] on span "20" at bounding box center [120, 160] width 8 height 9
type input "[DATE]"
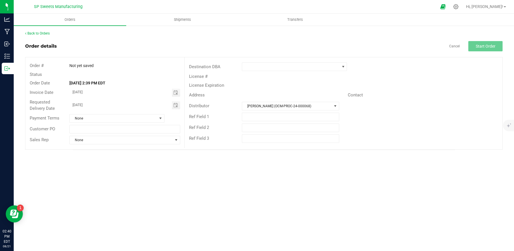
click at [121, 158] on div "Orders Shipments Transfers Back to Orders Order details Cancel Start Order Orde…" at bounding box center [264, 133] width 500 height 238
click at [315, 107] on span "[PERSON_NAME] (OCM-PROC-24-000068)" at bounding box center [287, 106] width 90 height 8
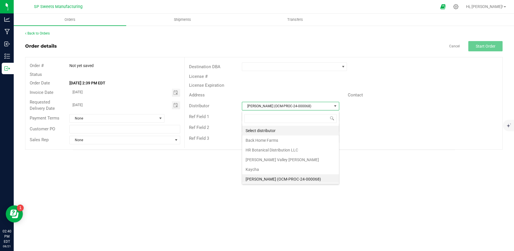
scroll to position [9, 97]
click at [277, 148] on li "HR Botanical Distribution LLC" at bounding box center [290, 149] width 97 height 10
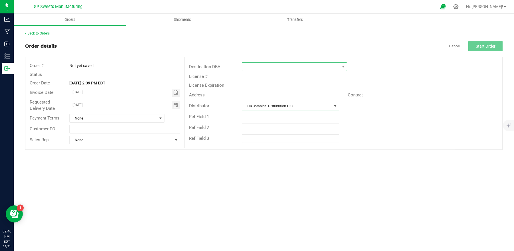
click at [276, 63] on span at bounding box center [290, 67] width 97 height 8
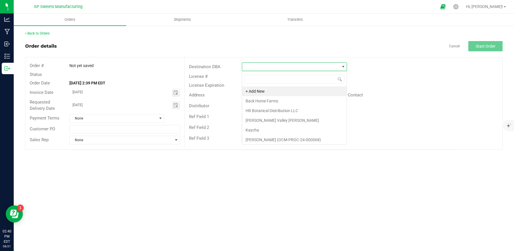
scroll to position [9, 105]
click at [272, 110] on li "HR Botanical Distribution LLC" at bounding box center [294, 111] width 104 height 10
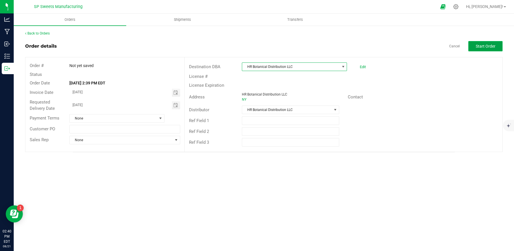
click at [477, 45] on span "Start Order" at bounding box center [486, 46] width 20 height 5
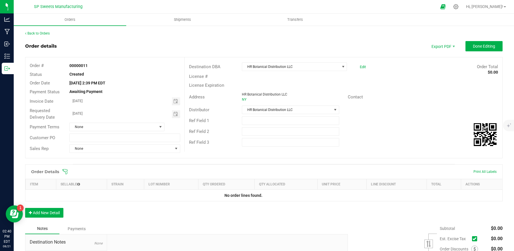
scroll to position [66, 0]
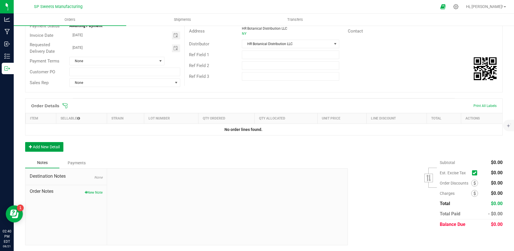
click at [51, 148] on button "Add New Detail" at bounding box center [44, 147] width 38 height 10
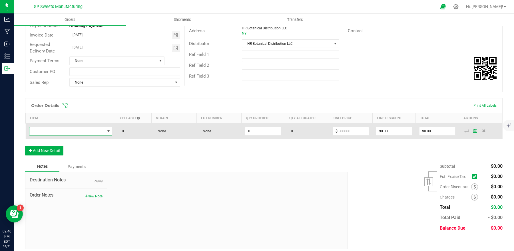
click at [54, 134] on span "NO DATA FOUND" at bounding box center [67, 131] width 76 height 8
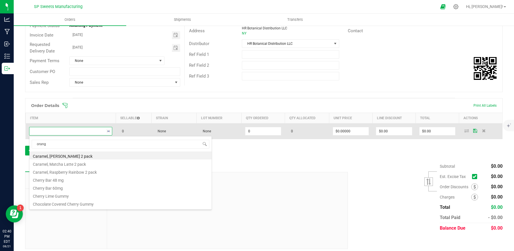
type input "orange"
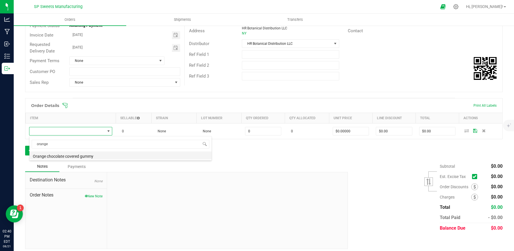
click at [66, 155] on li "Orange chocolate covered gummy" at bounding box center [120, 156] width 182 height 8
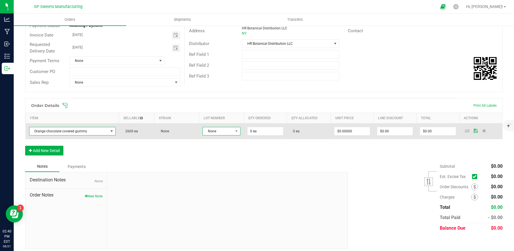
click at [211, 131] on span "None" at bounding box center [218, 131] width 30 height 8
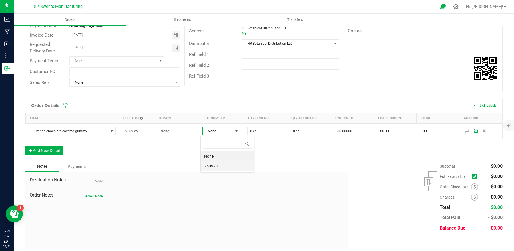
click at [224, 164] on li "25092-OG" at bounding box center [227, 166] width 53 height 10
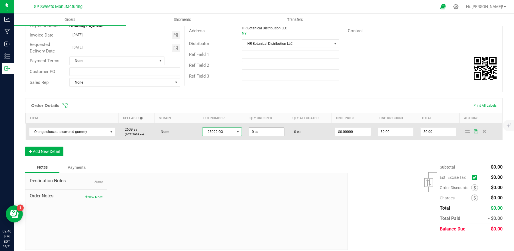
type input "0"
click at [261, 131] on input "0" at bounding box center [266, 132] width 35 height 8
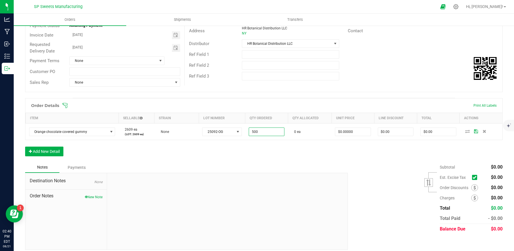
type input "500 ea"
click at [275, 161] on div "Order Details Print All Labels Item Sellable Strain Lot Number Qty Ordered Qty …" at bounding box center [263, 130] width 477 height 64
click at [62, 152] on button "Add New Detail" at bounding box center [44, 152] width 38 height 10
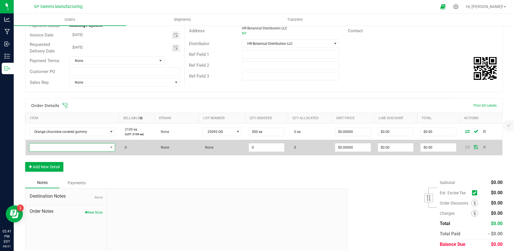
click at [67, 147] on span "NO DATA FOUND" at bounding box center [68, 148] width 79 height 8
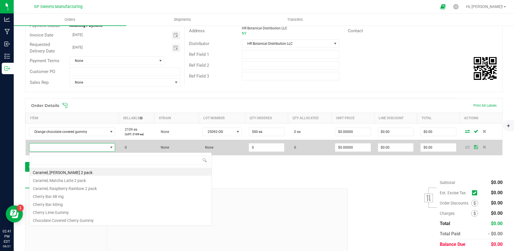
scroll to position [9, 83]
type input "dulce"
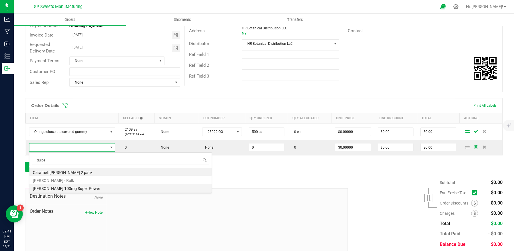
click at [68, 190] on li "[PERSON_NAME] 100mg Super Power" at bounding box center [120, 188] width 182 height 8
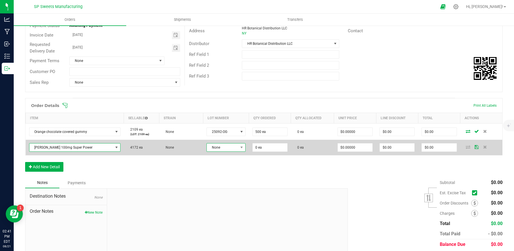
click at [230, 148] on span "None" at bounding box center [222, 148] width 31 height 8
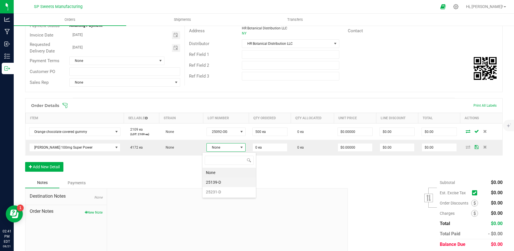
click at [222, 184] on li "25139-D" at bounding box center [228, 183] width 53 height 10
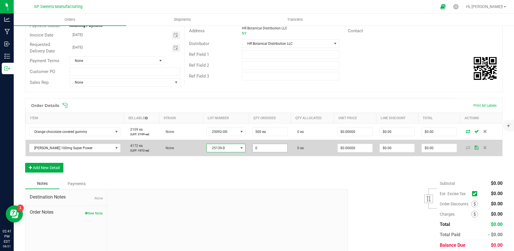
click at [264, 150] on input "0" at bounding box center [270, 148] width 35 height 8
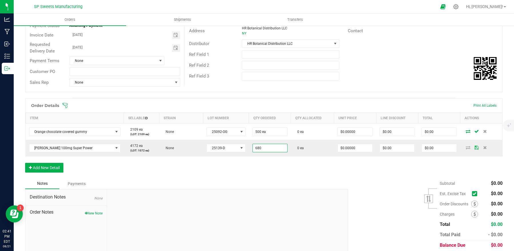
type input "680 ea"
click at [274, 174] on div "Order Details Print All Labels Item Sellable Strain Lot Number Qty Ordered Qty …" at bounding box center [263, 138] width 477 height 80
click at [48, 172] on button "Add New Detail" at bounding box center [44, 168] width 38 height 10
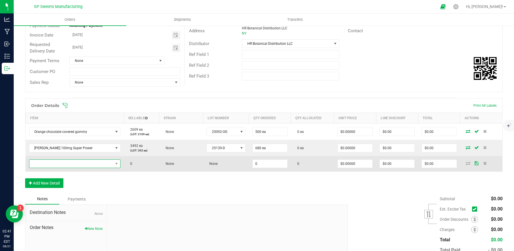
click at [55, 165] on span "NO DATA FOUND" at bounding box center [71, 164] width 84 height 8
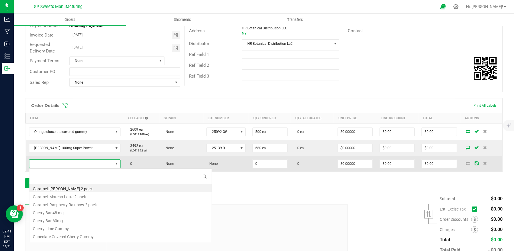
scroll to position [9, 86]
type input "pick"
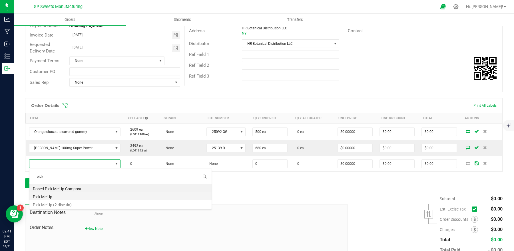
click at [61, 197] on li "Pick Me Up" at bounding box center [120, 196] width 182 height 8
type input "0.0000 g"
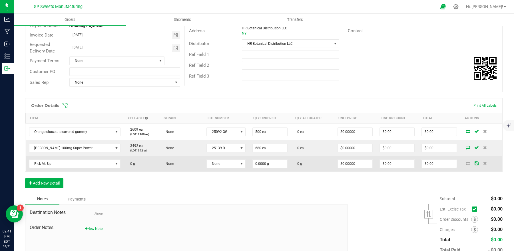
click at [133, 164] on td "0 g" at bounding box center [141, 163] width 35 height 15
click at [96, 162] on span "Pick Me Up" at bounding box center [71, 164] width 84 height 8
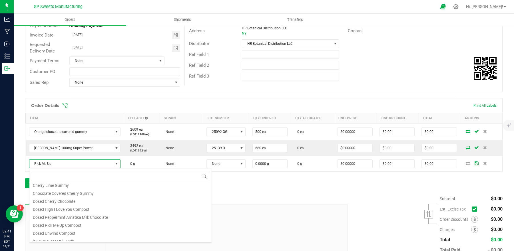
scroll to position [0, 0]
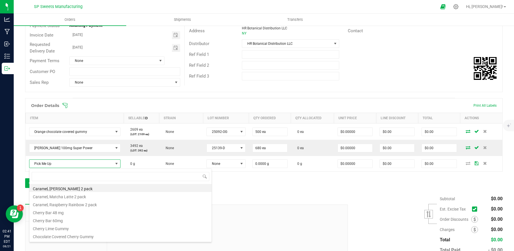
click at [272, 219] on div at bounding box center [227, 243] width 240 height 77
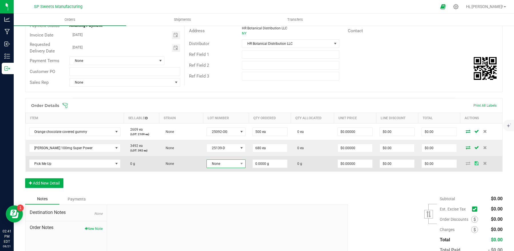
click at [224, 166] on span "None" at bounding box center [222, 164] width 31 height 8
click at [88, 166] on span "Pick Me Up" at bounding box center [71, 164] width 84 height 8
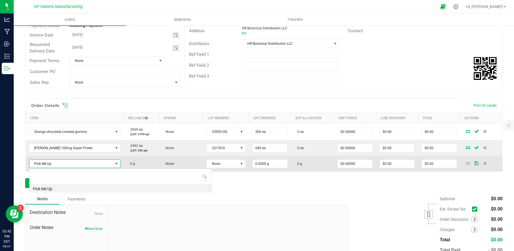
scroll to position [9, 88]
type input "pi"
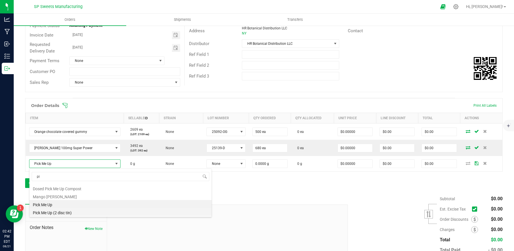
click at [57, 211] on li "Pick Me Up (2 disc tin)" at bounding box center [120, 212] width 182 height 8
type input "0 ea"
type input "$15.00000"
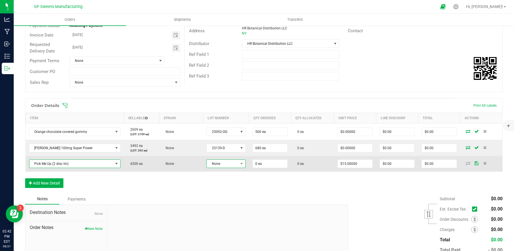
click at [221, 166] on span "None" at bounding box center [222, 164] width 31 height 8
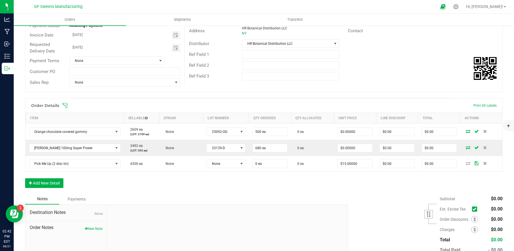
click at [277, 197] on div "Notes Payments" at bounding box center [184, 199] width 318 height 11
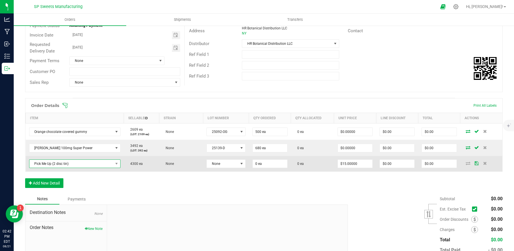
click at [104, 164] on span "Pick Me Up (2 disc tin)" at bounding box center [71, 164] width 84 height 8
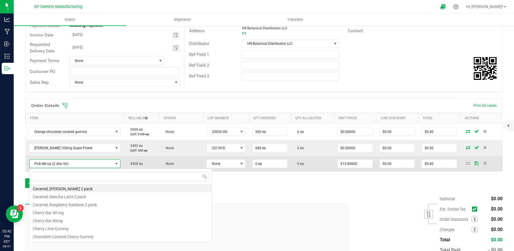
scroll to position [9, 88]
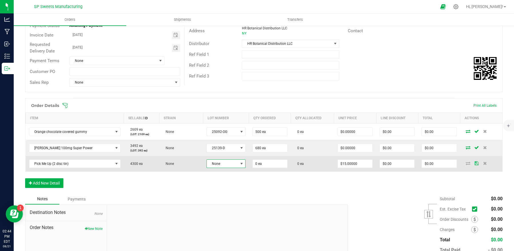
click at [230, 165] on span "None" at bounding box center [222, 164] width 31 height 8
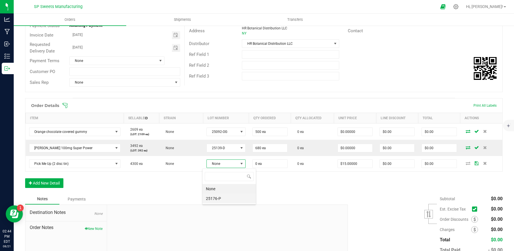
click at [229, 200] on li "25176-P" at bounding box center [228, 199] width 53 height 10
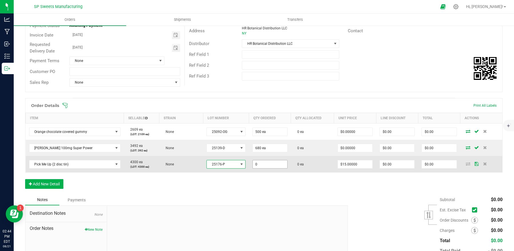
click at [260, 165] on input "0" at bounding box center [270, 164] width 35 height 8
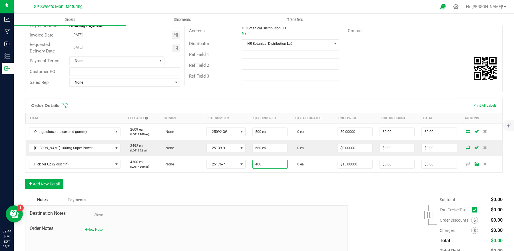
type input "400 ea"
type input "$6,000.00"
click at [341, 177] on div "Order Details Print All Labels Item Sellable Strain Lot Number Qty Ordered Qty …" at bounding box center [263, 146] width 477 height 96
click at [55, 183] on button "Add New Detail" at bounding box center [44, 184] width 38 height 10
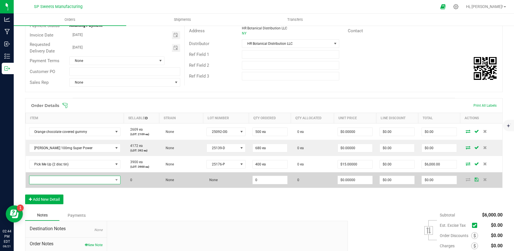
click at [65, 182] on span "NO DATA FOUND" at bounding box center [71, 180] width 84 height 8
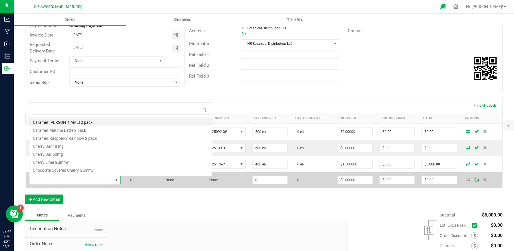
scroll to position [9, 86]
type input "unw"
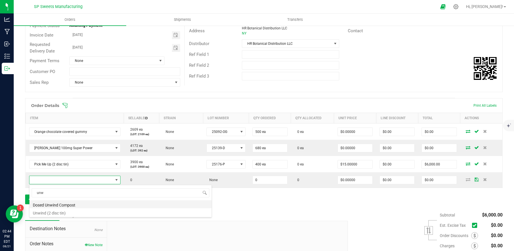
click at [60, 206] on li "Dosed Unwind Compost" at bounding box center [120, 204] width 182 height 8
type input "0.0000 g"
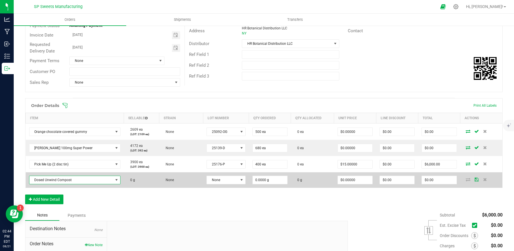
click at [71, 182] on span "Dosed Unwind Compost" at bounding box center [71, 180] width 84 height 8
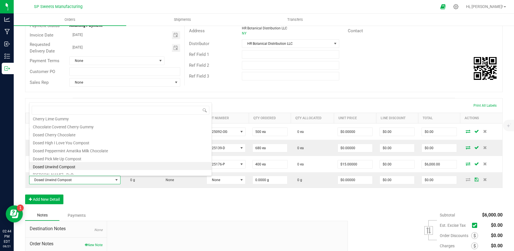
scroll to position [61, 0]
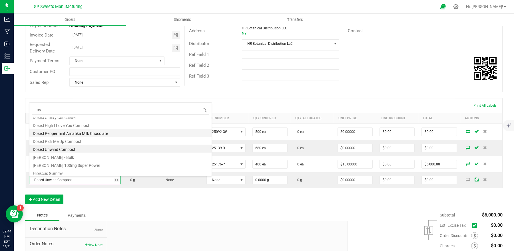
type input "unw"
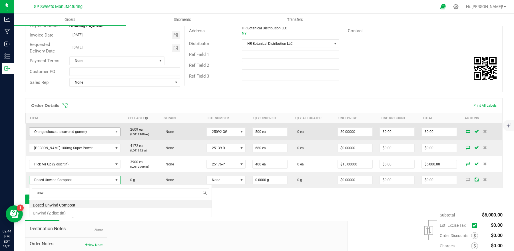
scroll to position [0, 0]
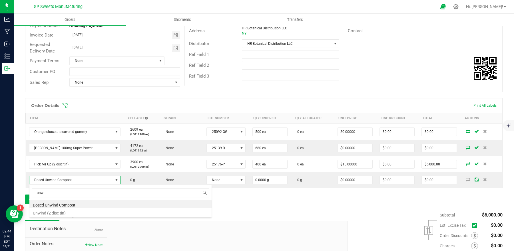
click at [61, 213] on li "Unwind (2 disc tin)" at bounding box center [120, 212] width 182 height 8
type input "0 ea"
type input "$15.00000"
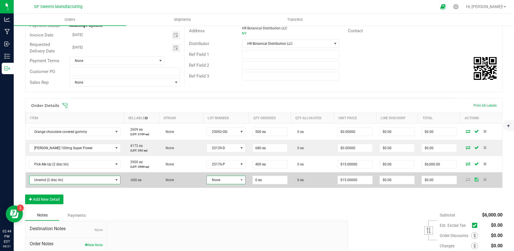
click at [225, 183] on span "None" at bounding box center [222, 180] width 31 height 8
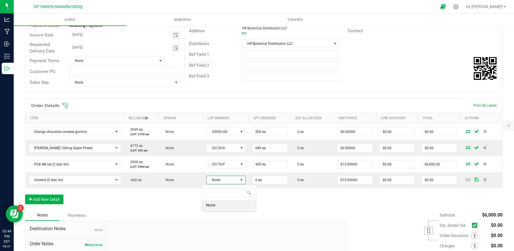
click at [294, 217] on div "Notes Payments" at bounding box center [184, 215] width 318 height 11
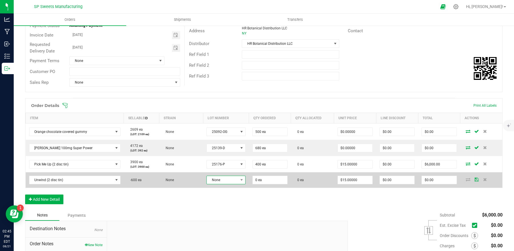
click at [220, 178] on span "None" at bounding box center [222, 180] width 31 height 8
click at [219, 182] on span "None" at bounding box center [222, 180] width 31 height 8
click at [105, 182] on span "Unwind (2 disc tin)" at bounding box center [71, 180] width 84 height 8
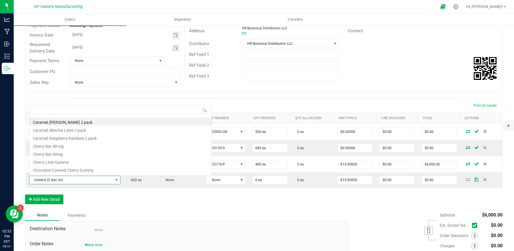
scroll to position [9, 86]
click at [80, 142] on li "Cherry Bar 48 mg" at bounding box center [120, 146] width 182 height 8
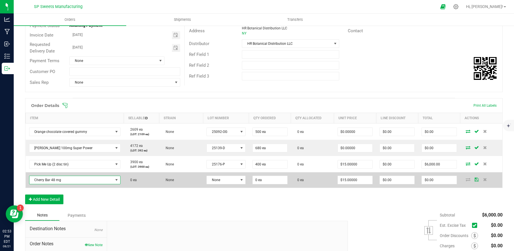
click at [74, 179] on span "Cherry Bar 48 mg" at bounding box center [71, 180] width 84 height 8
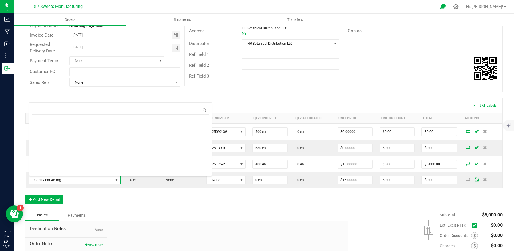
scroll to position [103, 0]
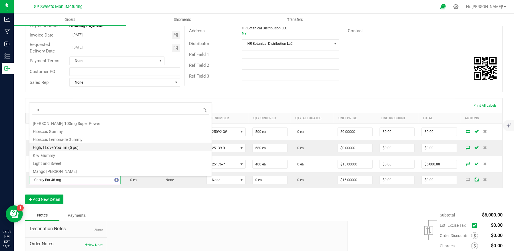
type input "un"
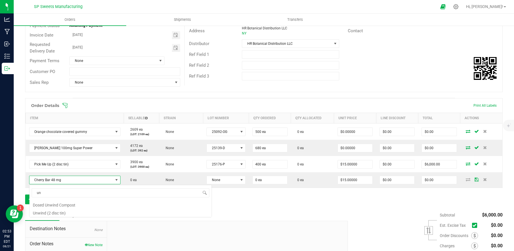
scroll to position [0, 0]
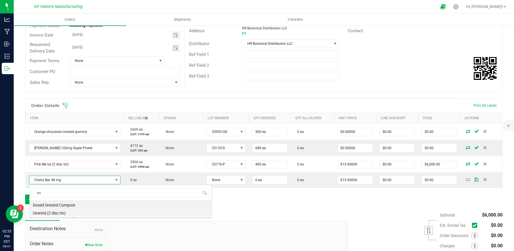
click at [61, 212] on li "Unwind (2 disc tin)" at bounding box center [120, 212] width 182 height 8
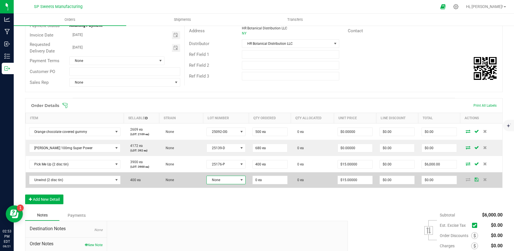
click at [228, 180] on span "None" at bounding box center [222, 180] width 31 height 8
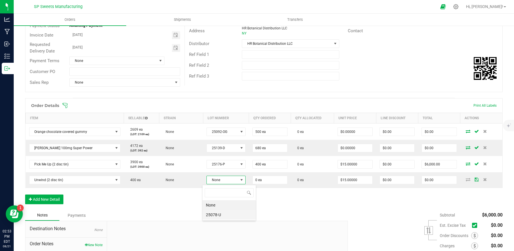
click at [220, 215] on li "25078-U" at bounding box center [228, 215] width 53 height 10
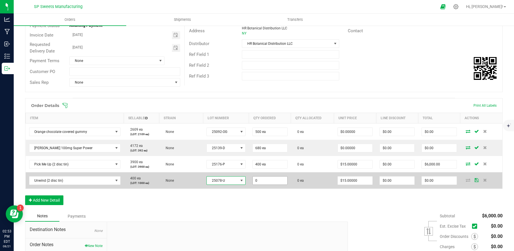
click at [261, 181] on input "0" at bounding box center [270, 181] width 35 height 8
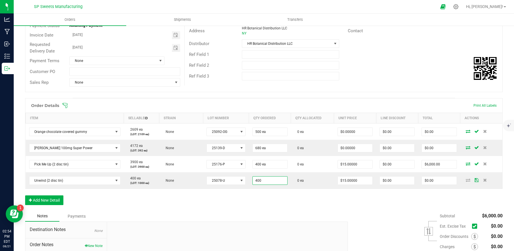
type input "400 ea"
type input "$6,000.00"
click at [265, 215] on div "Notes Payments" at bounding box center [184, 216] width 318 height 11
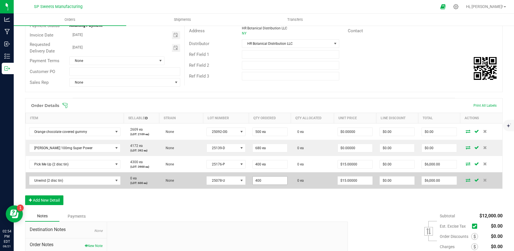
click at [255, 183] on input "400" at bounding box center [270, 181] width 35 height 8
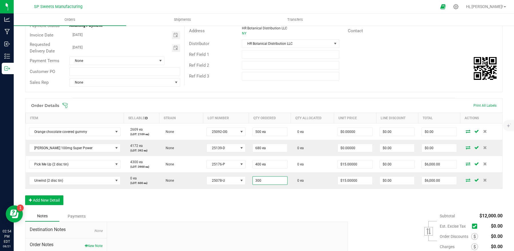
type input "300 ea"
type input "$4,500.00"
click at [50, 202] on button "Add New Detail" at bounding box center [44, 201] width 38 height 10
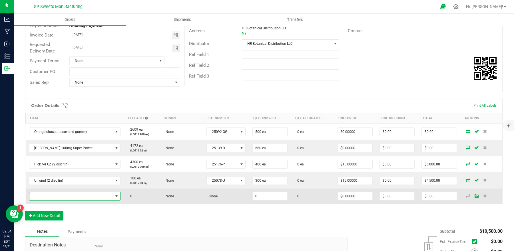
click at [56, 198] on span "NO DATA FOUND" at bounding box center [71, 196] width 84 height 8
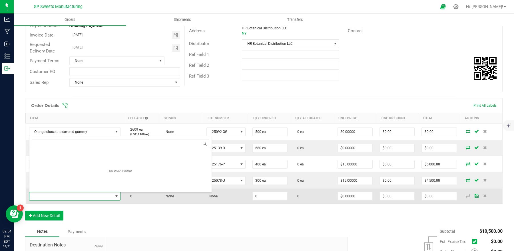
scroll to position [9, 86]
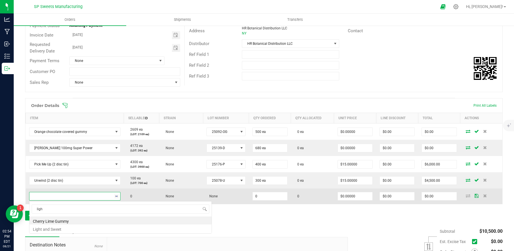
type input "light"
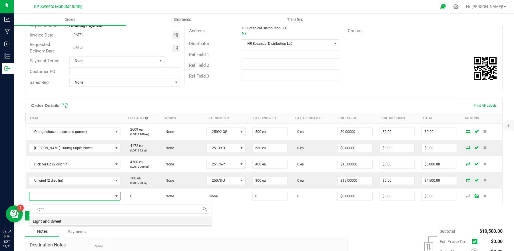
click at [66, 223] on li "Light and Sweet" at bounding box center [120, 221] width 182 height 8
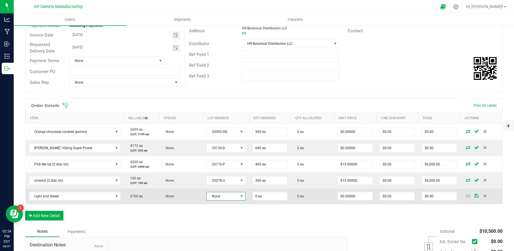
click at [224, 196] on span "None" at bounding box center [222, 196] width 31 height 8
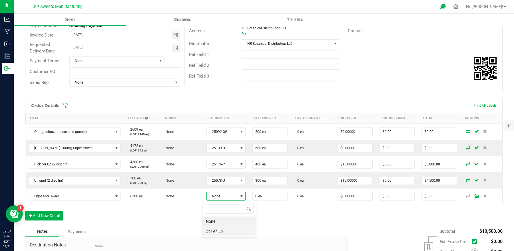
click at [224, 230] on li "25197-LS" at bounding box center [228, 231] width 53 height 10
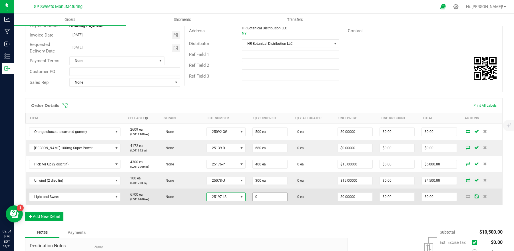
click at [263, 200] on input "0" at bounding box center [270, 197] width 35 height 8
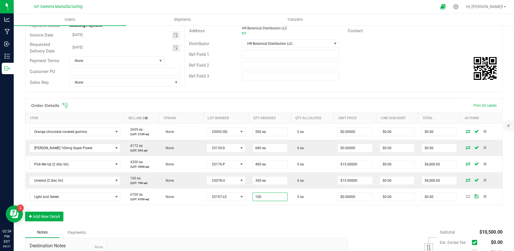
type input "100 ea"
click at [268, 237] on div "Notes Payments" at bounding box center [184, 232] width 318 height 11
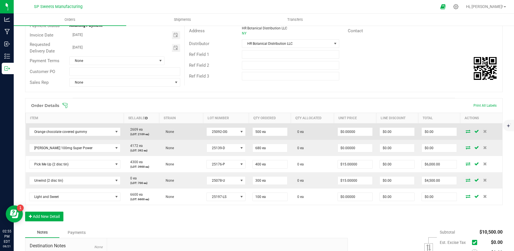
click at [466, 133] on icon at bounding box center [468, 131] width 5 height 3
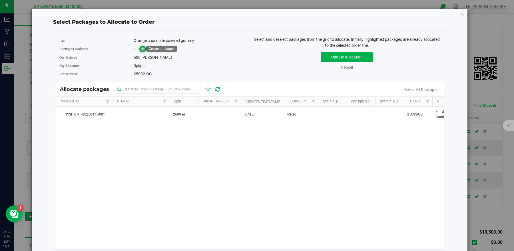
click at [144, 49] on icon at bounding box center [143, 49] width 4 height 4
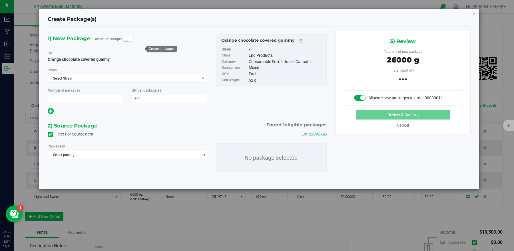
click at [65, 161] on div "Package ID Select package NYSPWMF-20250415-001 No package selected" at bounding box center [186, 158] width 287 height 38
click at [67, 157] on span "Select package" at bounding box center [124, 155] width 152 height 8
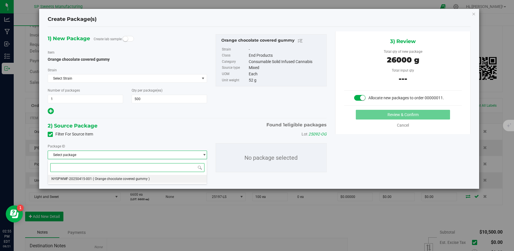
click at [86, 181] on span "NYSPWMF-20250415-001" at bounding box center [71, 179] width 41 height 4
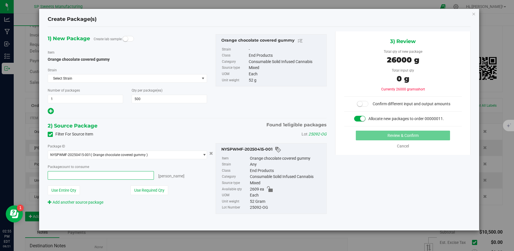
click at [122, 174] on span at bounding box center [101, 175] width 106 height 9
type input "500"
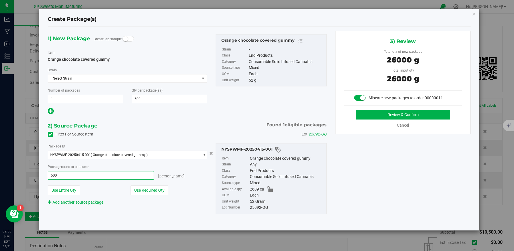
type input "500 ea"
click at [162, 217] on div "Package ID NYSPWMF-20250415-001 ( Orange chocolate covered gummy ) NYSPWMF-2025…" at bounding box center [186, 179] width 287 height 80
click at [381, 114] on button "Review & Confirm" at bounding box center [403, 115] width 94 height 10
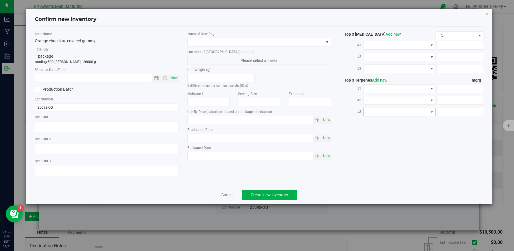
type input "[DATE]"
click at [173, 79] on span "Now" at bounding box center [174, 78] width 10 height 8
type input "[DATE] 2:55 PM"
click at [234, 39] on span at bounding box center [256, 42] width 136 height 8
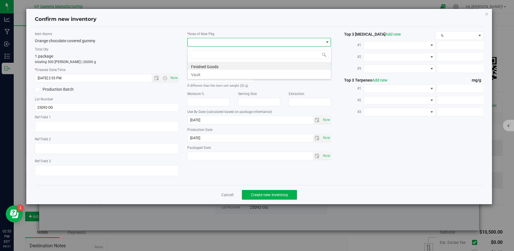
scroll to position [9, 144]
click at [211, 67] on li "Finished Goods" at bounding box center [259, 66] width 143 height 8
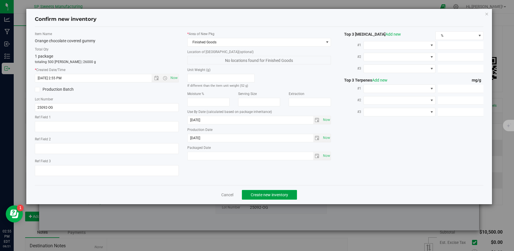
click at [280, 198] on button "Create new inventory" at bounding box center [269, 195] width 55 height 10
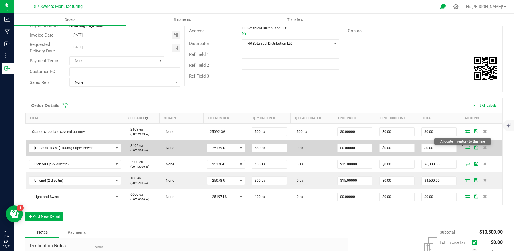
click at [465, 148] on icon at bounding box center [467, 147] width 5 height 3
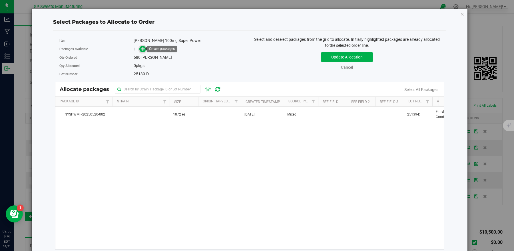
click at [139, 50] on span at bounding box center [142, 49] width 7 height 7
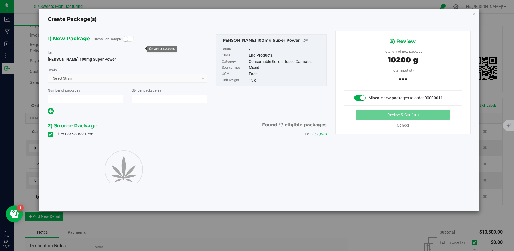
type input "1"
type input "680"
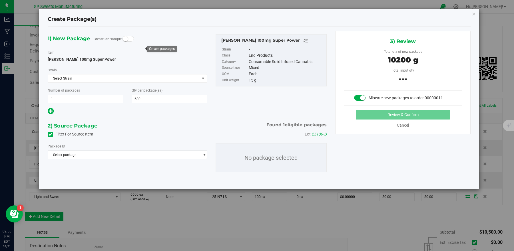
click at [55, 156] on span "Select package" at bounding box center [124, 155] width 152 height 8
click at [77, 176] on li "NYSPWMF-20250520-002 ( [PERSON_NAME] 100mg Super Power )" at bounding box center [127, 179] width 158 height 8
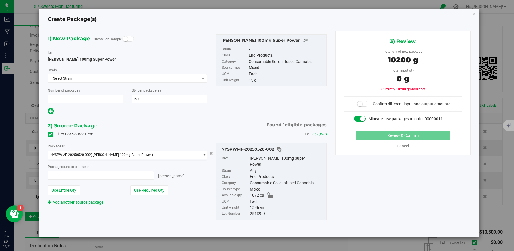
type input "0 ea"
type input "0"
click at [118, 171] on div "Package count to consume 0 ea 0 [PERSON_NAME]" at bounding box center [127, 172] width 159 height 16
click at [117, 175] on input "0 ea" at bounding box center [101, 176] width 106 height 8
type input "680"
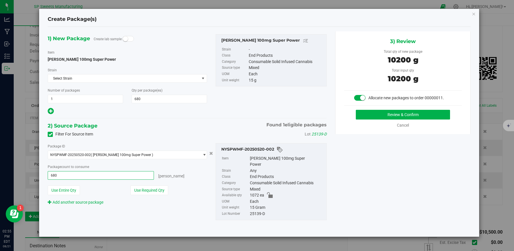
type input "680 ea"
click at [206, 183] on div "Package ID NYSPWMF-20250520-002 ( [PERSON_NAME] 100mg Super Power ) NYSPWMF-202…" at bounding box center [127, 174] width 168 height 62
click at [368, 116] on button "Review & Confirm" at bounding box center [403, 115] width 94 height 10
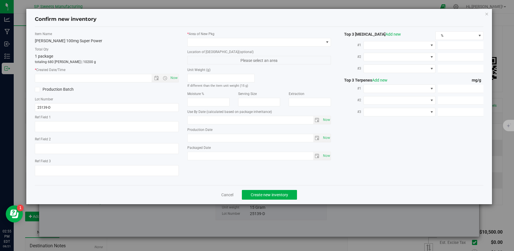
type input "[DATE]"
click at [171, 79] on span "Now" at bounding box center [174, 78] width 10 height 8
type input "[DATE] 2:55 PM"
click at [216, 42] on span at bounding box center [256, 42] width 136 height 8
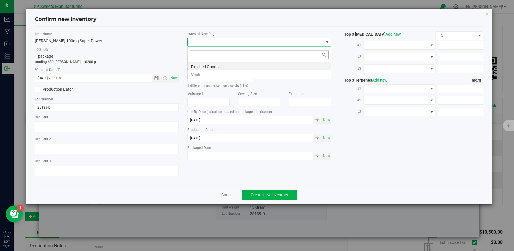
scroll to position [9, 144]
click at [211, 66] on li "Finished Goods" at bounding box center [259, 66] width 143 height 8
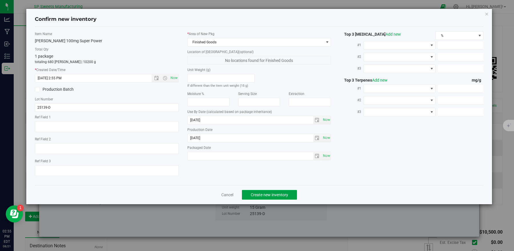
click at [288, 196] on button "Create new inventory" at bounding box center [269, 195] width 55 height 10
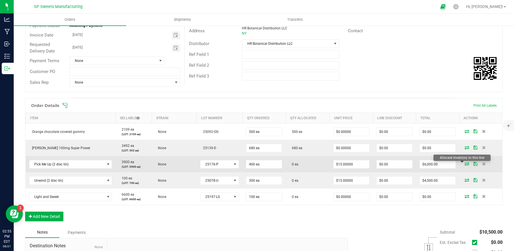
click at [464, 163] on icon at bounding box center [466, 163] width 5 height 3
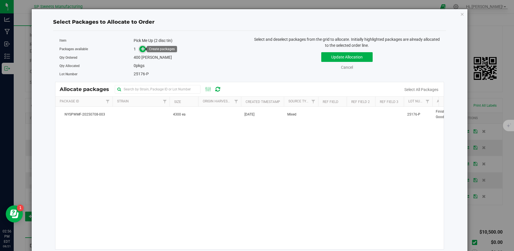
click at [143, 51] on span at bounding box center [142, 49] width 7 height 7
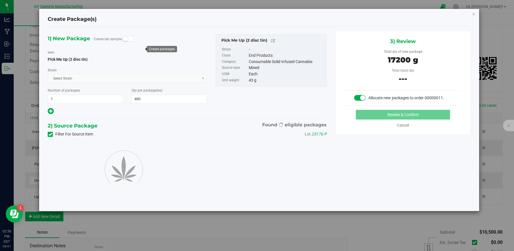
type input "400"
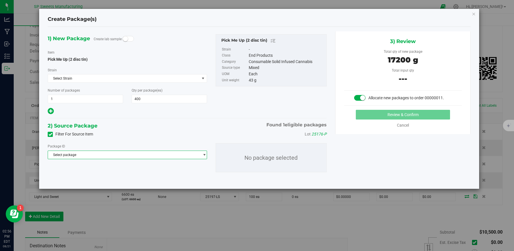
click at [90, 151] on span "Select package" at bounding box center [127, 155] width 159 height 9
click at [91, 177] on span "NYSPWMF-20250708-003" at bounding box center [71, 179] width 41 height 4
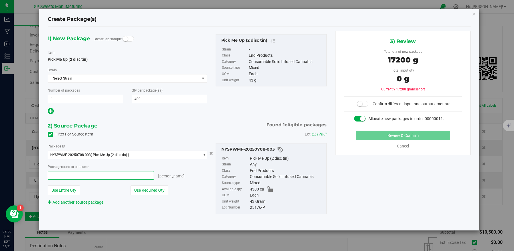
click at [87, 179] on span at bounding box center [101, 175] width 106 height 9
type input "400"
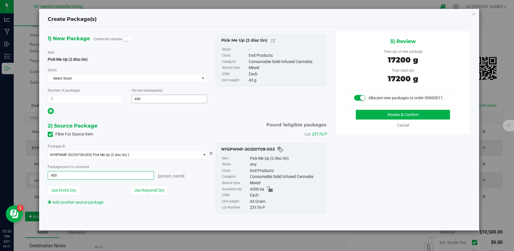
type input "400 ea"
click at [173, 128] on div "2) Source Package Found 1 eligible packages" at bounding box center [187, 126] width 279 height 9
click at [379, 117] on button "Review & Confirm" at bounding box center [403, 115] width 94 height 10
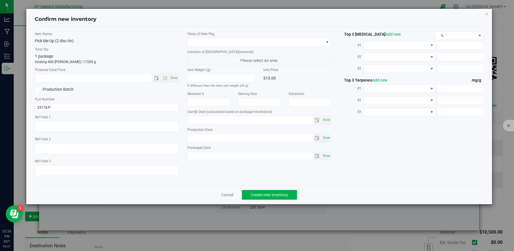
type input "[DATE]"
click at [176, 80] on span "Now" at bounding box center [174, 78] width 10 height 8
type input "[DATE] 2:56 PM"
click at [224, 36] on label "* Area of [GEOGRAPHIC_DATA]" at bounding box center [259, 33] width 144 height 5
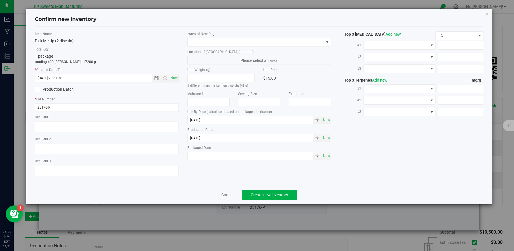
click at [225, 37] on div "* Area of [GEOGRAPHIC_DATA]" at bounding box center [259, 38] width 144 height 15
click at [225, 42] on span at bounding box center [256, 42] width 136 height 8
click at [213, 64] on li "Finished Goods" at bounding box center [259, 66] width 143 height 8
click at [287, 197] on span "Create new inventory" at bounding box center [269, 195] width 37 height 5
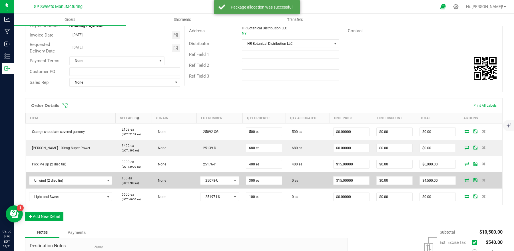
click at [464, 180] on icon at bounding box center [466, 179] width 5 height 3
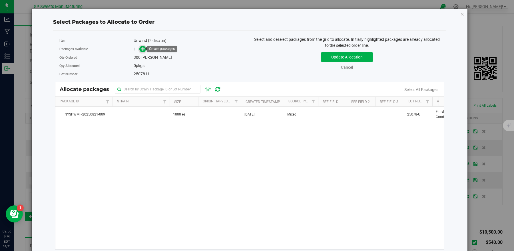
click at [143, 51] on span at bounding box center [142, 49] width 7 height 7
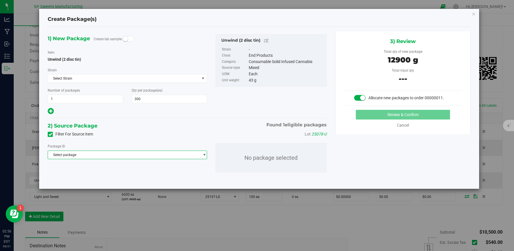
click at [78, 153] on span "Select package" at bounding box center [124, 155] width 152 height 8
click at [80, 180] on span "NYSPWMF-20250821-009" at bounding box center [71, 179] width 41 height 4
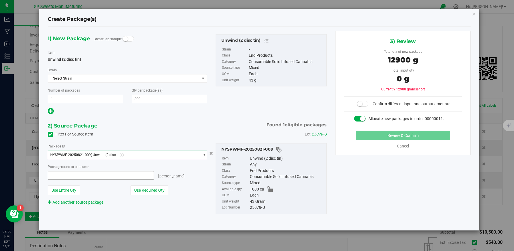
type input "0 ea"
type input "0"
click at [90, 176] on span at bounding box center [101, 175] width 106 height 9
type input "300"
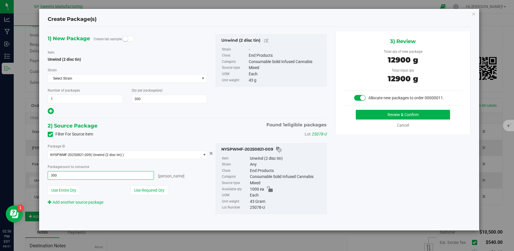
type input "300 ea"
click at [357, 156] on div "1) New Package Create lab sample Item Unwind (2 disc tin) [GEOGRAPHIC_DATA] Sel…" at bounding box center [258, 128] width 431 height 195
click at [371, 115] on button "Review & Confirm" at bounding box center [403, 115] width 94 height 10
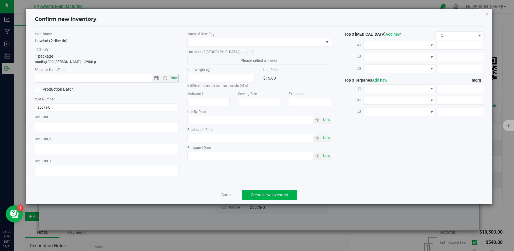
click at [174, 79] on span "Now" at bounding box center [174, 78] width 10 height 8
type input "[DATE] 2:56 PM"
click at [240, 42] on span at bounding box center [256, 42] width 136 height 8
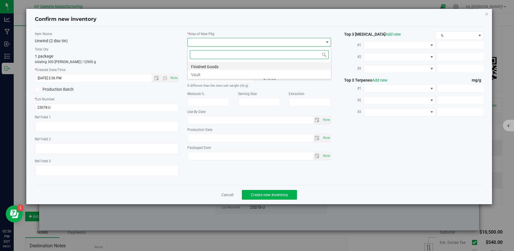
scroll to position [9, 144]
click at [215, 66] on li "Finished Goods" at bounding box center [259, 66] width 143 height 8
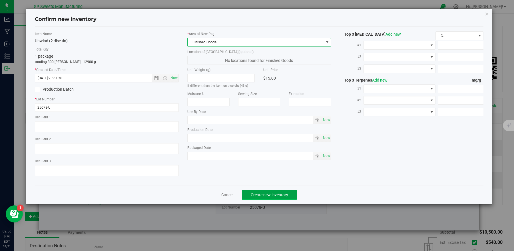
click at [286, 197] on span "Create new inventory" at bounding box center [269, 195] width 37 height 5
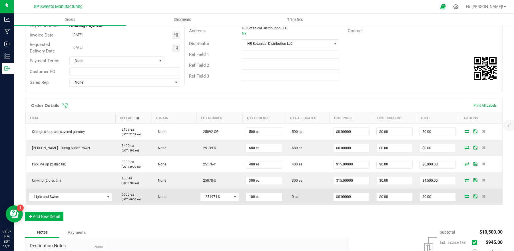
click at [464, 197] on icon at bounding box center [466, 196] width 5 height 3
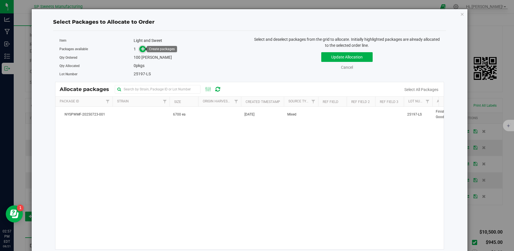
click at [142, 49] on icon at bounding box center [143, 49] width 4 height 4
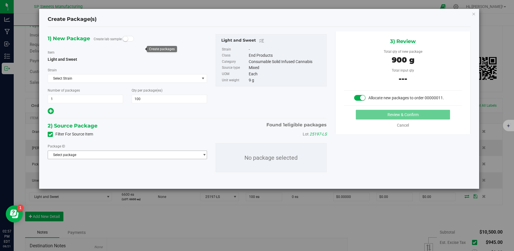
click at [162, 157] on span "Select package" at bounding box center [124, 155] width 152 height 8
click at [86, 178] on span "NYSPWMF-20250723-001" at bounding box center [71, 179] width 41 height 4
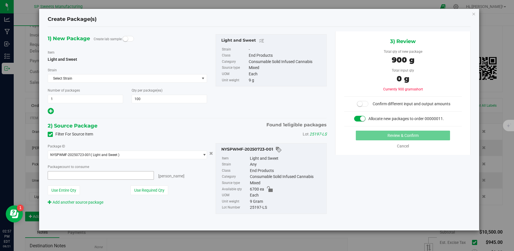
click at [96, 176] on span at bounding box center [101, 175] width 106 height 9
type input "100"
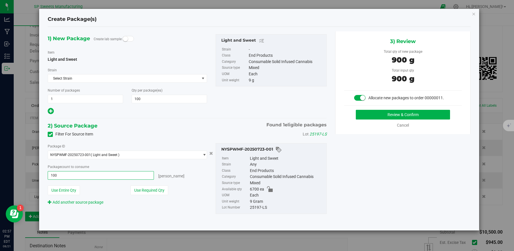
type input "100 ea"
click at [209, 170] on div "Package ID NYSPWMF-20250723-001 ( Light and Sweet ) NYSPWMF-20250723-001 Packag…" at bounding box center [127, 174] width 168 height 62
click at [387, 118] on button "Review & Confirm" at bounding box center [403, 115] width 94 height 10
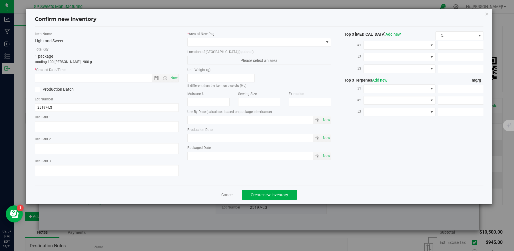
type input "[DATE]"
click at [175, 81] on span "Now" at bounding box center [174, 78] width 10 height 8
type input "[DATE] 2:58 PM"
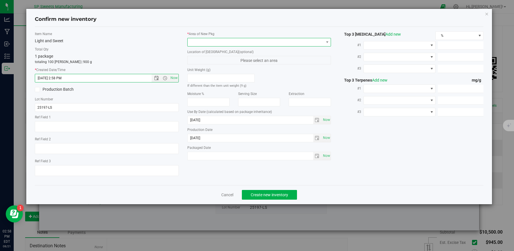
click at [212, 42] on span at bounding box center [256, 42] width 136 height 8
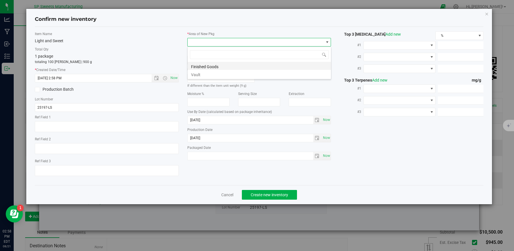
scroll to position [9, 144]
click at [201, 65] on li "Finished Goods" at bounding box center [259, 66] width 143 height 8
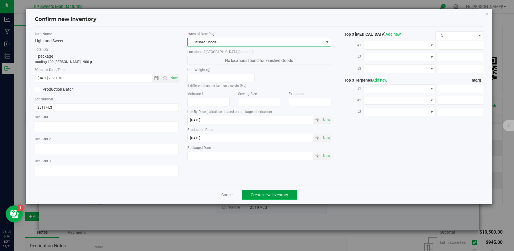
click at [268, 197] on span "Create new inventory" at bounding box center [269, 195] width 37 height 5
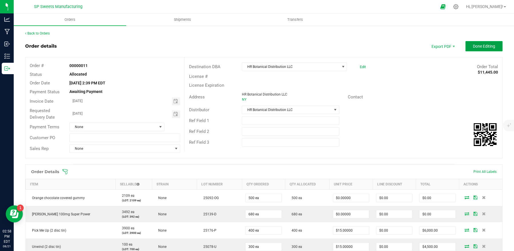
click at [482, 49] on button "Done Editing" at bounding box center [483, 46] width 37 height 10
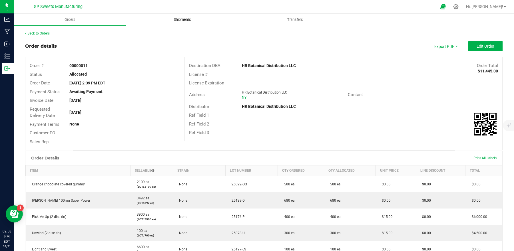
click at [187, 21] on span "Shipments" at bounding box center [182, 19] width 33 height 5
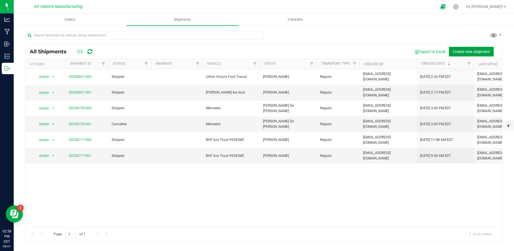
click at [478, 52] on span "Create new shipment" at bounding box center [470, 51] width 37 height 5
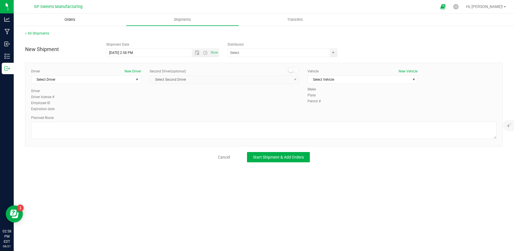
click at [78, 19] on span "Orders" at bounding box center [70, 19] width 26 height 5
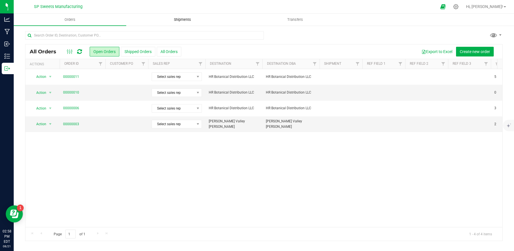
click at [192, 21] on span "Shipments" at bounding box center [182, 19] width 33 height 5
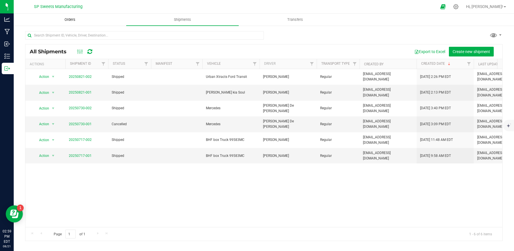
click at [75, 18] on span "Orders" at bounding box center [70, 19] width 26 height 5
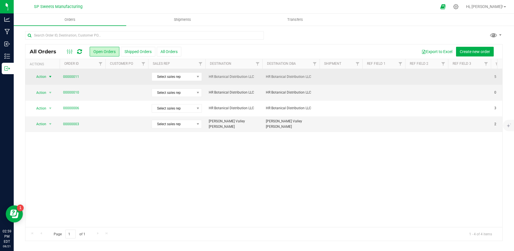
click at [41, 77] on span "Action" at bounding box center [38, 77] width 15 height 8
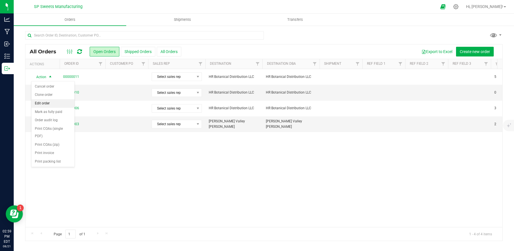
click at [53, 101] on li "Edit order" at bounding box center [52, 103] width 43 height 9
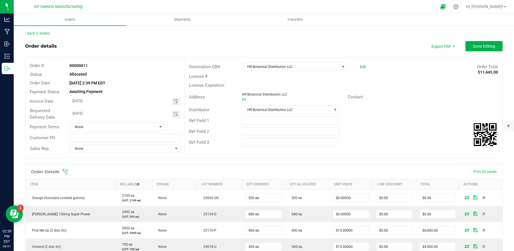
scroll to position [136, 0]
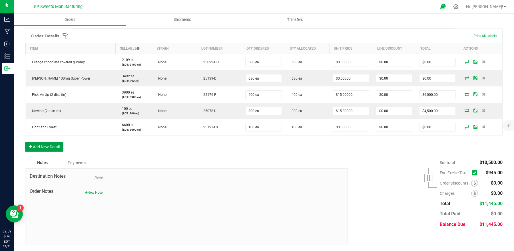
click at [51, 149] on button "Add New Detail" at bounding box center [44, 147] width 38 height 10
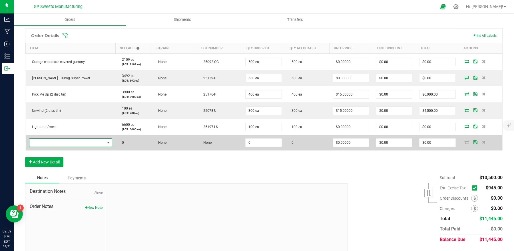
click at [71, 143] on span "NO DATA FOUND" at bounding box center [66, 143] width 75 height 8
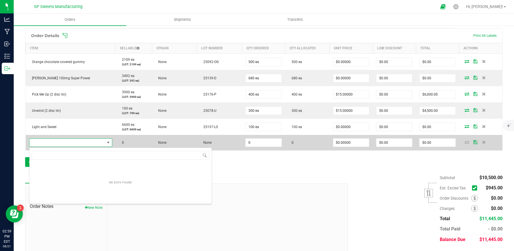
scroll to position [28537, 28464]
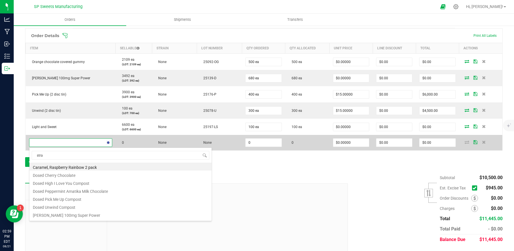
type input "straw"
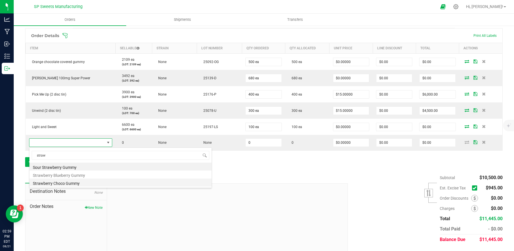
click at [68, 183] on li "Strawberry Choco Gummy" at bounding box center [120, 183] width 182 height 8
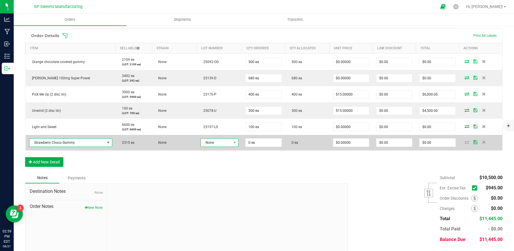
click at [226, 142] on span "None" at bounding box center [216, 143] width 31 height 8
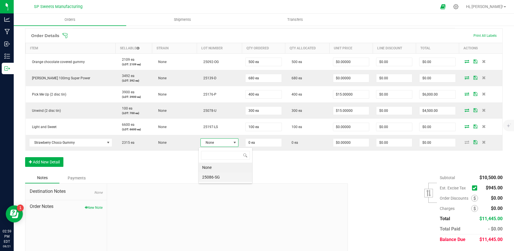
click at [217, 177] on li "25086-SG" at bounding box center [225, 177] width 53 height 10
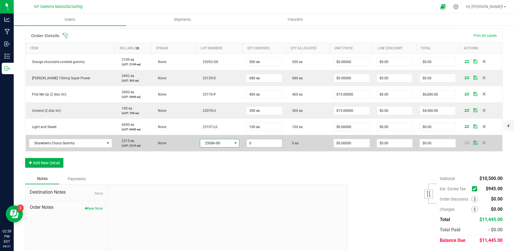
click at [259, 144] on input "0" at bounding box center [264, 143] width 36 height 8
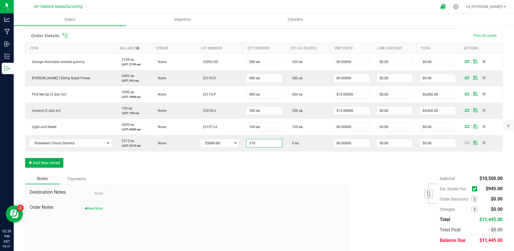
type input "370 ea"
click at [274, 170] on div "Order Details Print All Labels Item Sellable Strain Lot Number Qty Ordered Qty …" at bounding box center [263, 100] width 477 height 145
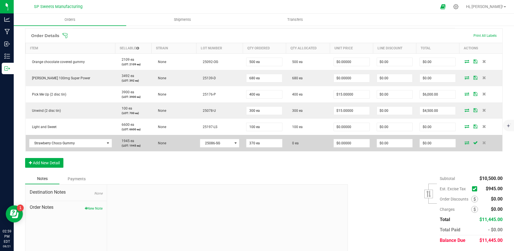
click at [464, 143] on icon at bounding box center [466, 142] width 5 height 3
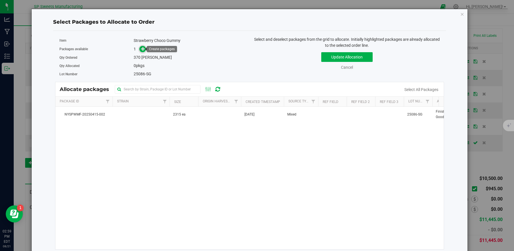
click at [141, 47] on icon at bounding box center [143, 49] width 4 height 4
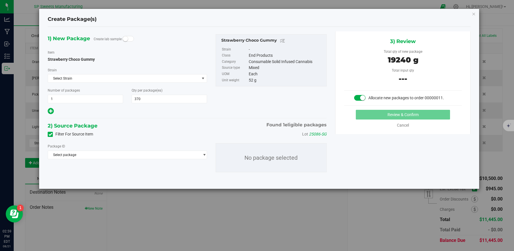
click at [51, 114] on icon at bounding box center [51, 111] width 6 height 7
type input "370"
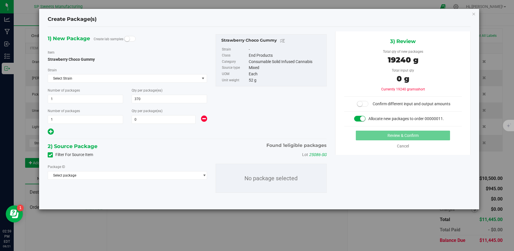
click at [202, 120] on icon at bounding box center [204, 118] width 6 height 7
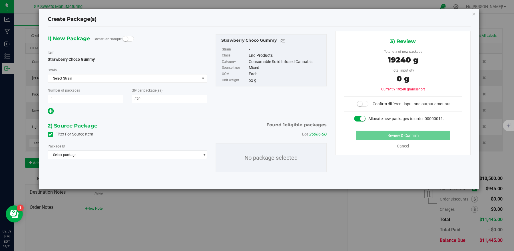
click at [84, 158] on span "Select package" at bounding box center [124, 155] width 152 height 8
click at [82, 177] on li "NYSPWMF-20250415-002 ( Strawberry Choco Gummy )" at bounding box center [127, 179] width 158 height 8
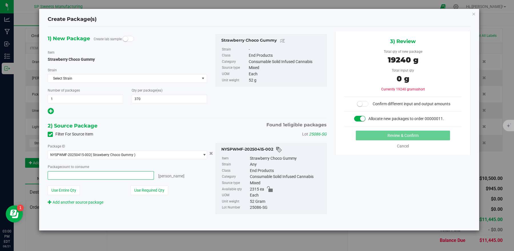
click at [120, 176] on span at bounding box center [101, 175] width 106 height 9
type input "370"
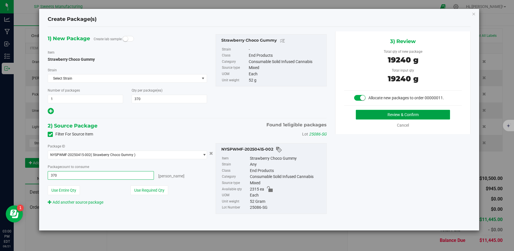
type input "370 ea"
click at [388, 116] on button "Review & Confirm" at bounding box center [403, 115] width 94 height 10
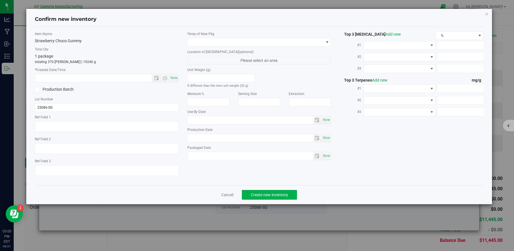
type input "[DATE]"
click at [178, 78] on span "Now" at bounding box center [174, 78] width 10 height 8
type input "[DATE] 3:00 PM"
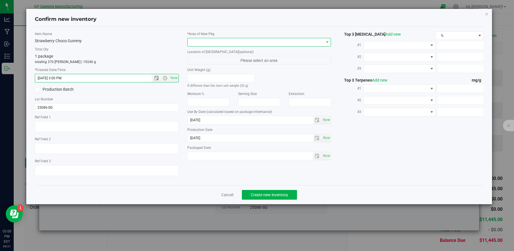
click at [224, 40] on span at bounding box center [256, 42] width 136 height 8
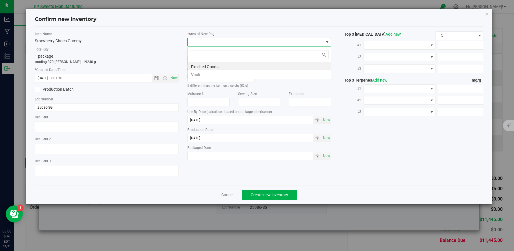
scroll to position [9, 144]
click at [217, 65] on li "Finished Goods" at bounding box center [259, 66] width 143 height 8
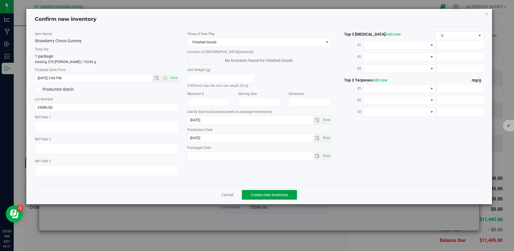
click at [270, 193] on button "Create new inventory" at bounding box center [269, 195] width 55 height 10
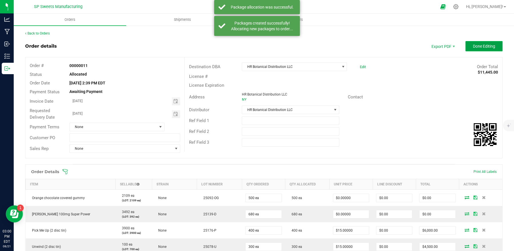
click at [477, 46] on span "Done Editing" at bounding box center [484, 46] width 22 height 5
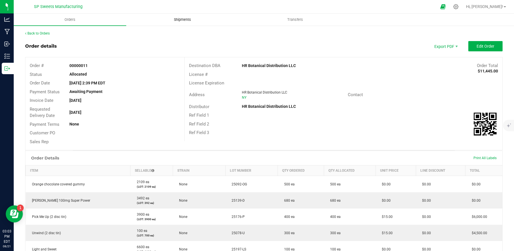
click at [183, 21] on span "Shipments" at bounding box center [182, 19] width 33 height 5
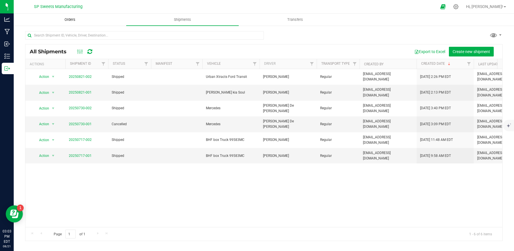
click at [68, 21] on span "Orders" at bounding box center [70, 19] width 26 height 5
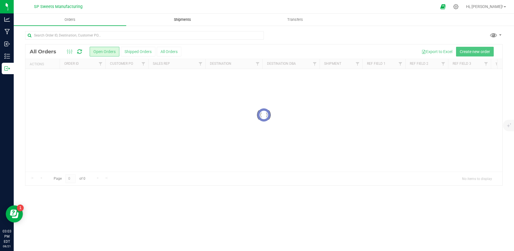
click at [172, 23] on uib-tab-heading "Shipments" at bounding box center [182, 19] width 112 height 11
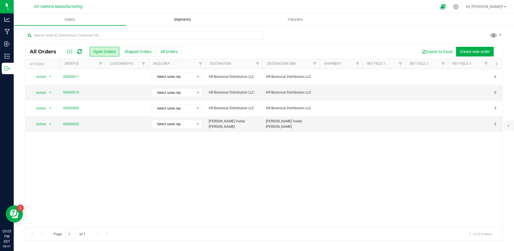
click at [185, 20] on span "Shipments" at bounding box center [182, 19] width 33 height 5
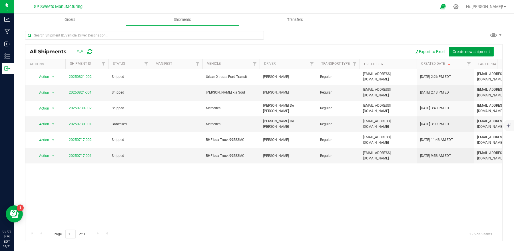
click at [467, 52] on span "Create new shipment" at bounding box center [470, 51] width 37 height 5
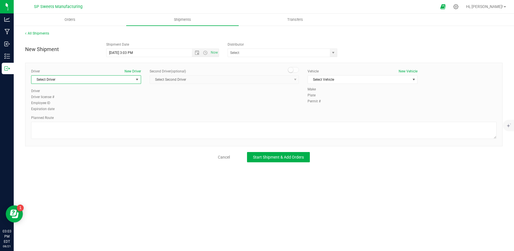
click at [115, 77] on span "Select Driver" at bounding box center [82, 80] width 102 height 8
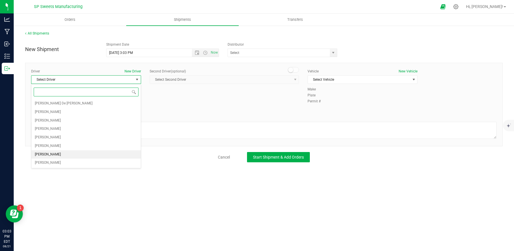
click at [84, 154] on li "[PERSON_NAME]" at bounding box center [85, 154] width 109 height 9
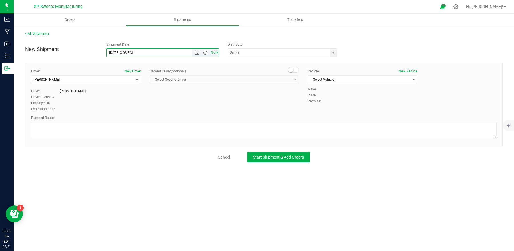
click at [117, 54] on input "[DATE] 3:03 PM" at bounding box center [153, 53] width 95 height 8
type input "[DATE] 3:03 PM"
click at [174, 104] on div "Driver New Driver [PERSON_NAME] Select Driver [PERSON_NAME] De [PERSON_NAME] [P…" at bounding box center [264, 91] width 474 height 44
click at [242, 55] on input "text" at bounding box center [277, 53] width 99 height 8
click at [331, 51] on span "select" at bounding box center [333, 53] width 5 height 5
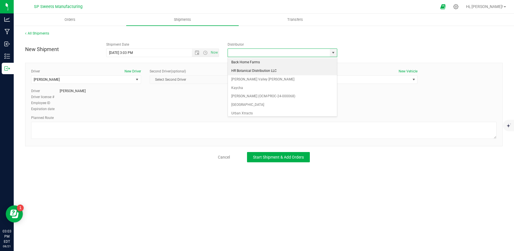
click at [293, 72] on li "HR Botanical Distribution LLC" at bounding box center [282, 71] width 109 height 9
type input "HR Botanical Distribution LLC"
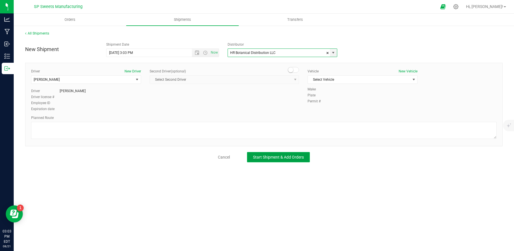
click at [298, 159] on span "Start Shipment & Add Orders" at bounding box center [278, 157] width 51 height 5
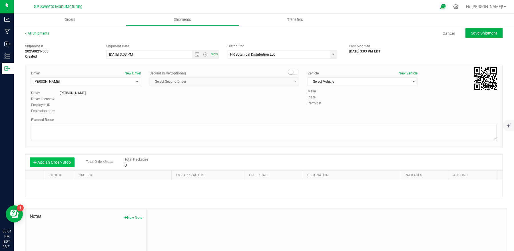
click at [49, 159] on button "Add an Order/Stop" at bounding box center [52, 163] width 45 height 10
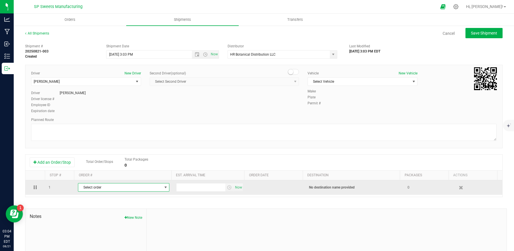
click at [97, 188] on span "Select order" at bounding box center [120, 188] width 84 height 8
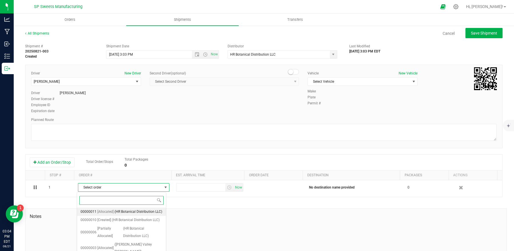
click at [114, 210] on span "(HR Botanical Distribution LLC)" at bounding box center [138, 211] width 48 height 7
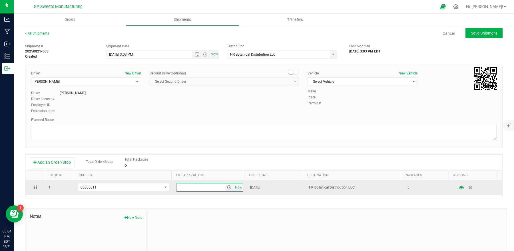
click at [207, 186] on input "text" at bounding box center [200, 188] width 49 height 8
click at [227, 188] on span "select" at bounding box center [229, 187] width 5 height 5
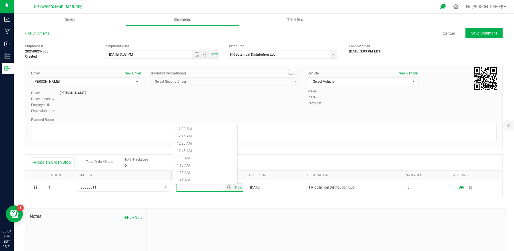
click at [251, 202] on div "Shipment # 20250821-003 Created Shipment Date [DATE] 3:03 PM Now Distributor HR…" at bounding box center [263, 163] width 477 height 245
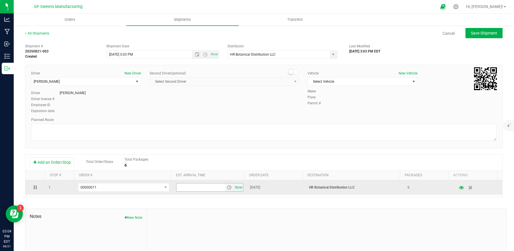
click at [234, 188] on span "Now" at bounding box center [239, 188] width 10 height 8
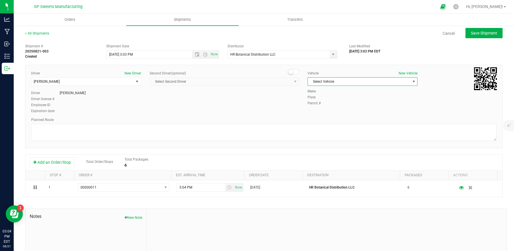
click at [355, 82] on span "Select Vehicle" at bounding box center [359, 82] width 102 height 8
click at [349, 102] on li "Kenworth t270 91606 NF" at bounding box center [359, 100] width 108 height 9
click at [474, 34] on span "Save Shipment" at bounding box center [484, 33] width 26 height 5
type input "[DATE] 7:03 PM"
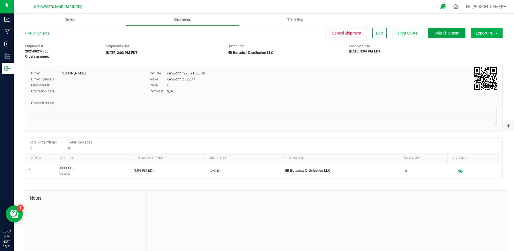
click at [442, 36] on button "Ship Shipment" at bounding box center [446, 33] width 37 height 10
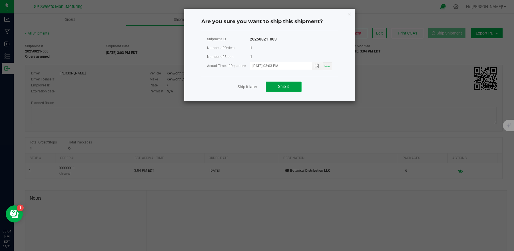
click at [291, 84] on button "Ship it" at bounding box center [284, 87] width 36 height 10
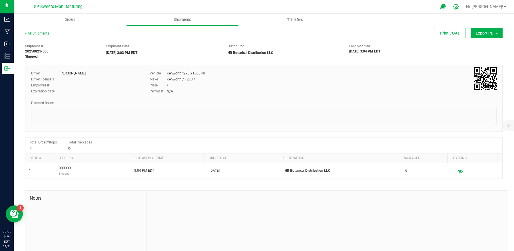
click at [459, 7] on icon at bounding box center [456, 7] width 6 height 6
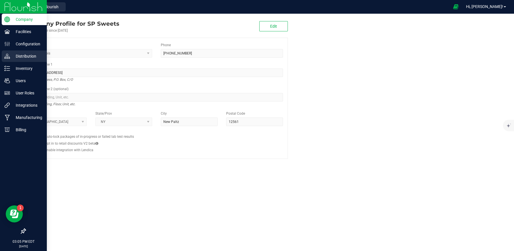
click at [25, 57] on p "Distribution" at bounding box center [27, 56] width 34 height 7
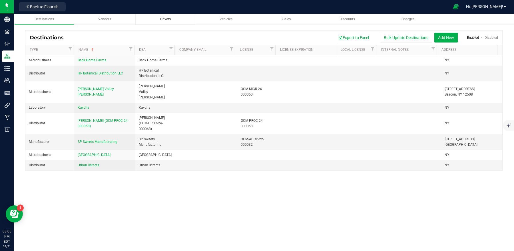
click at [162, 18] on span "Drivers" at bounding box center [165, 19] width 11 height 4
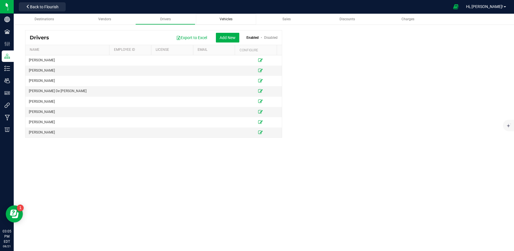
click at [224, 19] on span "Vehicles" at bounding box center [226, 19] width 13 height 4
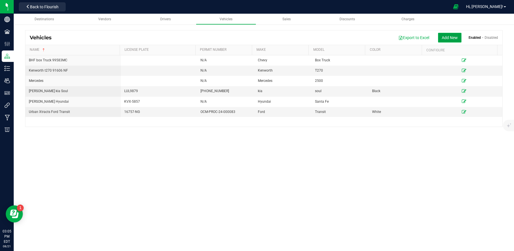
click at [448, 37] on button "Add New" at bounding box center [449, 38] width 23 height 10
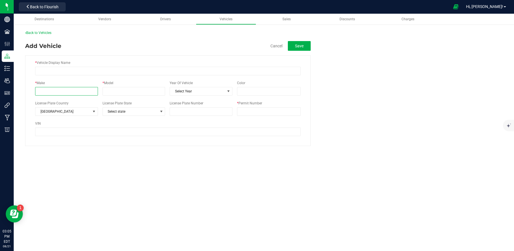
click at [79, 91] on input "* Make" at bounding box center [66, 91] width 63 height 9
type input "Toyota"
click at [123, 91] on input "* Model" at bounding box center [133, 91] width 63 height 9
type input "Corolla"
click at [194, 98] on div "* Vehicle Display Name * Make Toyota * Model Corolla Year Of Vehicle Select Yea…" at bounding box center [167, 100] width 285 height 91
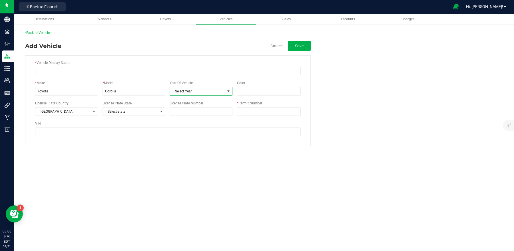
click at [193, 92] on span "Select Year" at bounding box center [197, 91] width 55 height 8
click at [322, 134] on fieldset "* Vehicle Display Name * Make Toyota * Model Corolla Year Of Vehicle Select Yea…" at bounding box center [263, 98] width 477 height 95
click at [261, 112] on input "* Permit Number" at bounding box center [269, 111] width 64 height 9
type input "N/A"
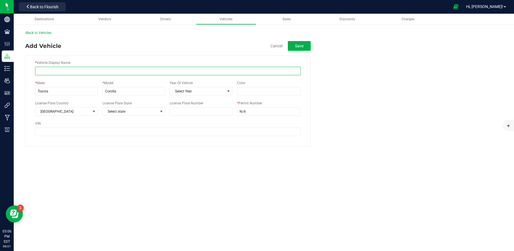
click at [160, 71] on input "* Vehicle Display Name" at bounding box center [167, 71] width 265 height 9
type input "Toyota Corolla JBY7051"
click at [190, 140] on div "* Vehicle Display Name Toyota Corolla JBY7051 * Make Toyota * Model Corolla Yea…" at bounding box center [167, 100] width 285 height 91
click at [304, 46] on button "Save" at bounding box center [299, 46] width 23 height 10
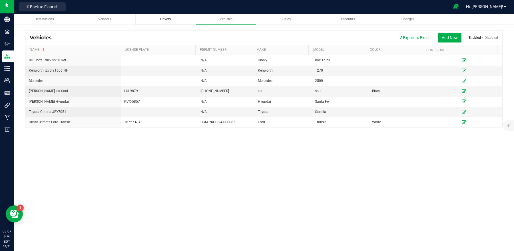
click at [161, 20] on span "Drivers" at bounding box center [165, 19] width 11 height 4
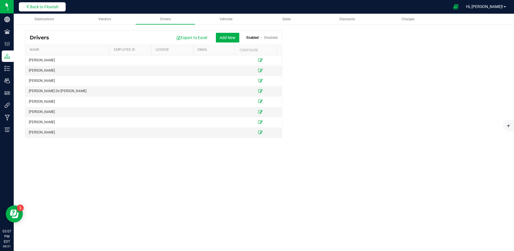
click at [40, 9] on span "Back to Flourish" at bounding box center [44, 7] width 29 height 5
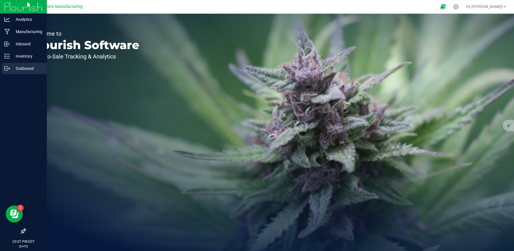
click at [25, 66] on p "Outbound" at bounding box center [27, 68] width 34 height 7
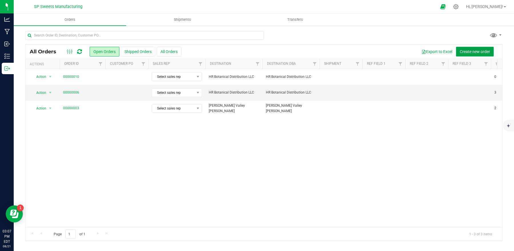
click at [466, 52] on span "Create new order" at bounding box center [475, 51] width 30 height 5
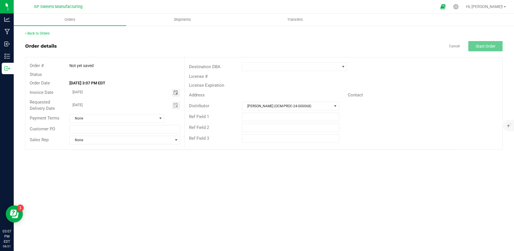
click at [175, 92] on span "Toggle calendar" at bounding box center [175, 92] width 5 height 5
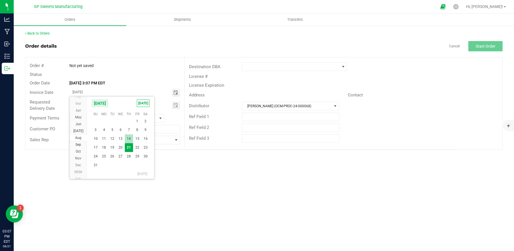
click at [130, 140] on span "14" at bounding box center [129, 138] width 8 height 9
type input "[DATE]"
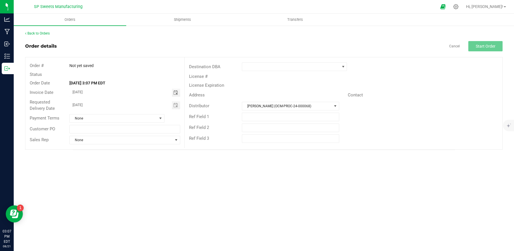
click at [180, 104] on div "[DATE]" at bounding box center [124, 105] width 119 height 8
click at [174, 107] on span "Toggle calendar" at bounding box center [175, 105] width 5 height 5
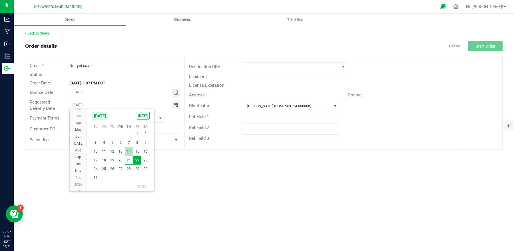
click at [128, 150] on span "14" at bounding box center [129, 151] width 8 height 9
type input "[DATE]"
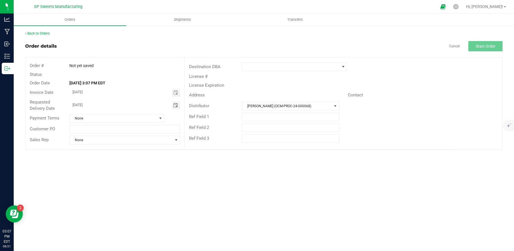
click at [127, 164] on div "Orders Shipments Transfers Back to Orders Order details Cancel Start Order Orde…" at bounding box center [264, 133] width 500 height 238
click at [271, 108] on span "[PERSON_NAME] (OCM-PROC-24-000068)" at bounding box center [287, 106] width 90 height 8
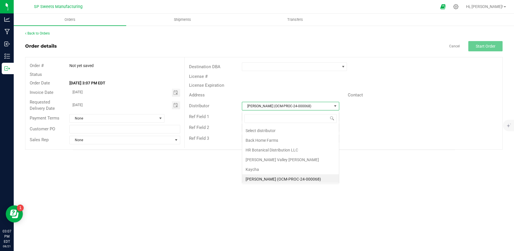
scroll to position [2, 0]
click at [274, 138] on li "Back Home Farms" at bounding box center [290, 139] width 97 height 10
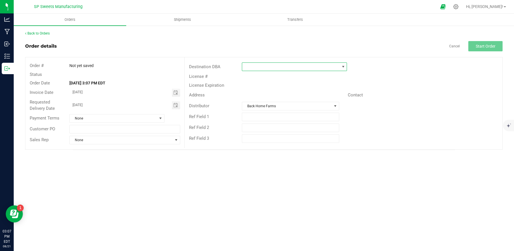
click at [261, 67] on span at bounding box center [290, 67] width 97 height 8
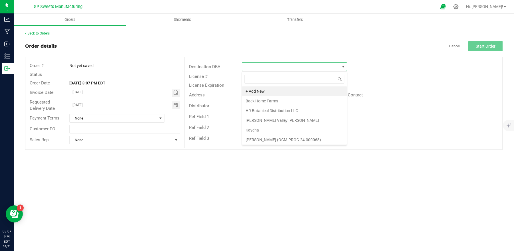
scroll to position [9, 105]
click at [259, 99] on li "Back Home Farms" at bounding box center [294, 101] width 104 height 10
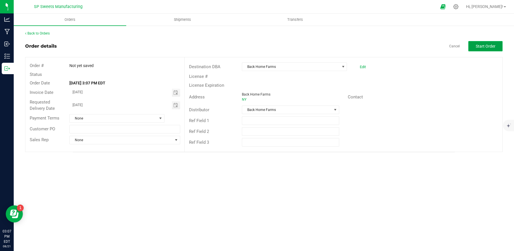
click at [478, 45] on span "Start Order" at bounding box center [486, 46] width 20 height 5
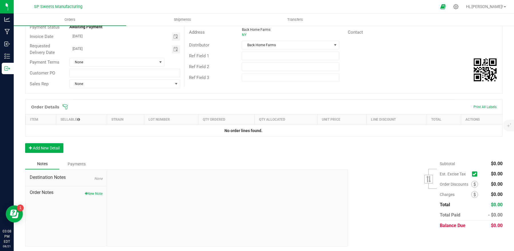
scroll to position [66, 0]
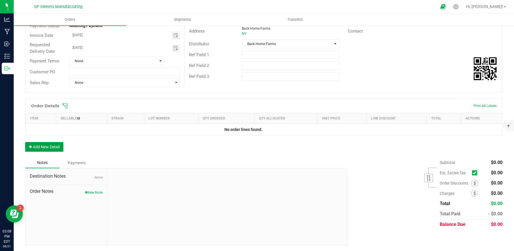
click at [55, 144] on button "Add New Detail" at bounding box center [44, 147] width 38 height 10
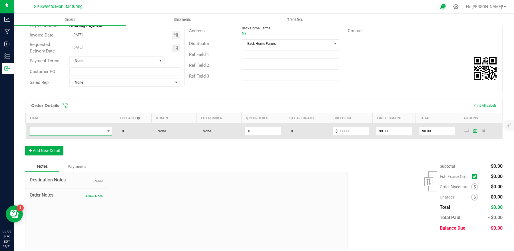
click at [82, 131] on span "NO DATA FOUND" at bounding box center [67, 131] width 76 height 8
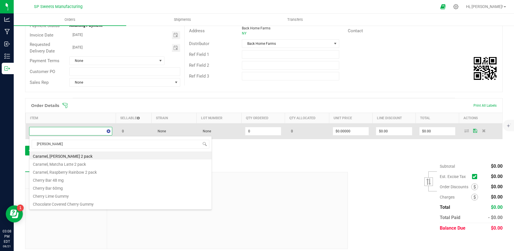
type input "cherr"
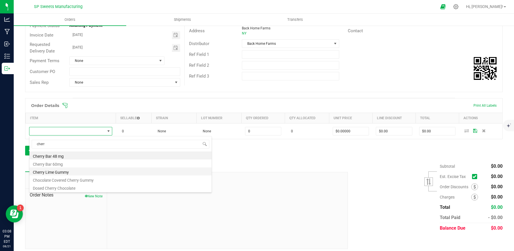
click at [71, 170] on li "Cherry Lime Gummy" at bounding box center [120, 172] width 182 height 8
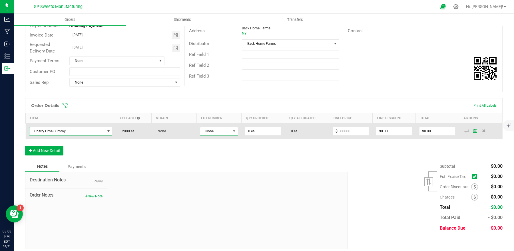
click at [218, 131] on span "None" at bounding box center [215, 131] width 31 height 8
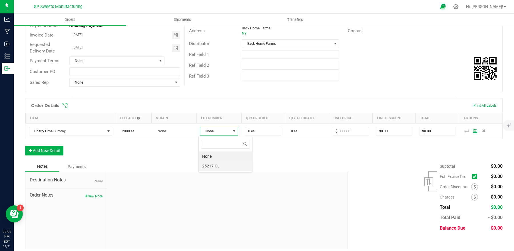
click at [218, 170] on li "25217-CL" at bounding box center [225, 166] width 53 height 10
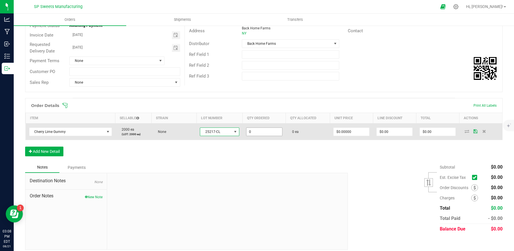
click at [257, 134] on input "0" at bounding box center [264, 132] width 36 height 8
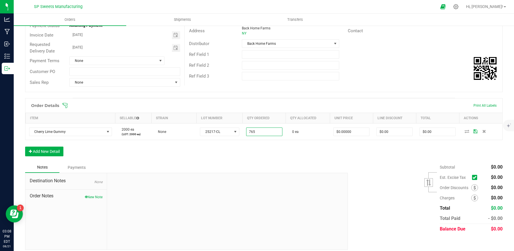
type input "765 ea"
click at [266, 157] on div "Order Details Print All Labels Item Sellable Strain Lot Number Qty Ordered Qty …" at bounding box center [263, 130] width 477 height 64
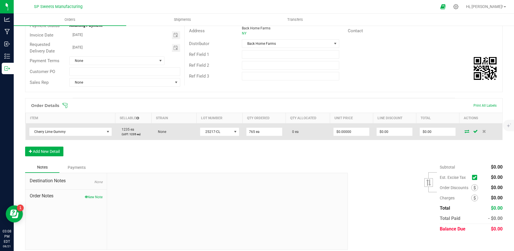
click at [464, 132] on icon at bounding box center [466, 131] width 5 height 3
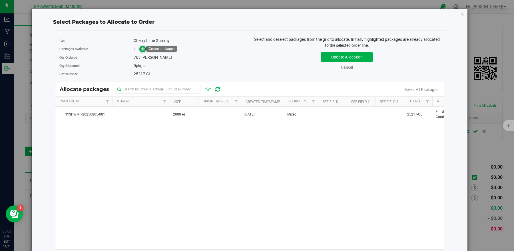
click at [141, 50] on icon at bounding box center [143, 49] width 4 height 4
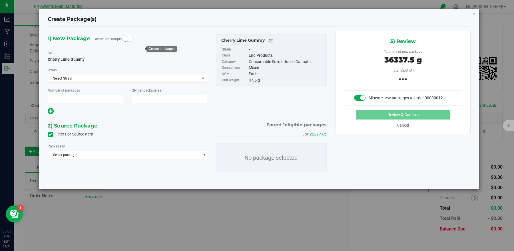
type input "1"
type input "765"
click at [94, 154] on span "Select package" at bounding box center [124, 155] width 152 height 8
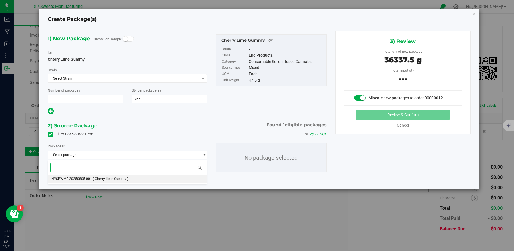
click at [94, 179] on span "( Cherry Lime Gummy )" at bounding box center [110, 179] width 35 height 4
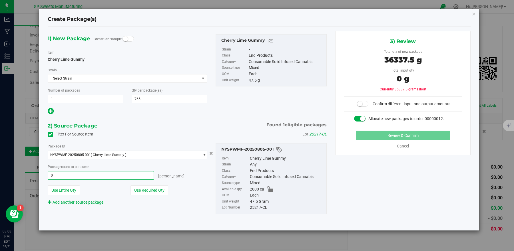
click at [118, 174] on span "0 ea 0" at bounding box center [101, 175] width 106 height 9
type input "765"
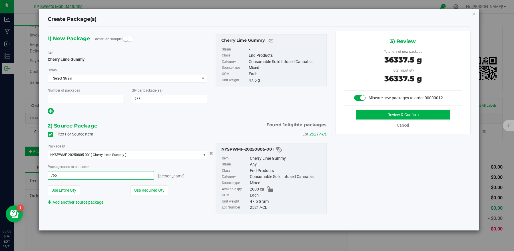
type input "765 ea"
click at [158, 134] on div "Filter For Source Item Lot 25217-CL" at bounding box center [186, 134] width 287 height 9
click at [376, 113] on button "Review & Confirm" at bounding box center [403, 115] width 94 height 10
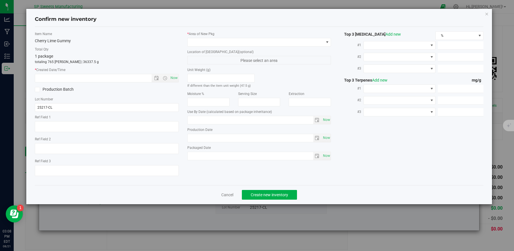
type input "[DATE]"
click at [176, 78] on span "Now" at bounding box center [174, 78] width 10 height 8
type input "[DATE] 3:08 PM"
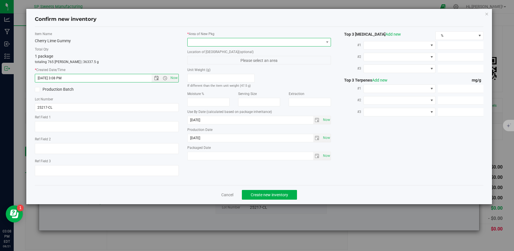
click at [228, 43] on span at bounding box center [256, 42] width 136 height 8
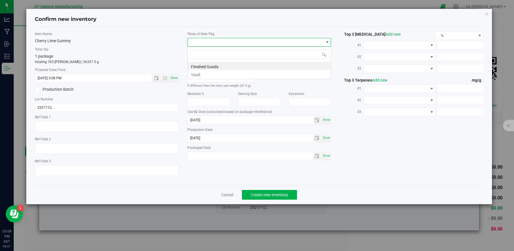
scroll to position [9, 144]
click at [211, 68] on li "Finished Goods" at bounding box center [259, 66] width 143 height 8
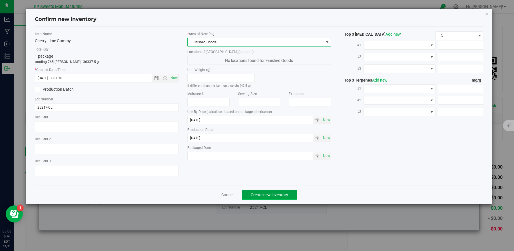
click at [270, 192] on button "Create new inventory" at bounding box center [269, 195] width 55 height 10
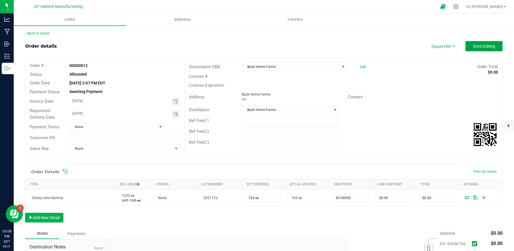
click at [475, 48] on button "Done Editing" at bounding box center [483, 46] width 37 height 10
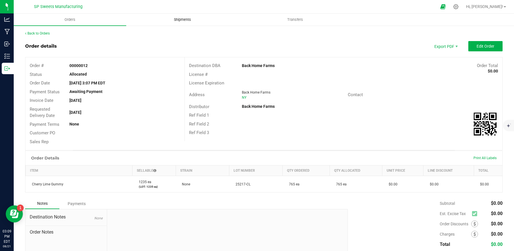
click at [162, 20] on uib-tab-heading "Shipments" at bounding box center [182, 19] width 112 height 11
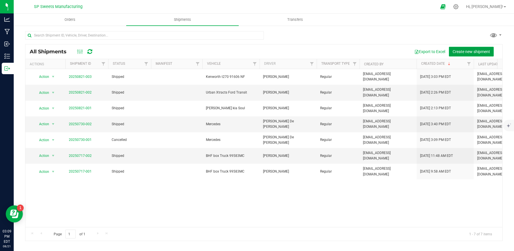
click at [470, 47] on button "Create new shipment" at bounding box center [471, 52] width 45 height 10
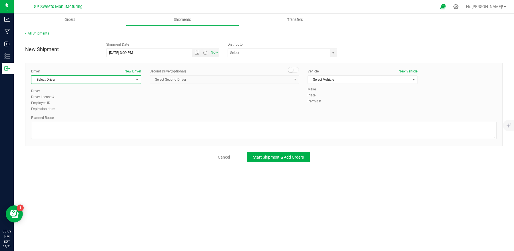
click at [120, 80] on span "Select Driver" at bounding box center [82, 80] width 102 height 8
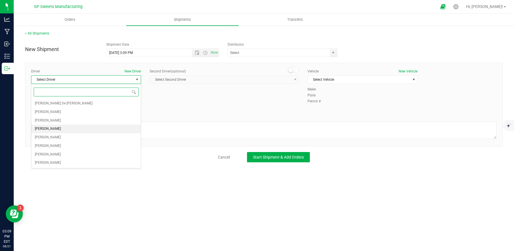
click at [69, 128] on li "[PERSON_NAME]" at bounding box center [85, 129] width 109 height 9
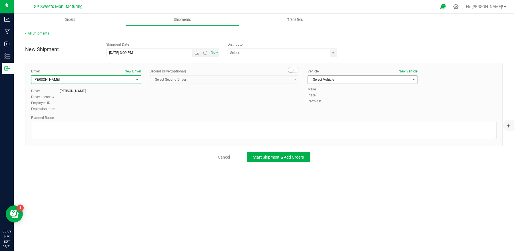
click at [345, 81] on span "Select Vehicle" at bounding box center [359, 80] width 102 height 8
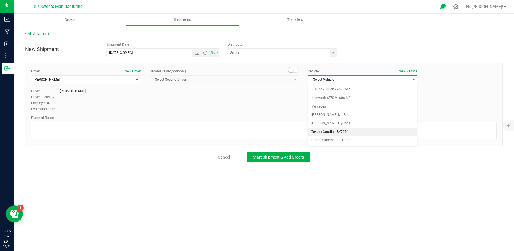
click at [339, 130] on li "Toyota Corolla JBY7051" at bounding box center [362, 132] width 109 height 9
click at [194, 56] on span "Now" at bounding box center [205, 53] width 27 height 8
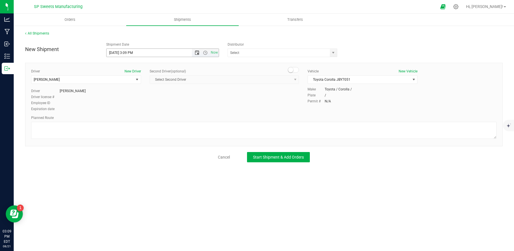
click at [197, 51] on span "Open the date view" at bounding box center [197, 53] width 5 height 5
click at [145, 102] on link "14" at bounding box center [144, 102] width 8 height 9
type input "[DATE] 3:09 PM"
click at [333, 55] on span "select" at bounding box center [333, 53] width 7 height 8
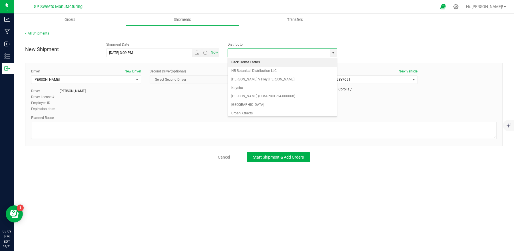
click at [258, 63] on li "Back Home Farms" at bounding box center [282, 62] width 109 height 9
type input "Back Home Farms"
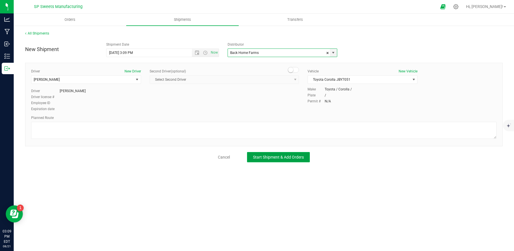
click at [288, 158] on span "Start Shipment & Add Orders" at bounding box center [278, 157] width 51 height 5
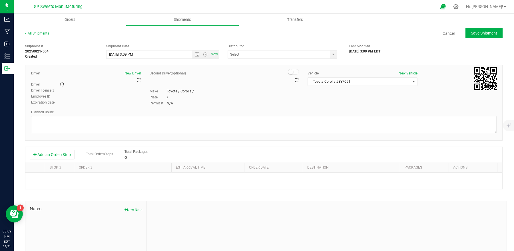
type input "Back Home Farms"
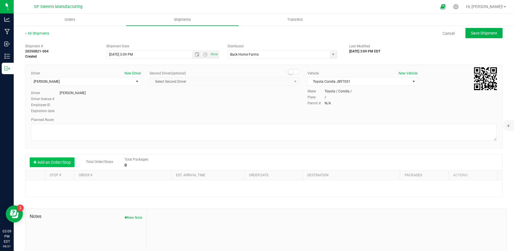
click at [59, 161] on button "Add an Order/Stop" at bounding box center [52, 163] width 45 height 10
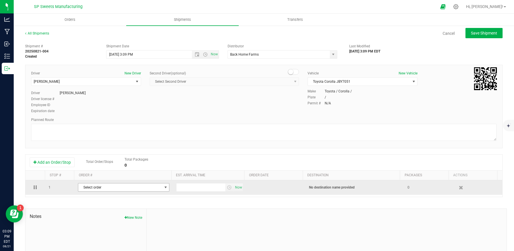
click at [89, 188] on span "Select order" at bounding box center [120, 188] width 84 height 8
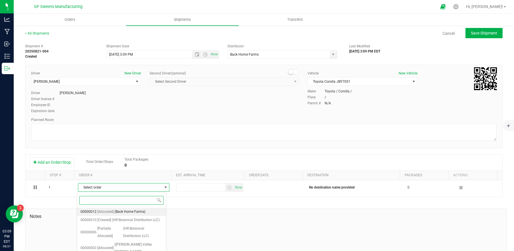
click at [106, 211] on span "[Allocated]" at bounding box center [105, 211] width 16 height 7
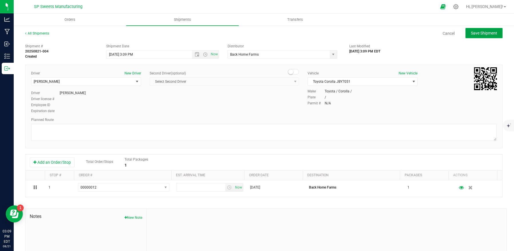
click at [465, 37] on button "Save Shipment" at bounding box center [483, 33] width 37 height 10
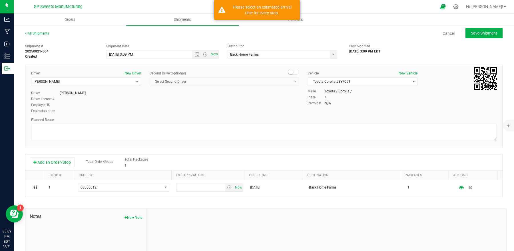
click at [411, 121] on div "Planned Route" at bounding box center [263, 119] width 465 height 5
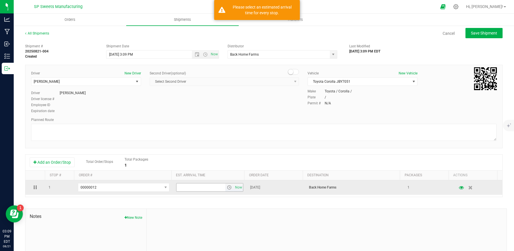
click at [227, 190] on span "select" at bounding box center [229, 187] width 5 height 5
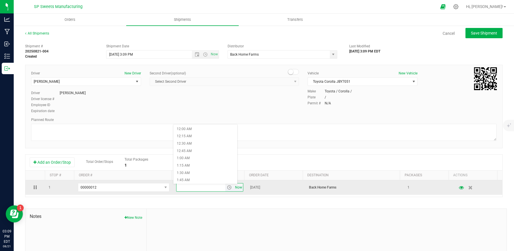
click at [234, 189] on span "Now" at bounding box center [239, 188] width 10 height 8
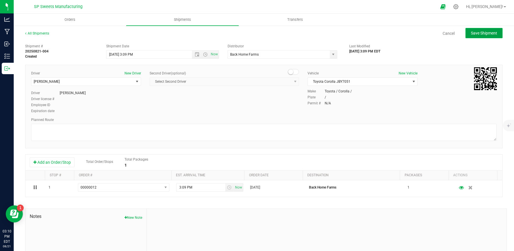
click at [480, 33] on span "Save Shipment" at bounding box center [484, 33] width 26 height 5
type input "[DATE] 7:09 PM"
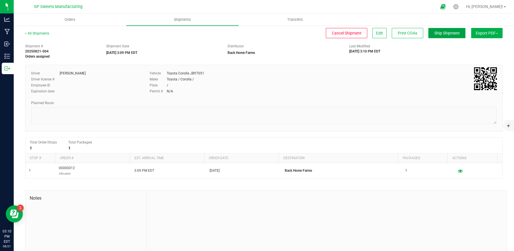
click at [454, 32] on button "Ship Shipment" at bounding box center [446, 33] width 37 height 10
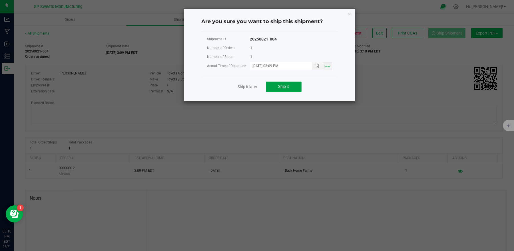
click at [288, 87] on span "Ship it" at bounding box center [283, 86] width 11 height 5
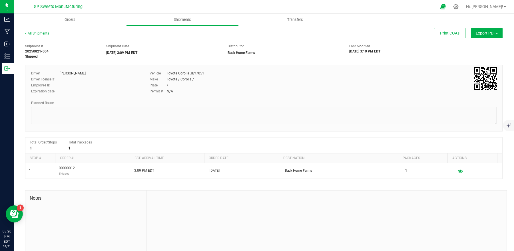
click at [277, 84] on div "Plate /" at bounding box center [244, 85] width 189 height 5
